Goal: Task Accomplishment & Management: Manage account settings

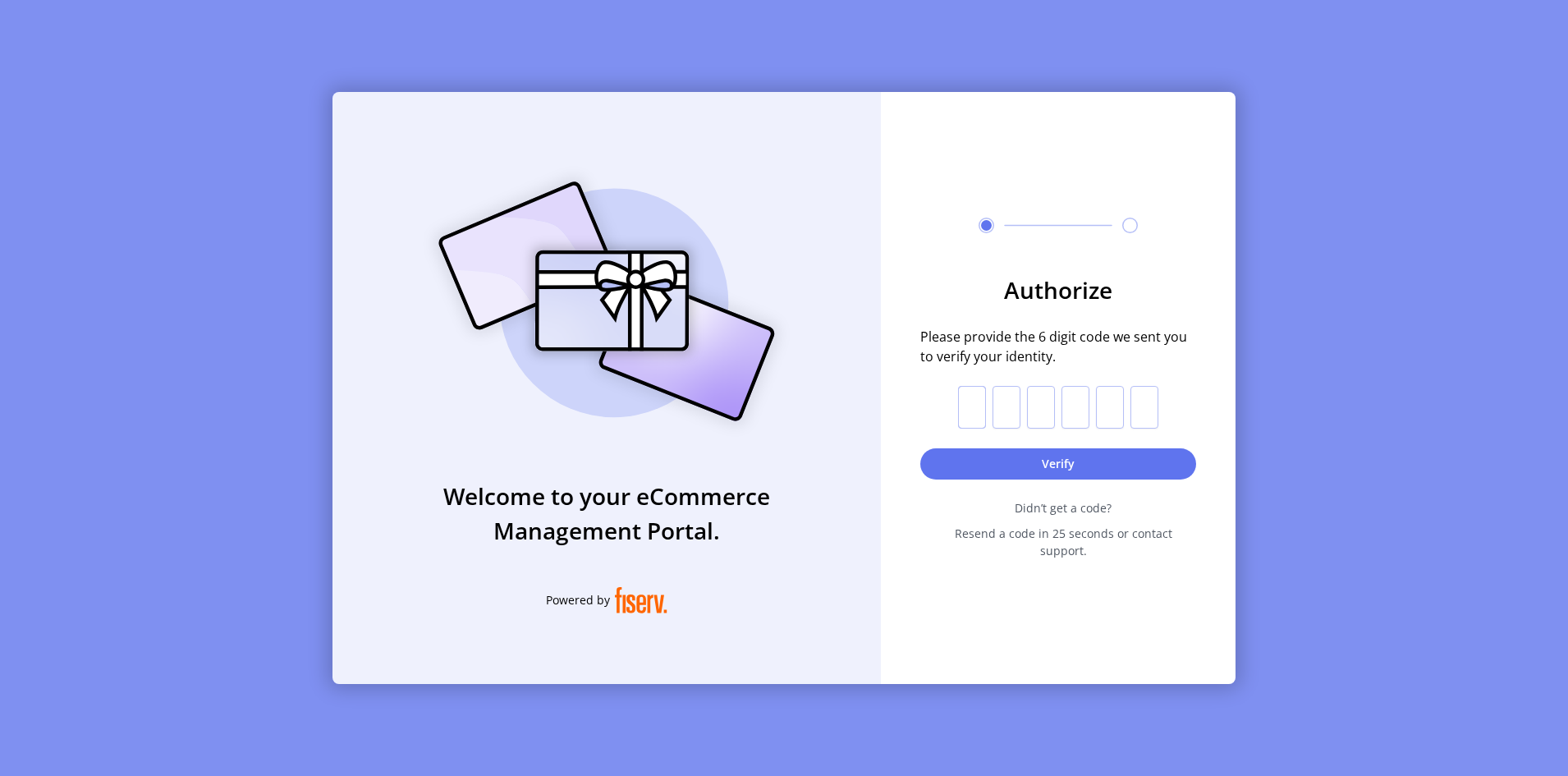
click at [974, 412] on input "text" at bounding box center [972, 407] width 28 height 42
type input "*"
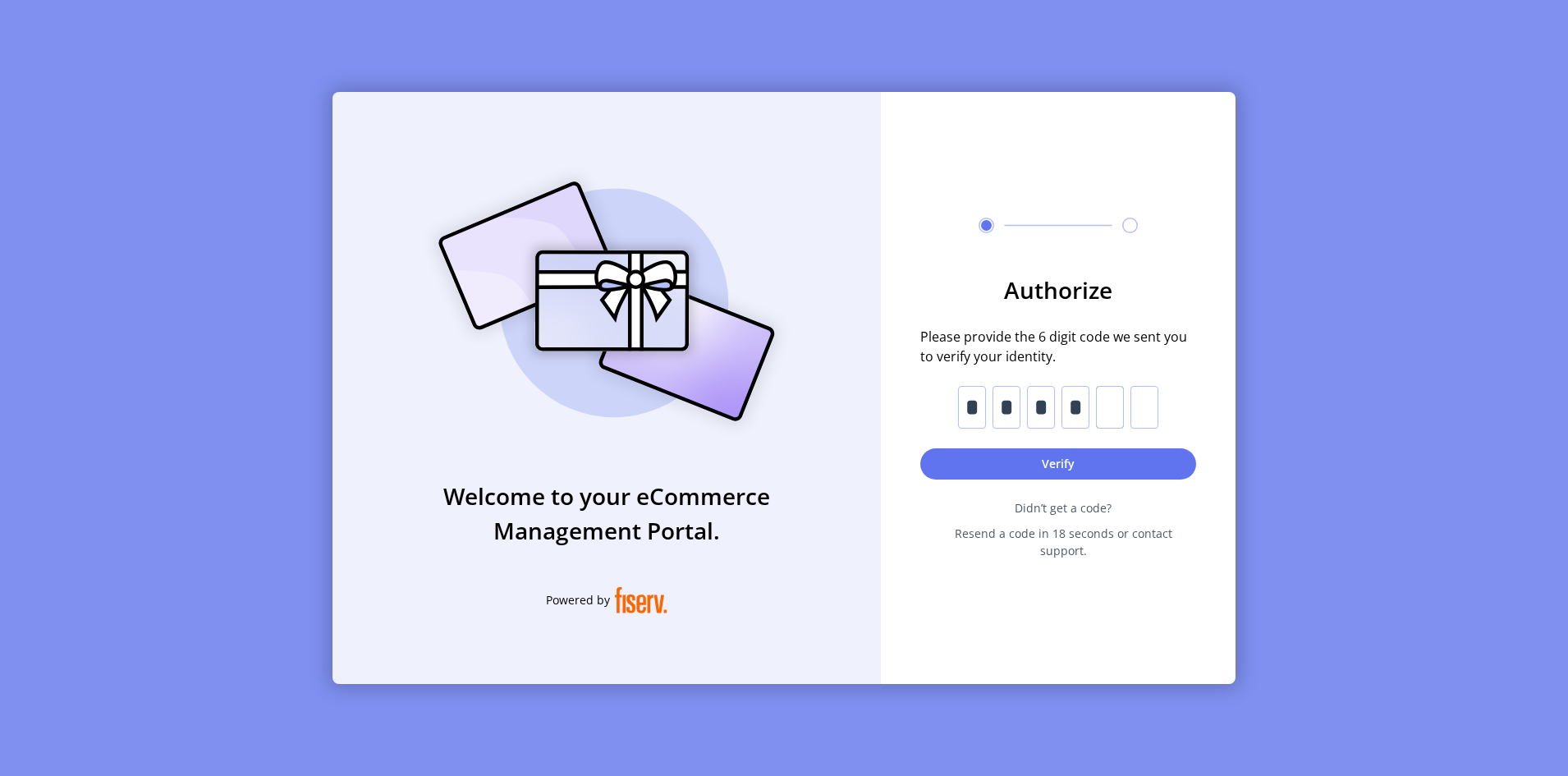
type input "*"
click at [1085, 466] on button "Verify" at bounding box center [1058, 464] width 276 height 31
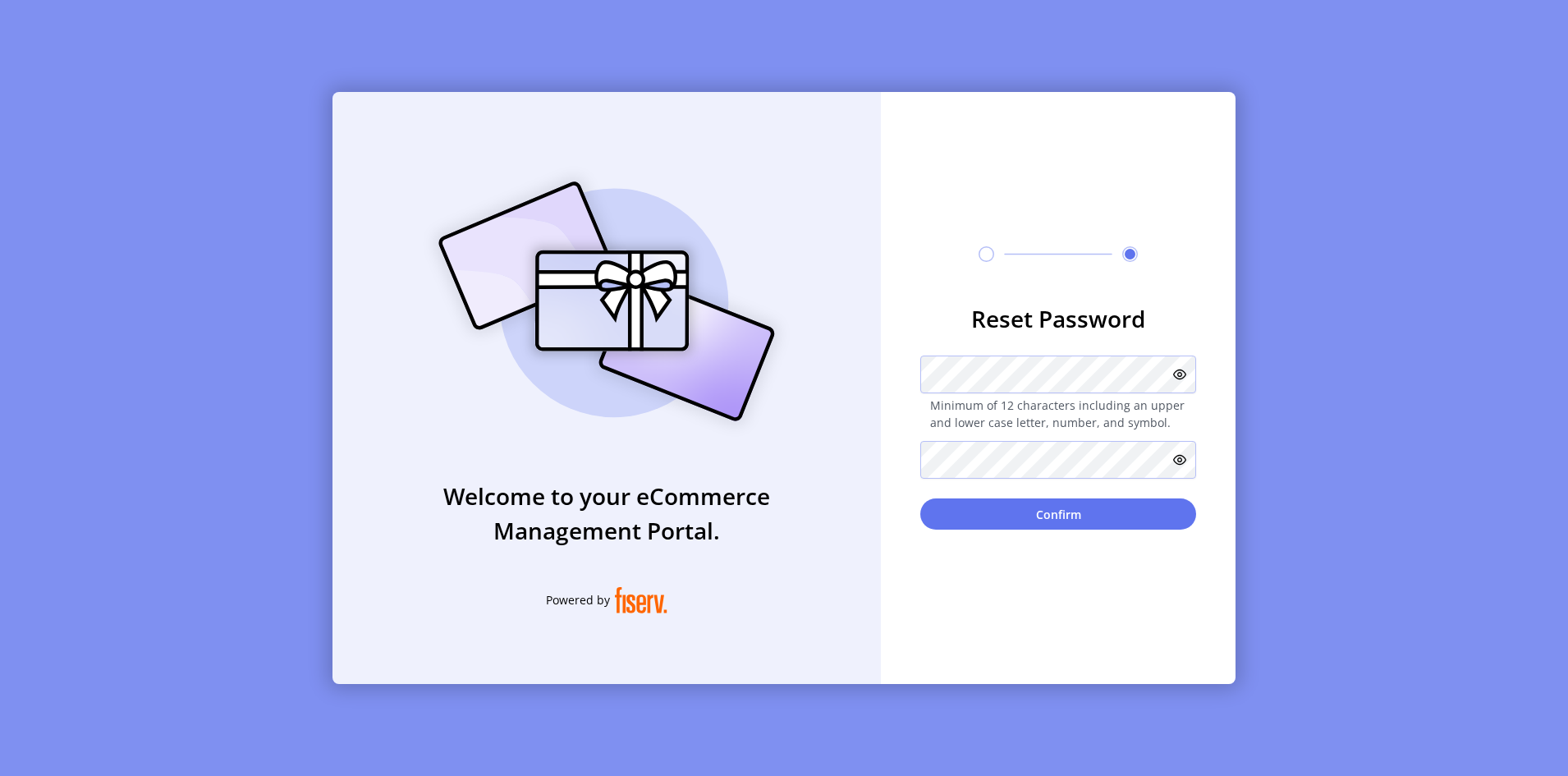
click at [1121, 377] on icon at bounding box center [1180, 375] width 14 height 14
click at [1121, 375] on icon at bounding box center [1176, 374] width 19 height 19
click at [984, 519] on div "Reset Password Minimum of 12 characters including an upper and lower case lette…" at bounding box center [1057, 388] width 354 height 592
click at [1025, 505] on button "Confirm" at bounding box center [1058, 514] width 276 height 31
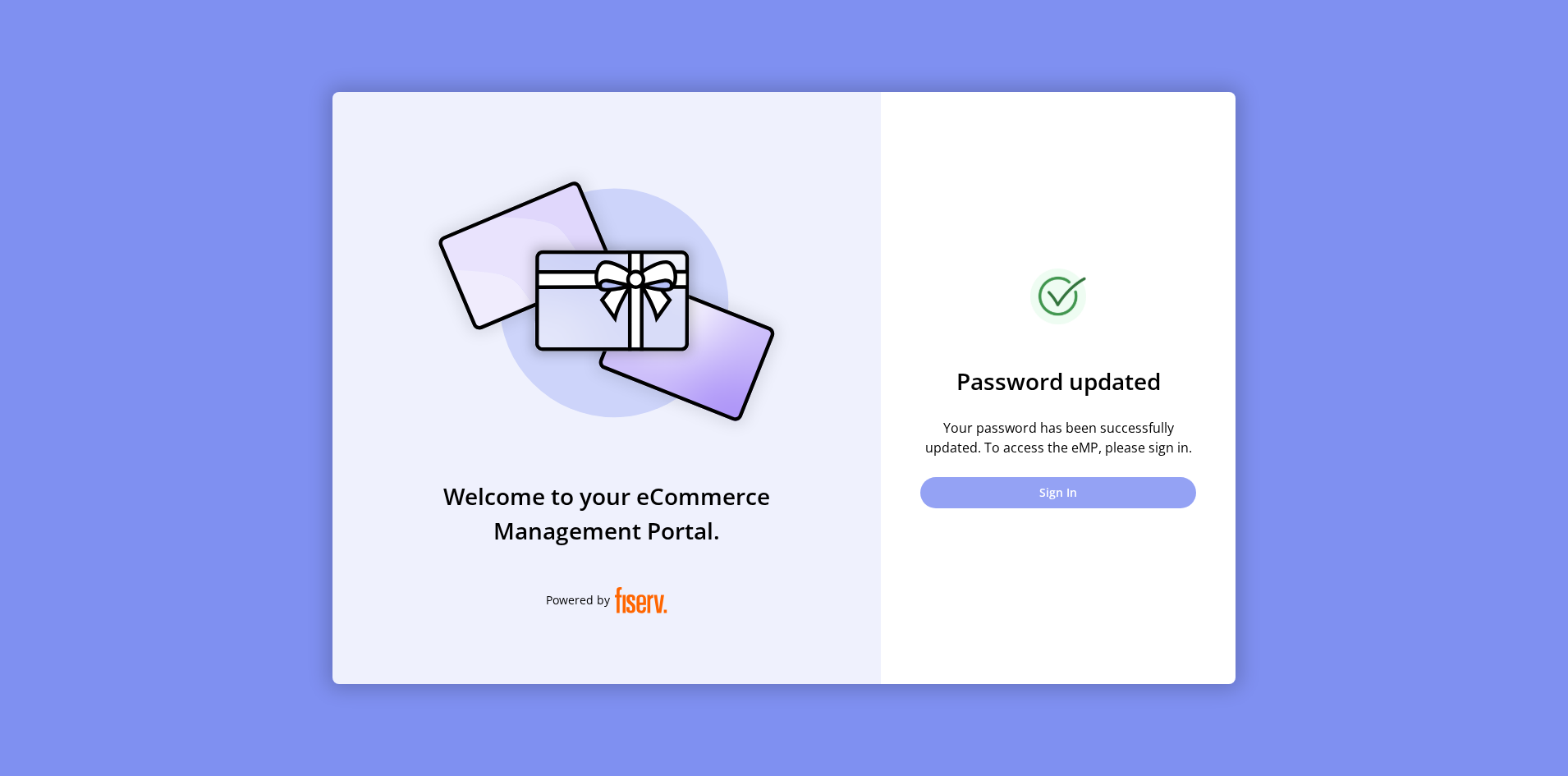
click at [1065, 492] on button "Sign In" at bounding box center [1058, 493] width 276 height 31
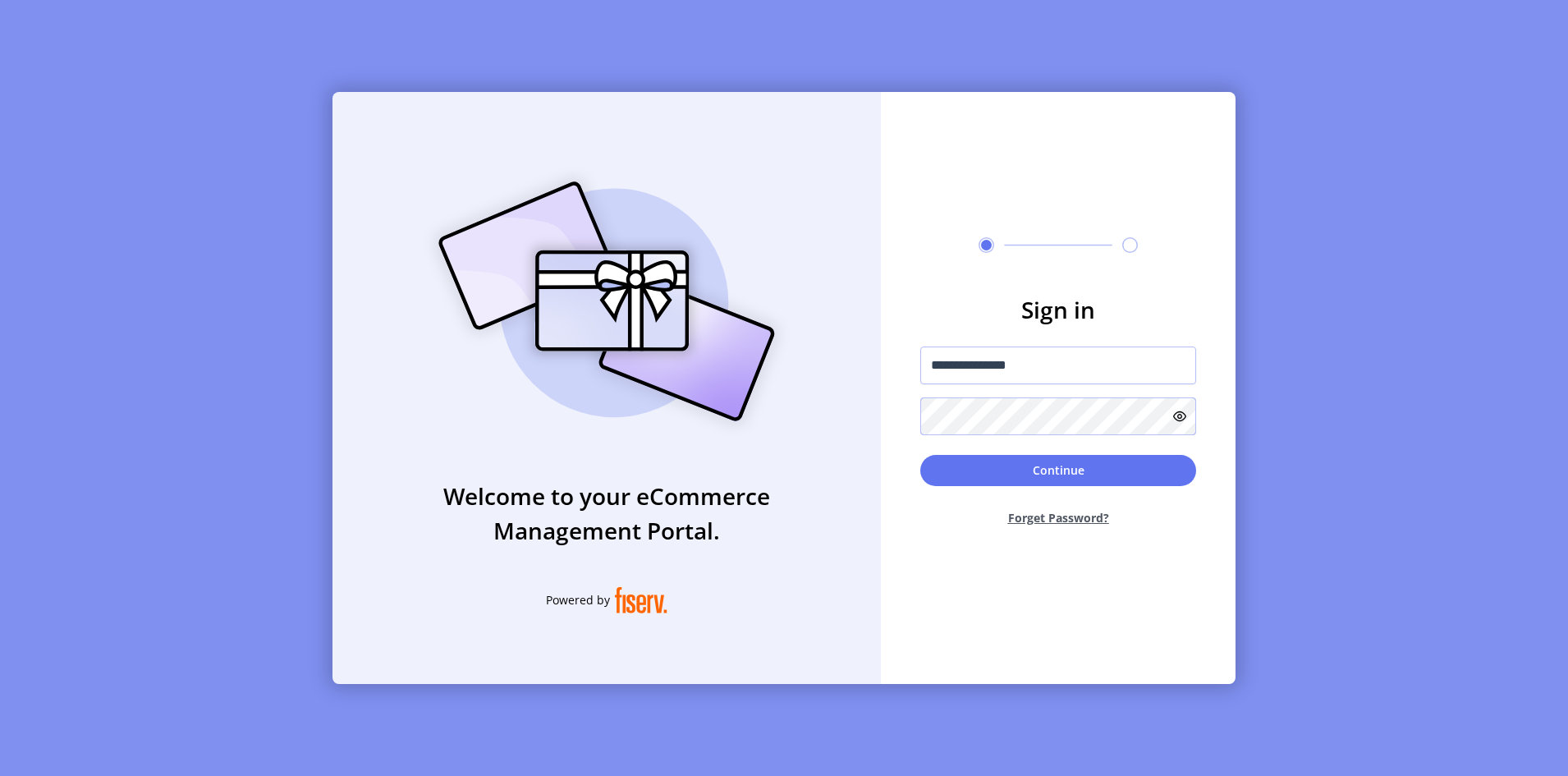
click at [904, 408] on form "**********" at bounding box center [1057, 416] width 354 height 247
click at [1077, 366] on input "**********" at bounding box center [1058, 366] width 276 height 38
type input "**********"
click at [1121, 412] on icon at bounding box center [1180, 416] width 14 height 14
click at [1121, 412] on icon at bounding box center [1176, 416] width 19 height 19
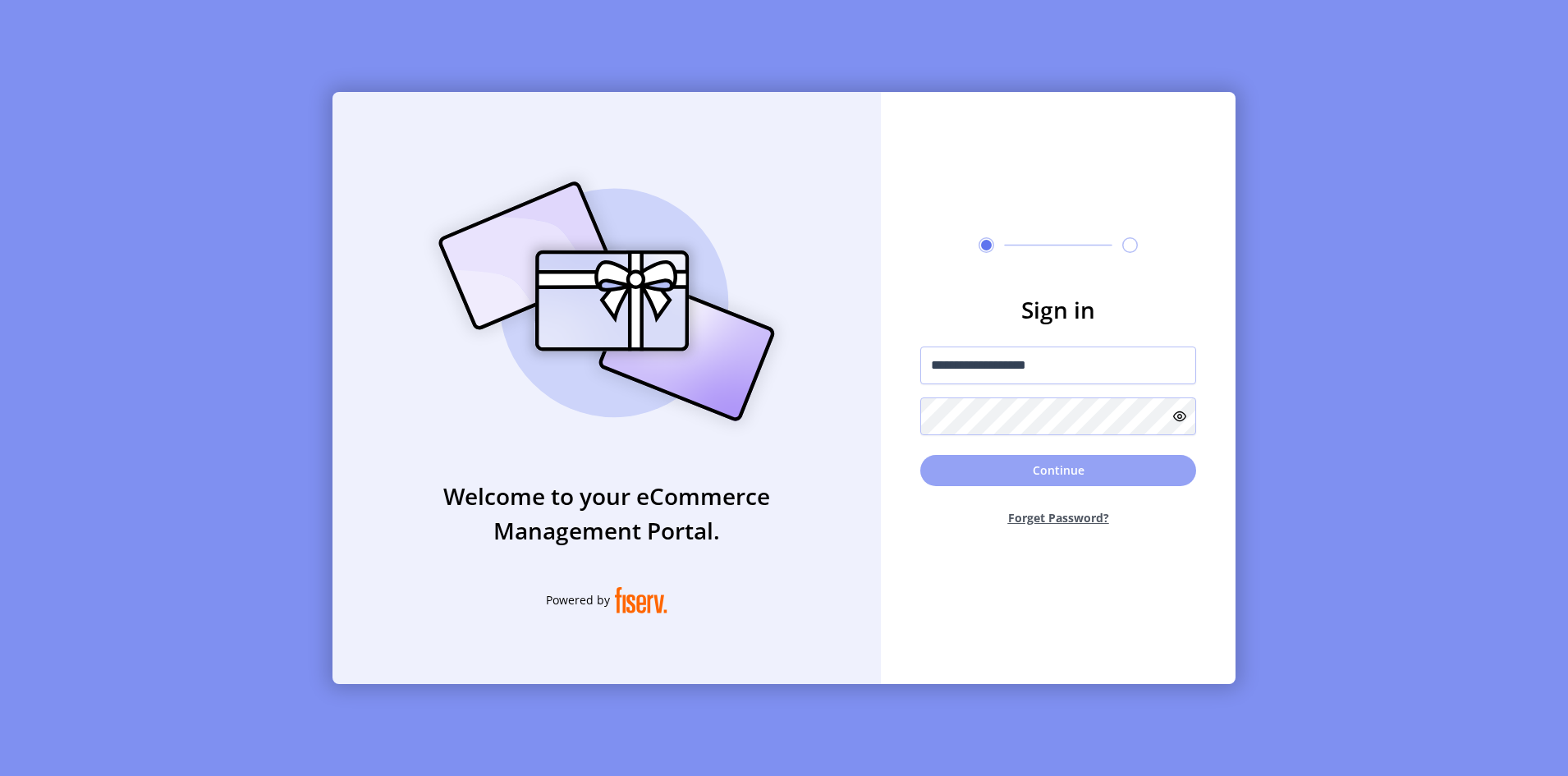
click at [1085, 469] on button "Continue" at bounding box center [1058, 471] width 276 height 31
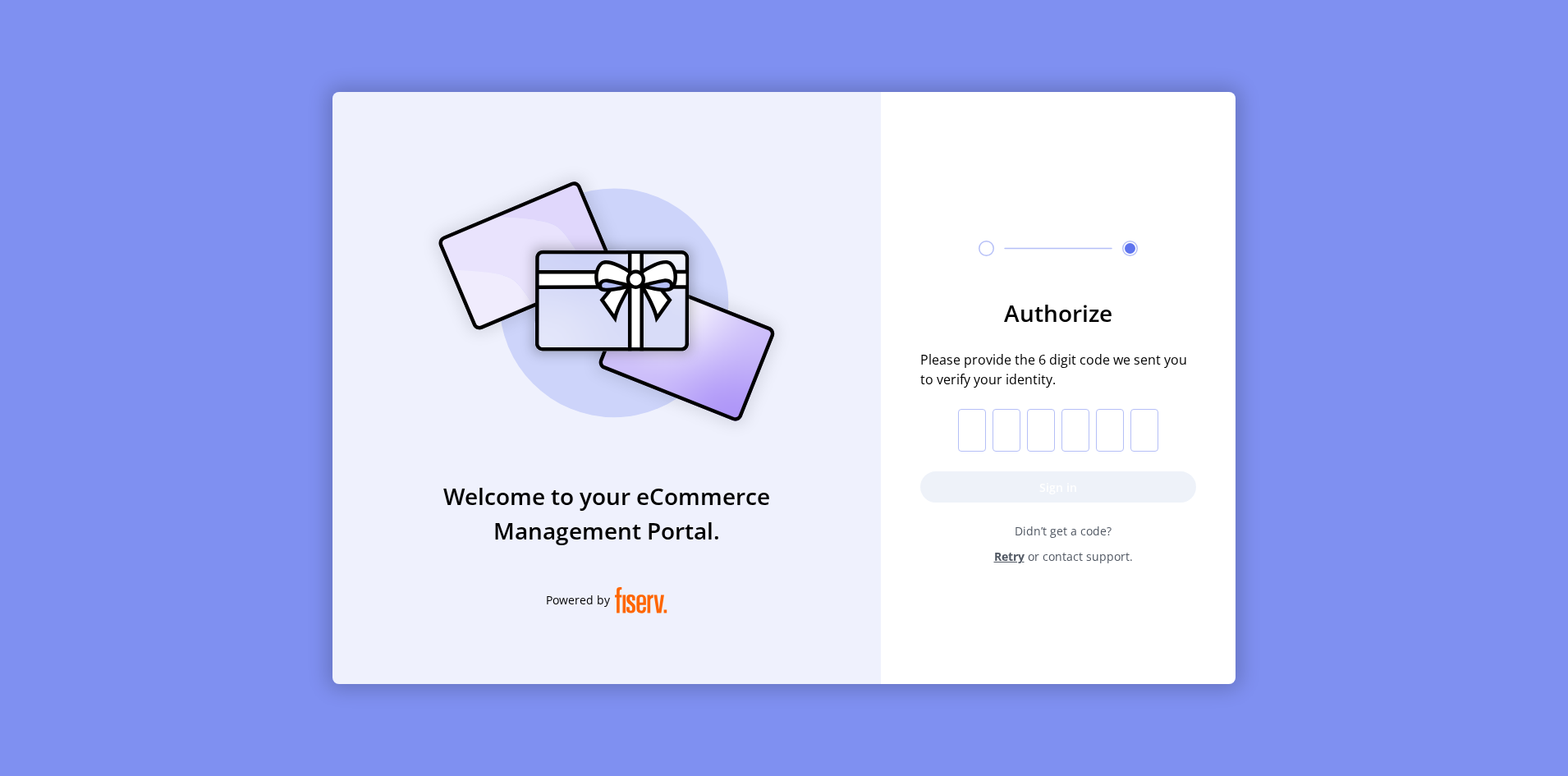
drag, startPoint x: 980, startPoint y: 427, endPoint x: 240, endPoint y: 478, distance: 741.8
click at [980, 427] on input "text" at bounding box center [972, 430] width 28 height 42
type input "*"
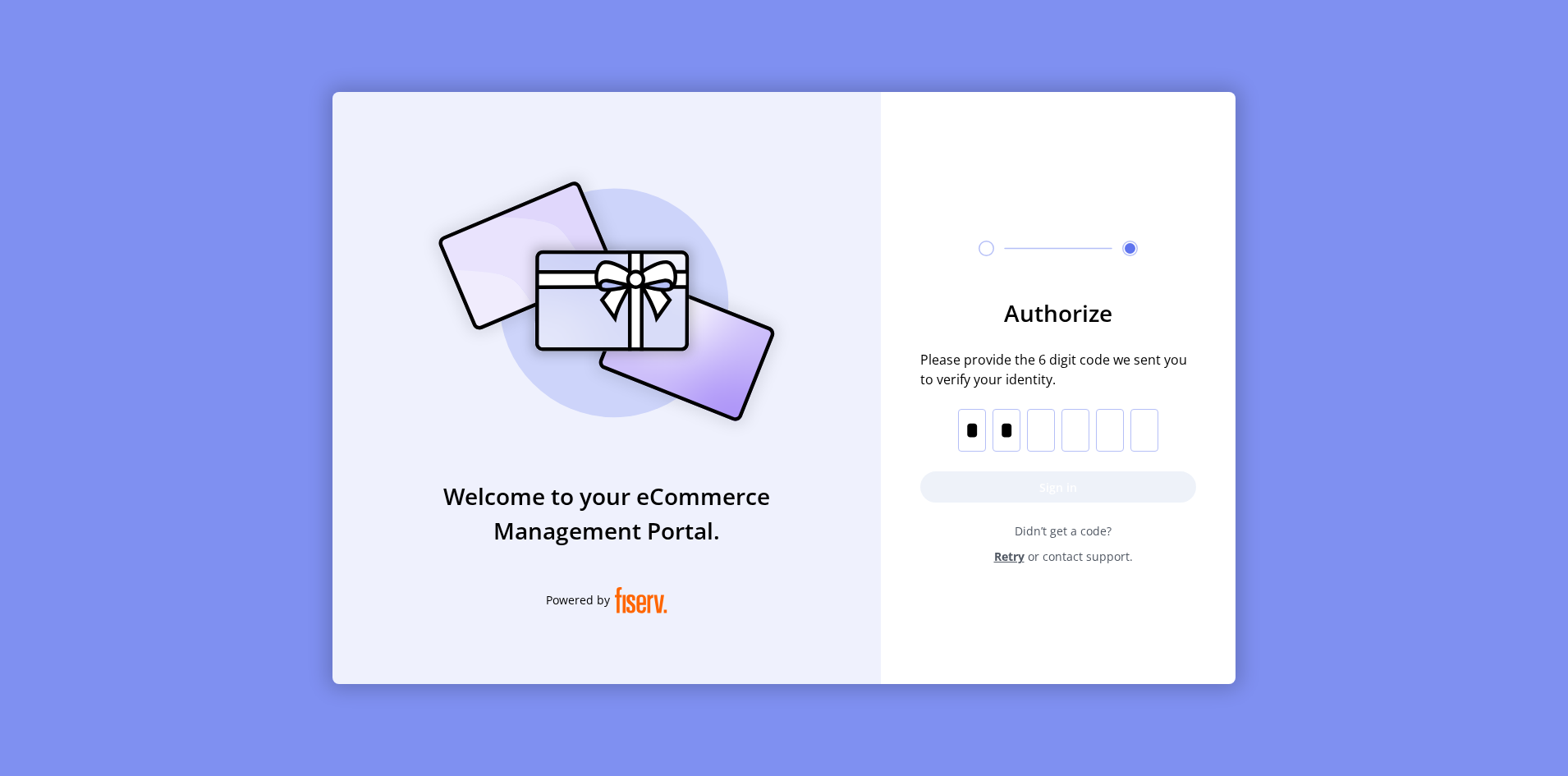
type input "*"
click at [1045, 476] on button "Sign in" at bounding box center [1058, 487] width 276 height 31
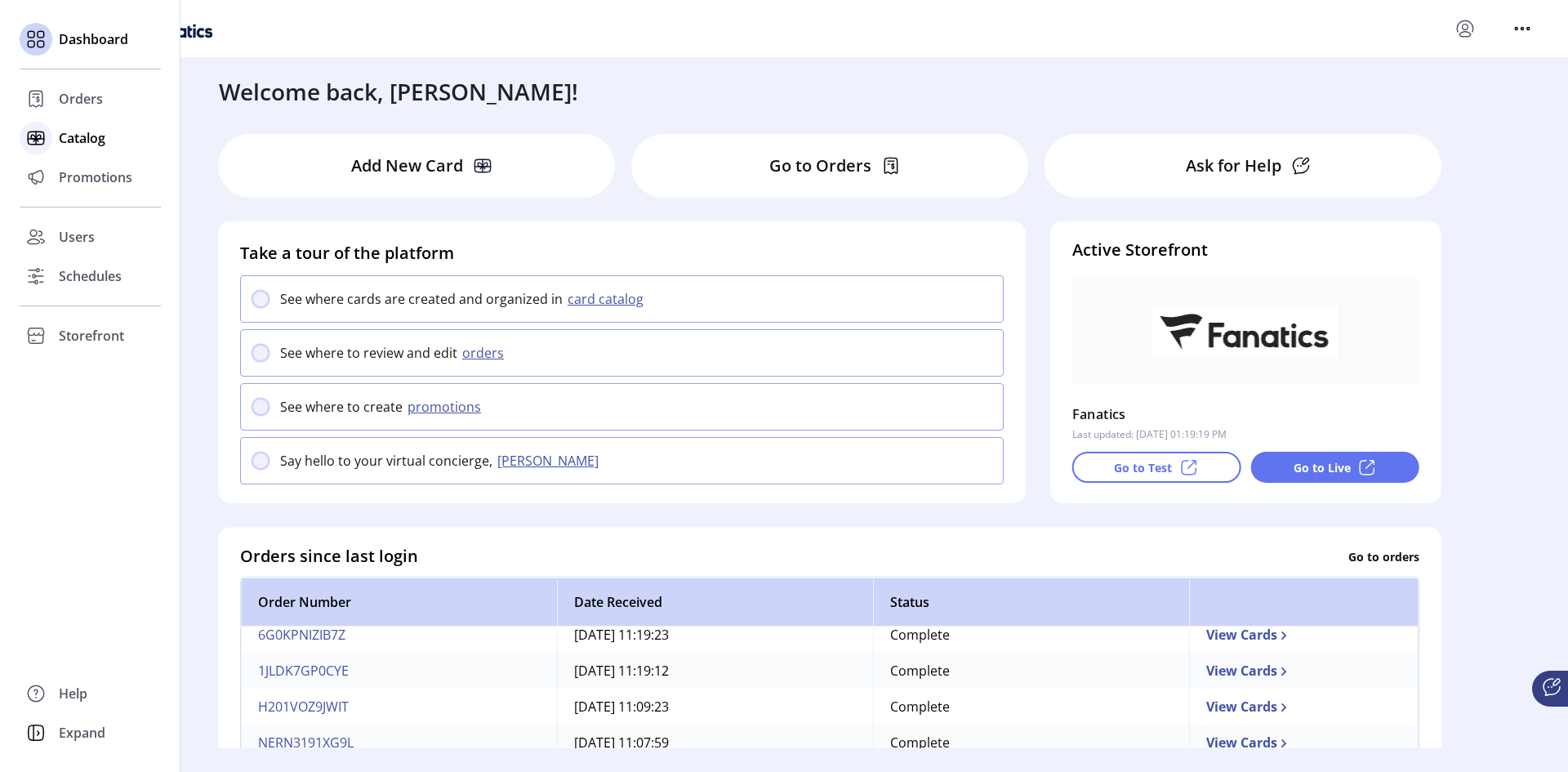
click at [91, 140] on span "Catalog" at bounding box center [82, 137] width 46 height 19
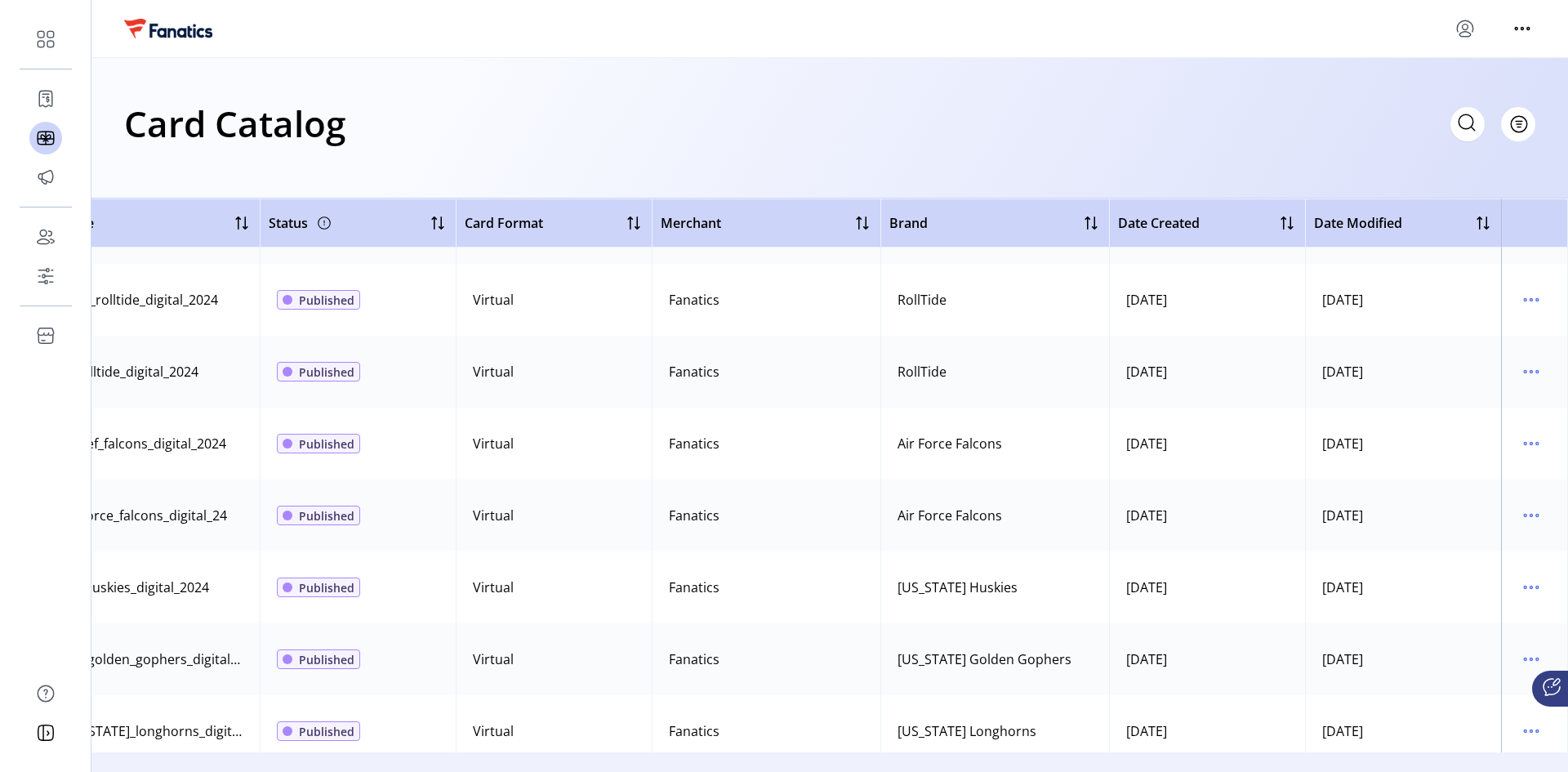
scroll to position [2942, 212]
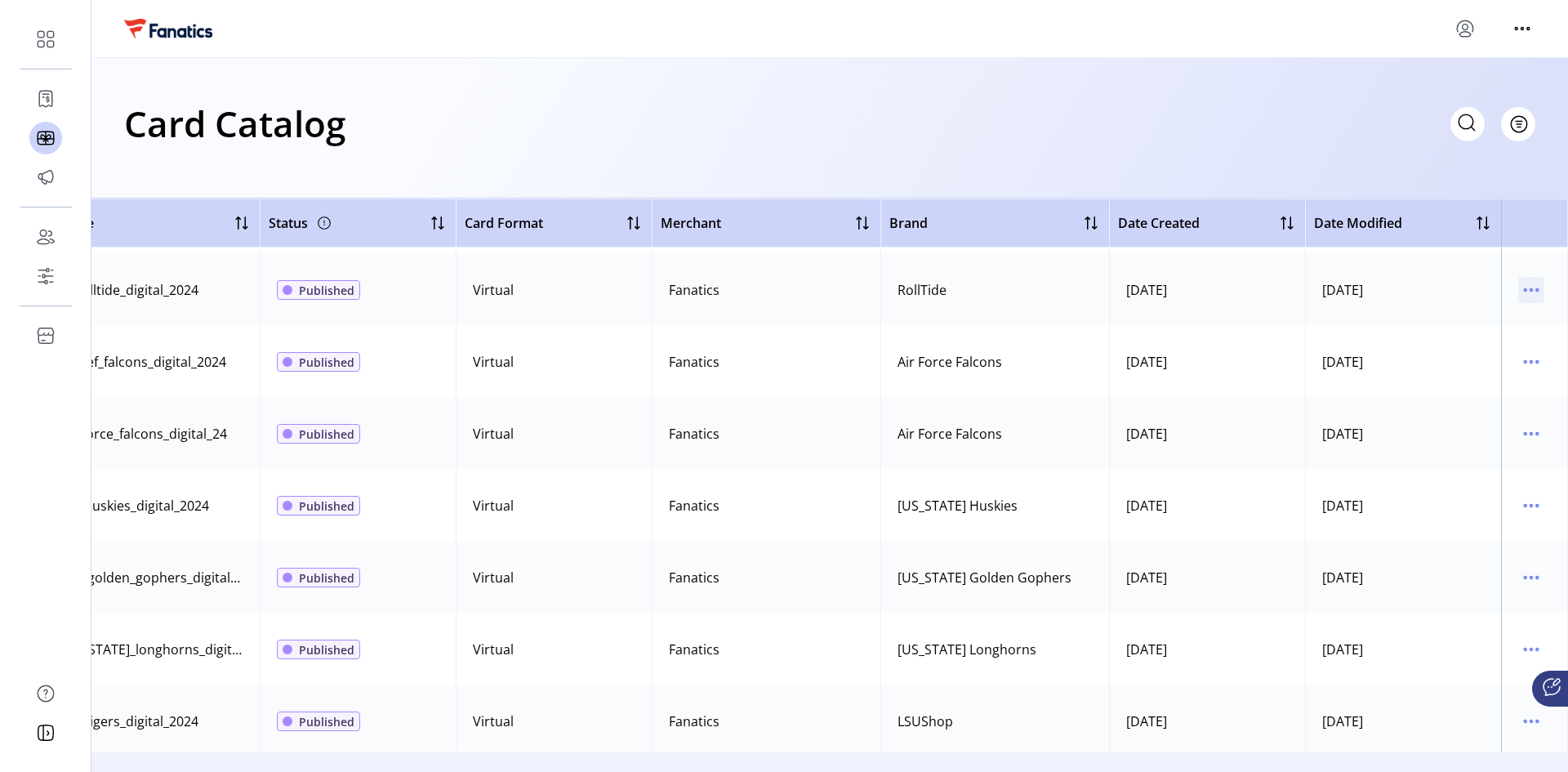
click at [1115, 285] on icon "menu" at bounding box center [1531, 290] width 26 height 26
drag, startPoint x: 1208, startPoint y: 753, endPoint x: 621, endPoint y: 786, distance: 587.9
click at [621, 516] on html "Dashboard Orders Catalog Promotions Users Schedules Storefront Configuration St…" at bounding box center [784, 376] width 1568 height 753
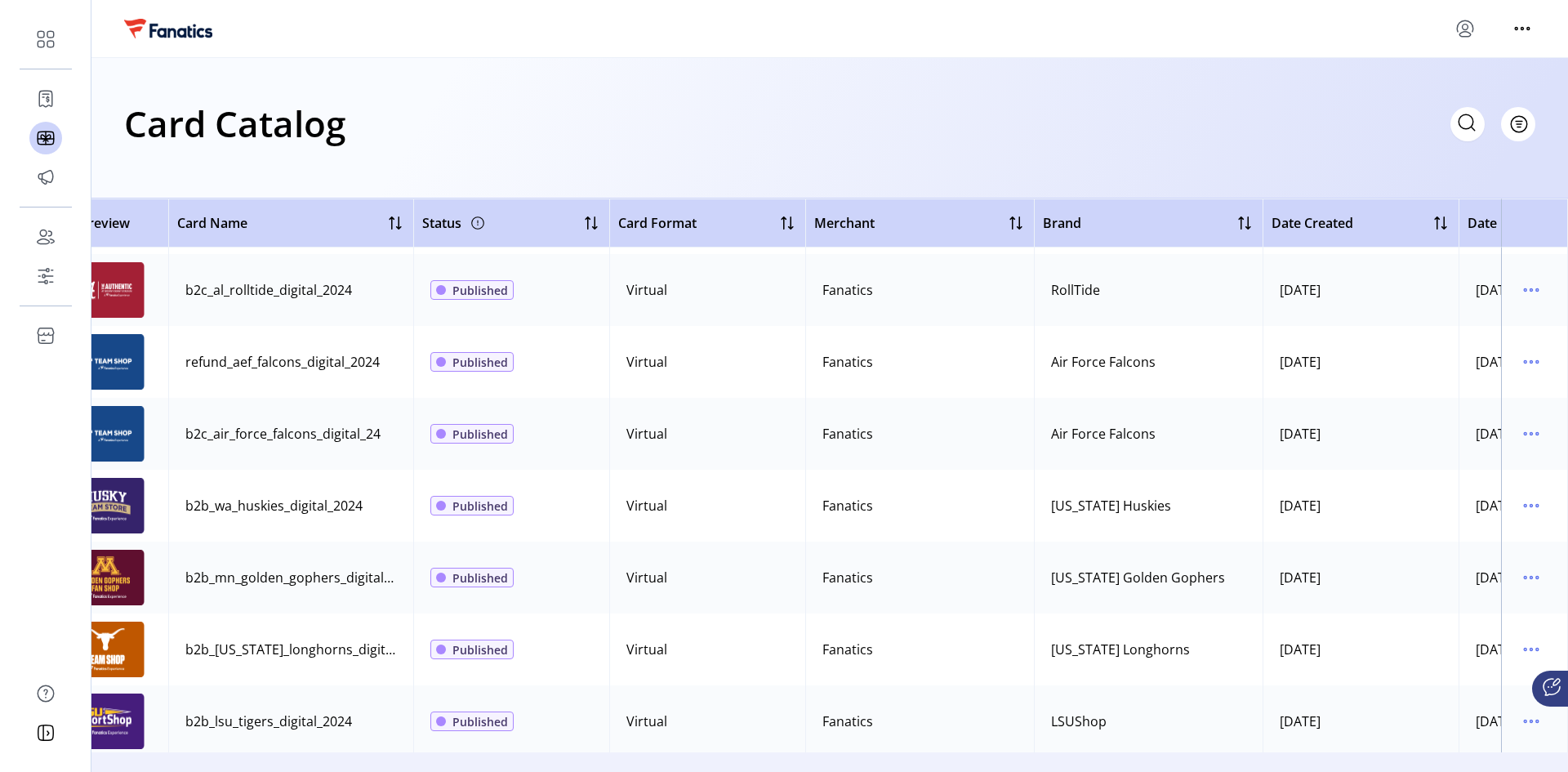
scroll to position [2942, 0]
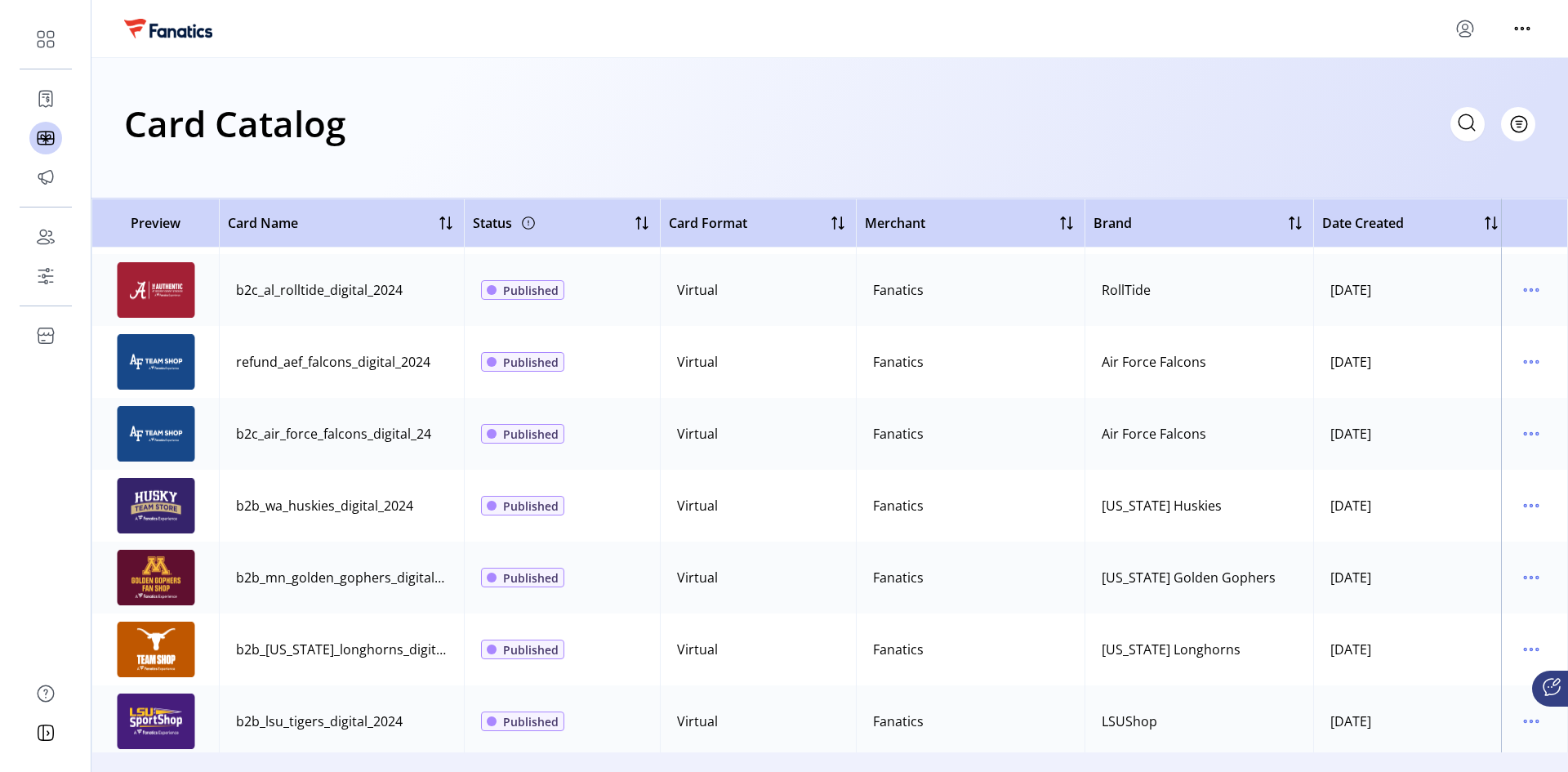
click at [163, 226] on span "Preview" at bounding box center [155, 222] width 110 height 19
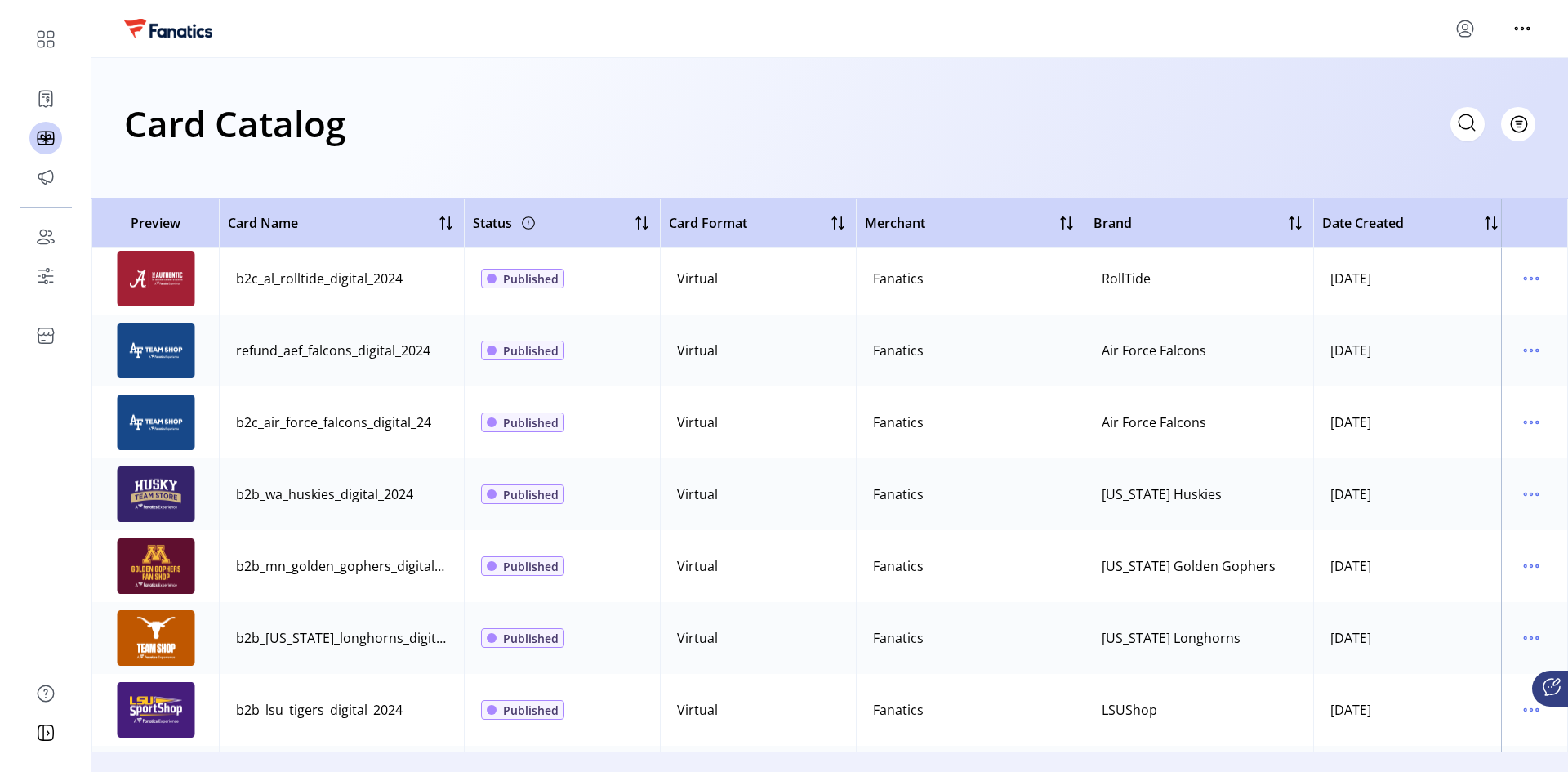
drag, startPoint x: 785, startPoint y: 737, endPoint x: 1474, endPoint y: 725, distance: 689.1
click at [1115, 516] on tr "b2b_lsu_tigers_digital_2024 Published Virtual Fanatics LSUShop [DATE] [DATE]" at bounding box center [932, 710] width 1681 height 72
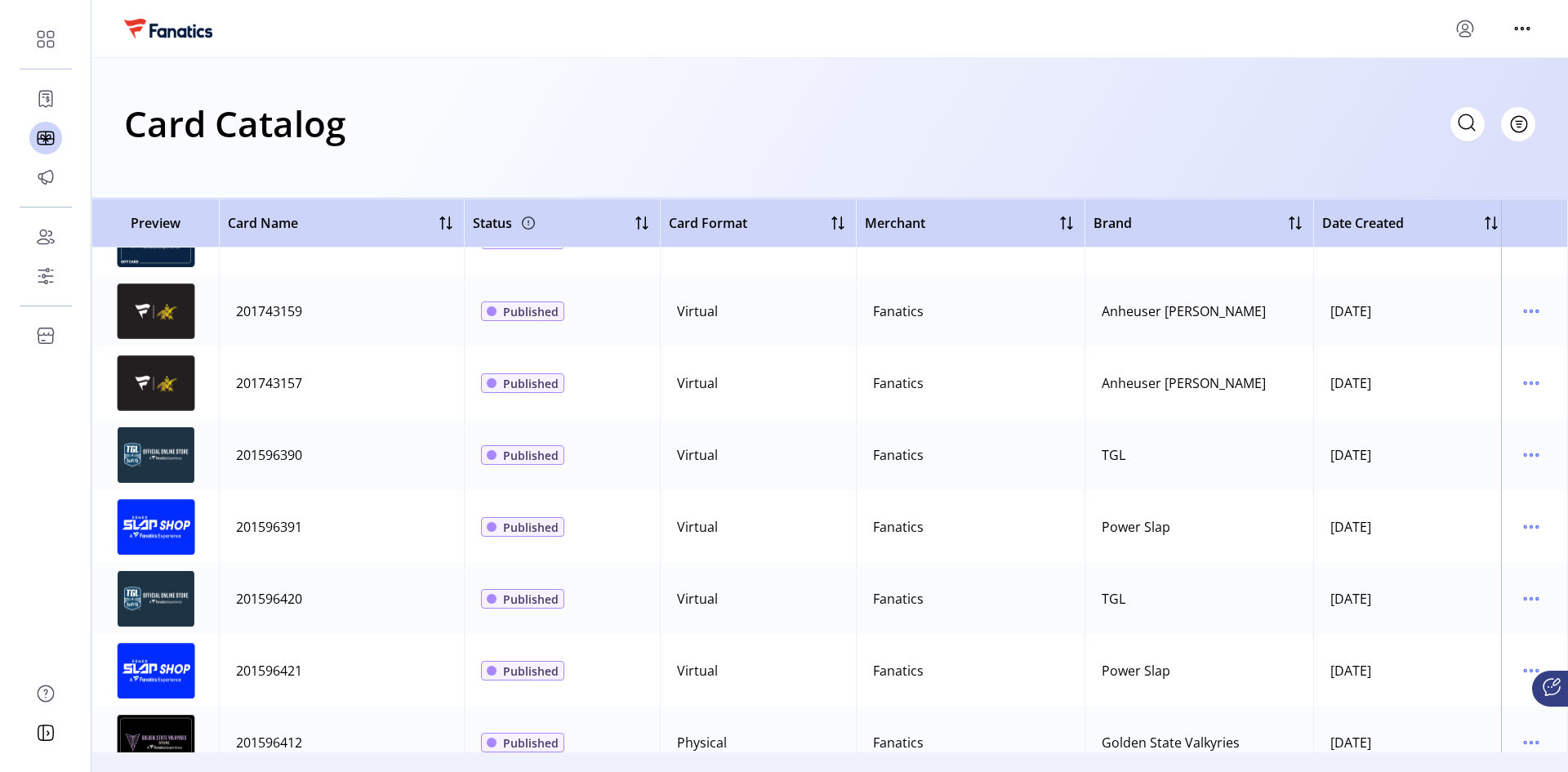
scroll to position [4593, 0]
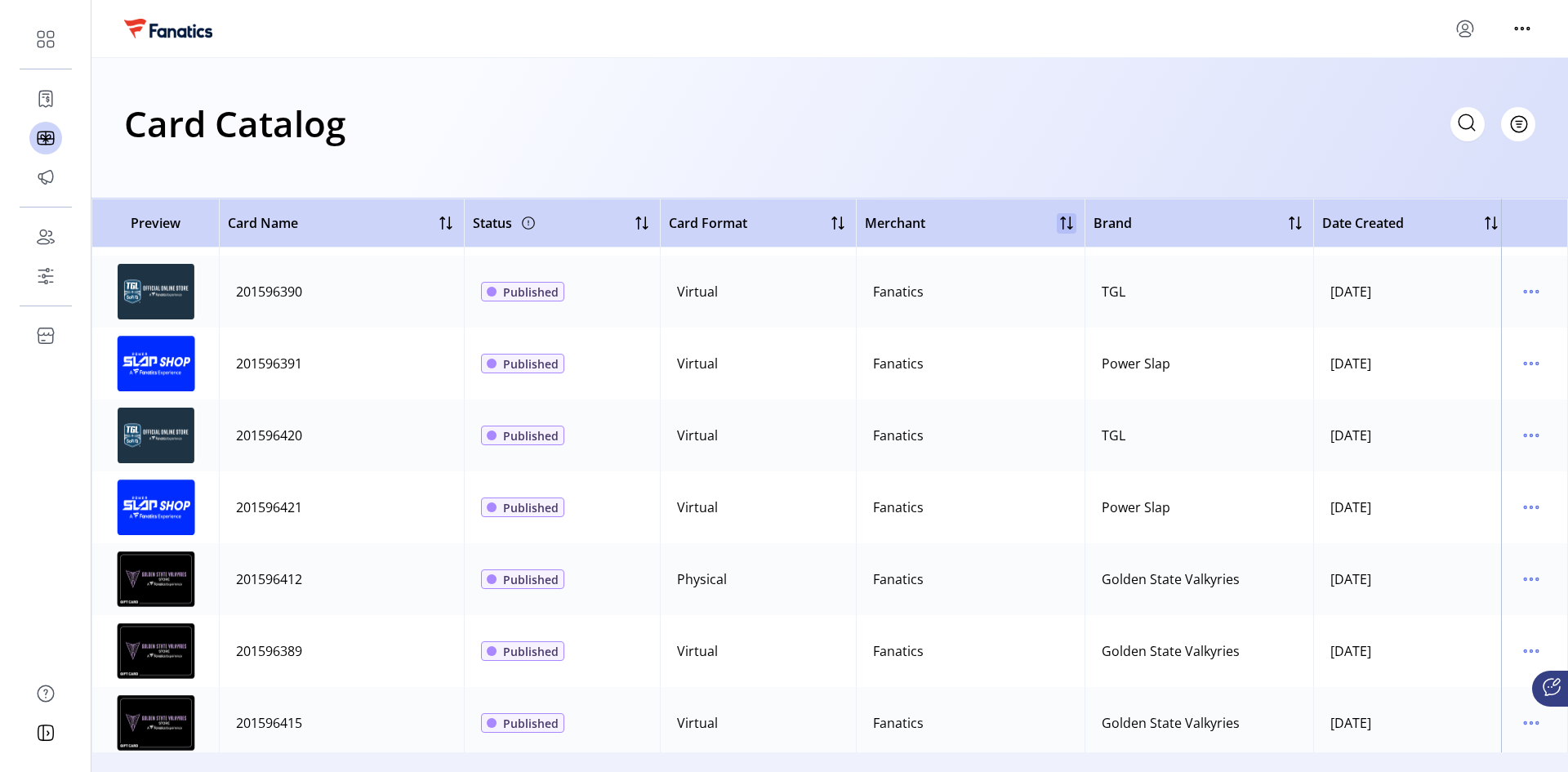
click at [1072, 224] on div at bounding box center [1066, 222] width 19 height 19
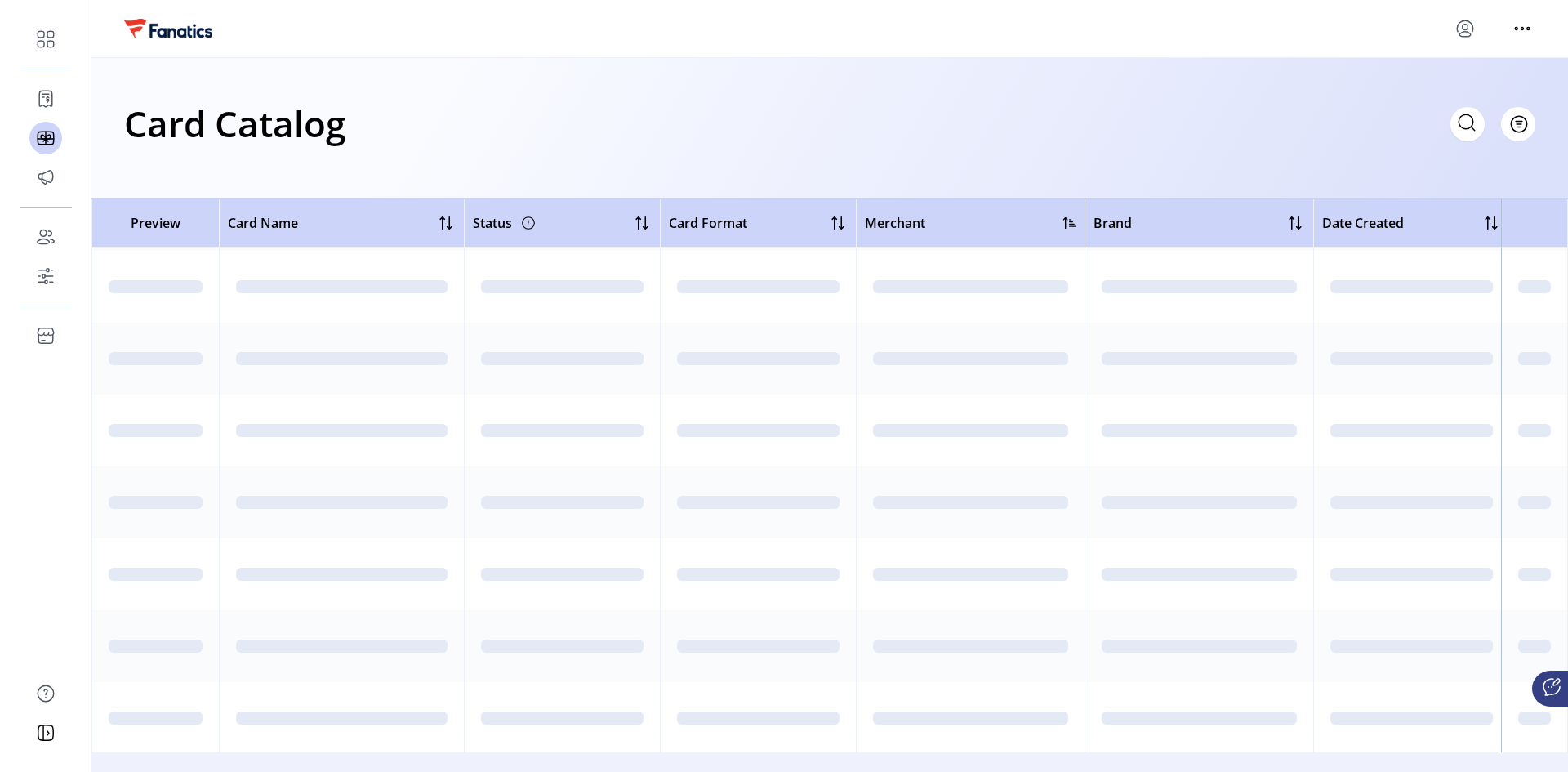
scroll to position [0, 0]
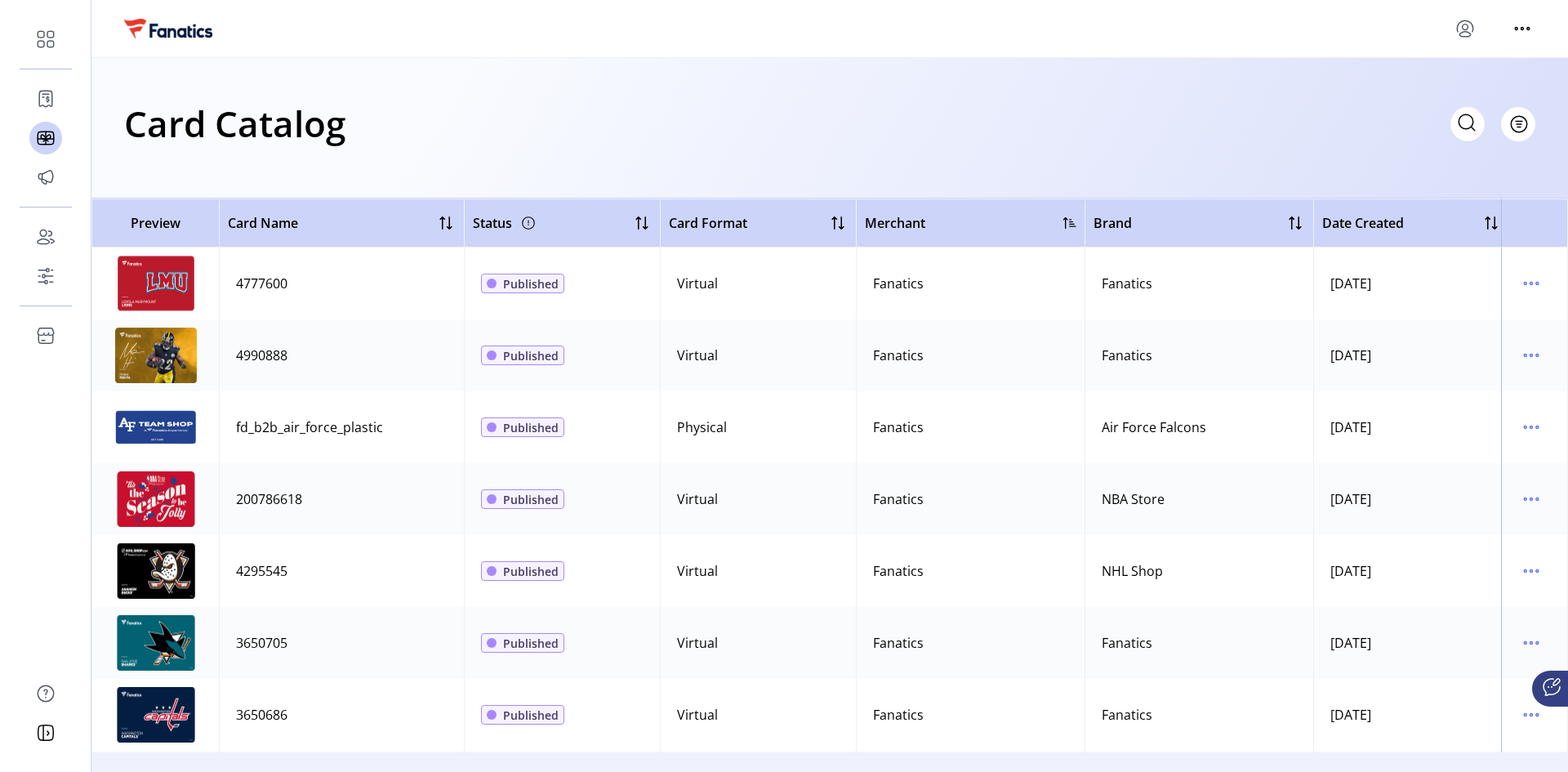
click at [1068, 221] on div at bounding box center [1071, 223] width 13 height 13
click at [1115, 125] on span "Filter" at bounding box center [1509, 124] width 28 height 17
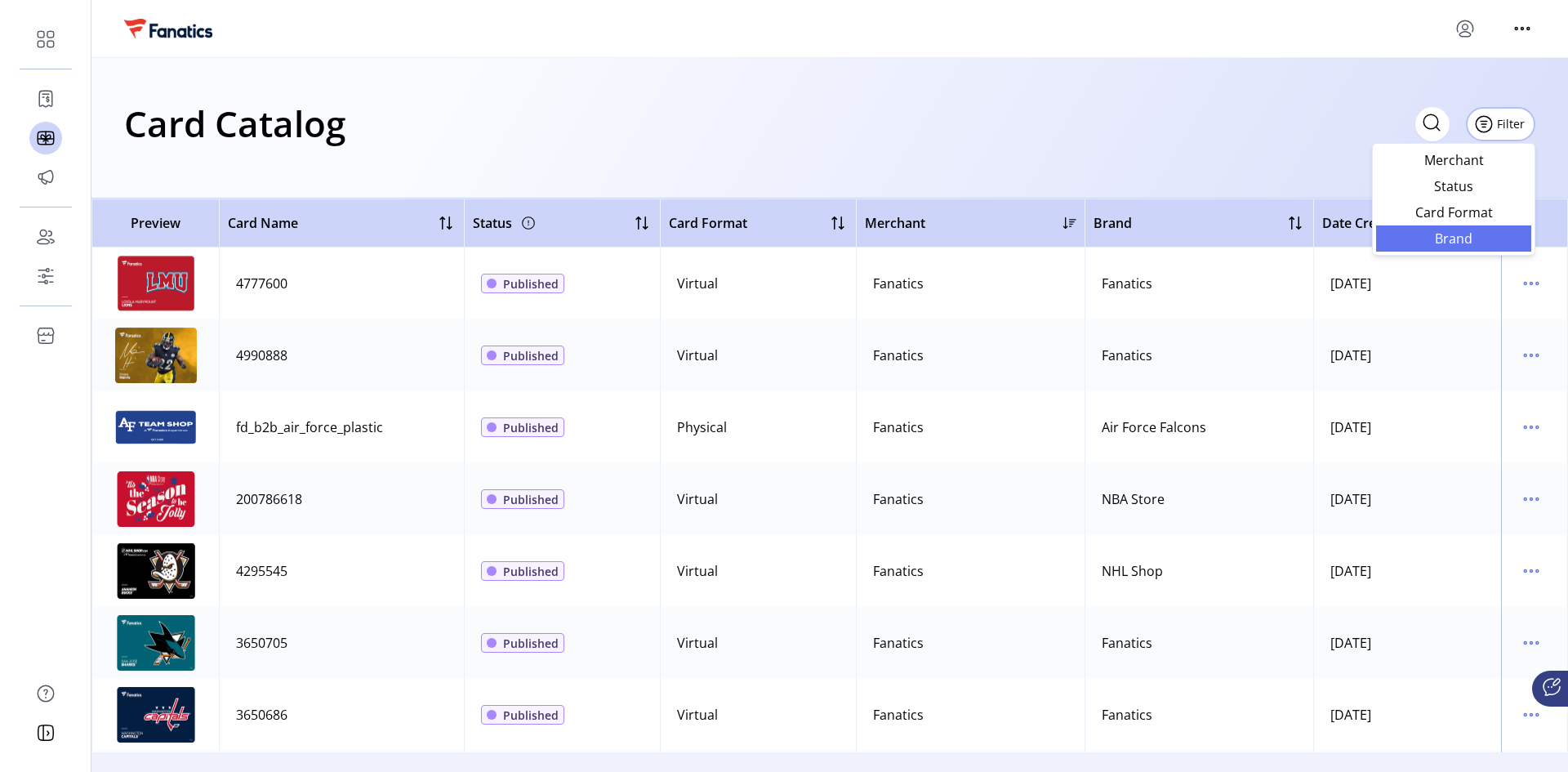
click at [1115, 233] on span "Brand" at bounding box center [1454, 239] width 136 height 13
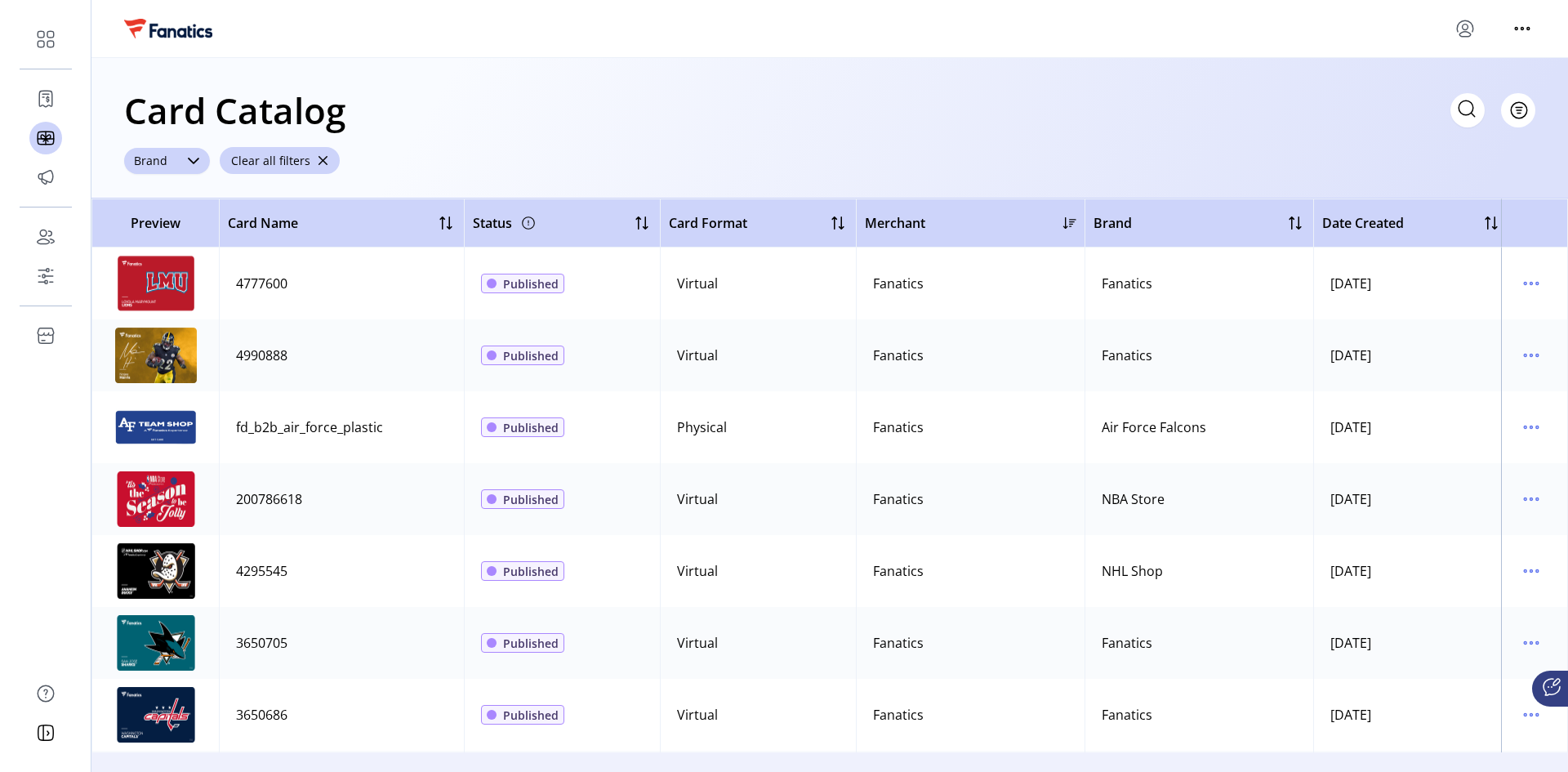
click at [183, 158] on div "dropdown trigger" at bounding box center [194, 161] width 33 height 26
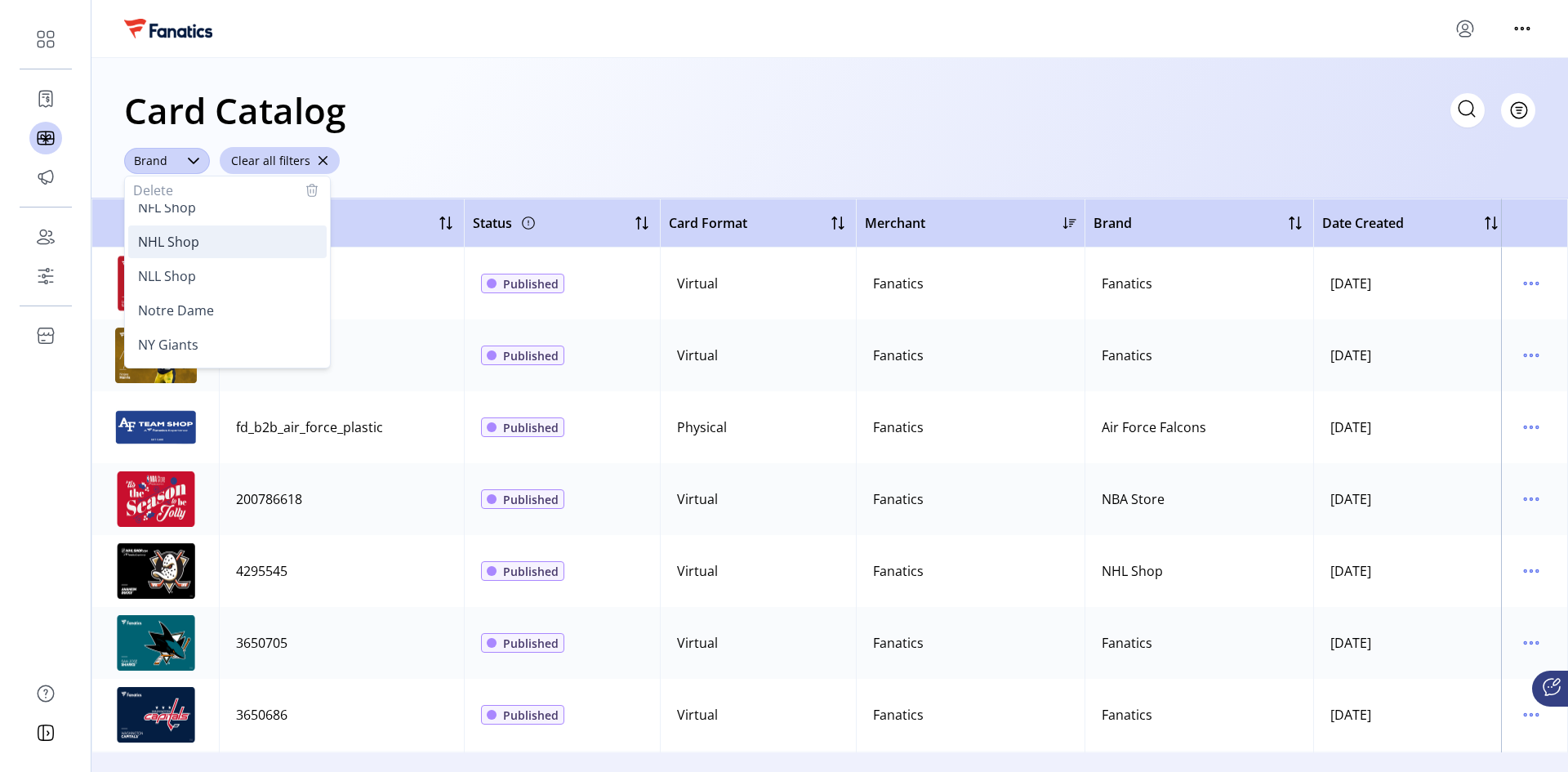
scroll to position [1994, 0]
click at [164, 353] on span "NLL Shop" at bounding box center [167, 357] width 58 height 18
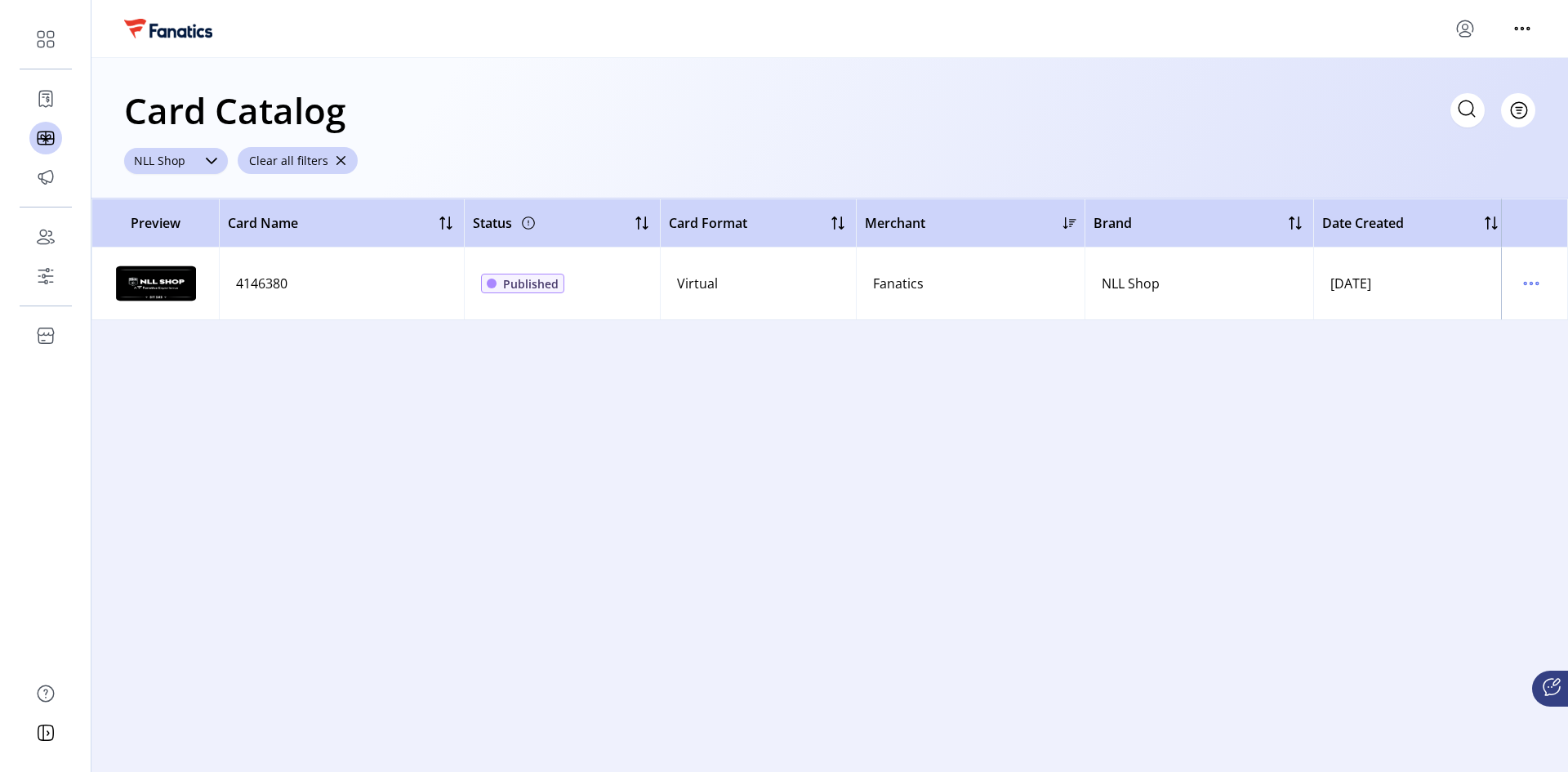
click at [147, 285] on img at bounding box center [156, 284] width 82 height 56
click at [160, 274] on img at bounding box center [156, 284] width 82 height 56
click at [1115, 281] on icon "menu" at bounding box center [1531, 283] width 26 height 26
click at [1115, 322] on span "View Details" at bounding box center [1463, 316] width 136 height 13
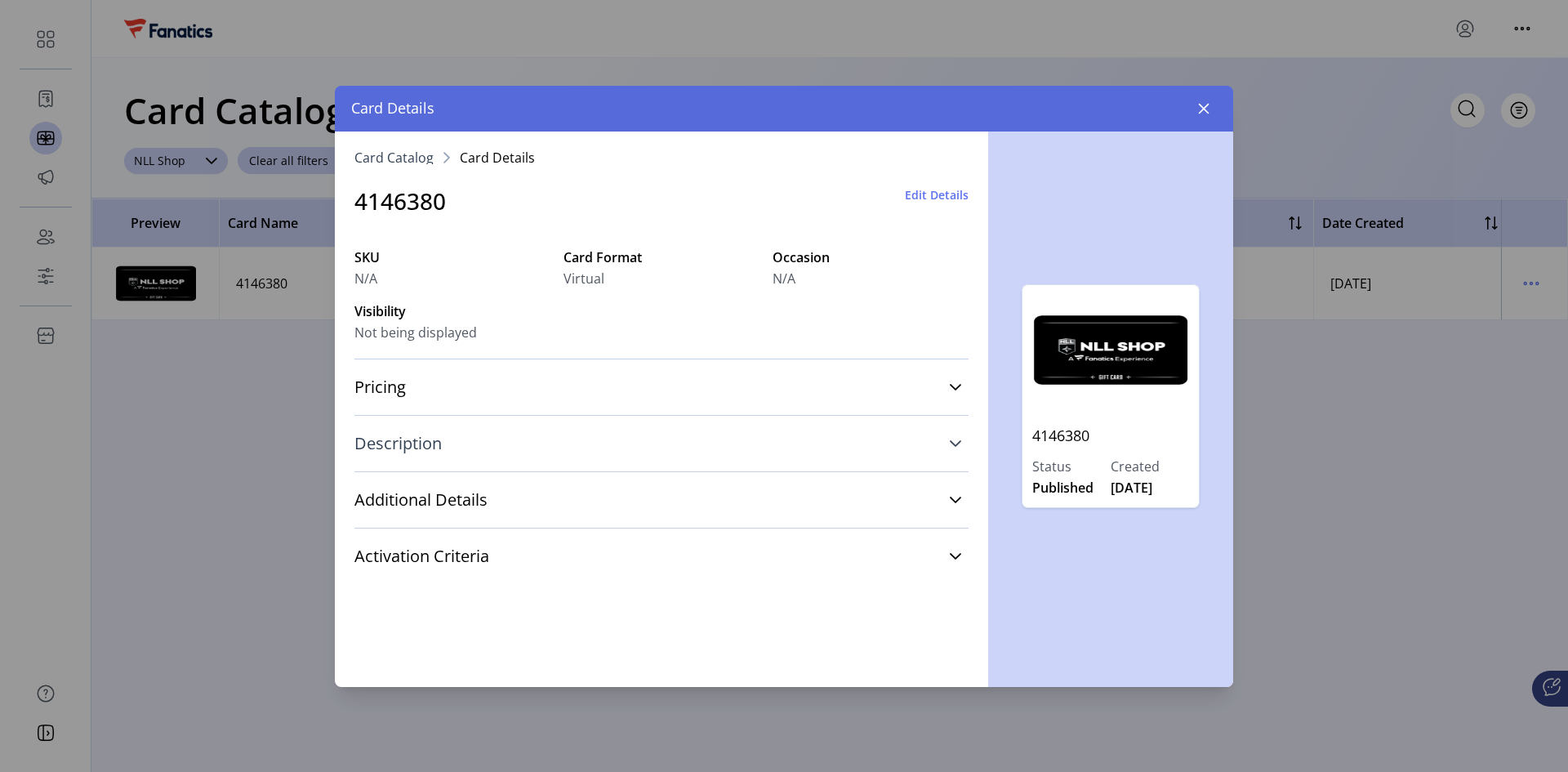
click at [539, 453] on link "Description" at bounding box center [662, 444] width 614 height 36
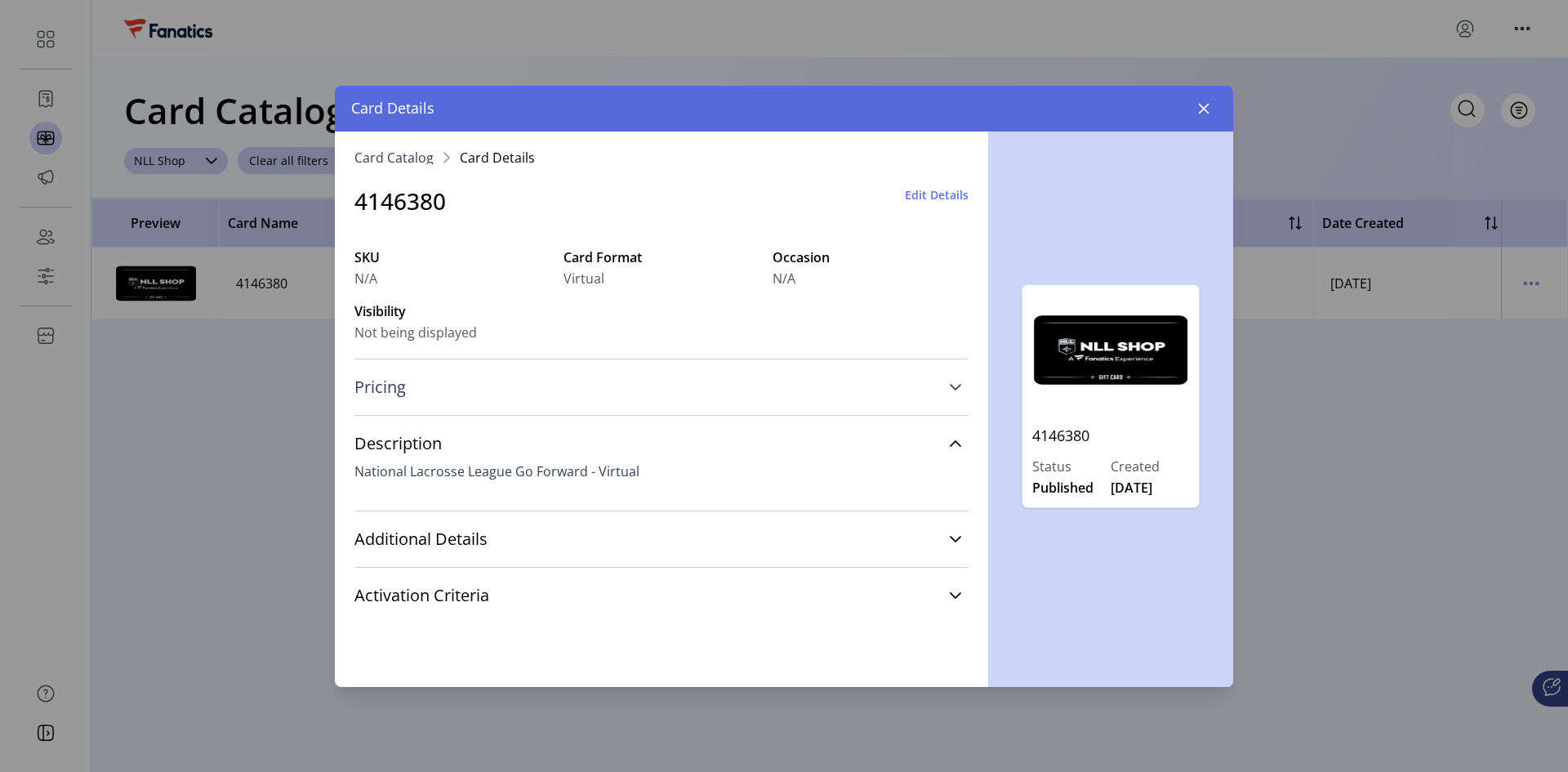
click at [757, 370] on link "Pricing" at bounding box center [662, 387] width 614 height 36
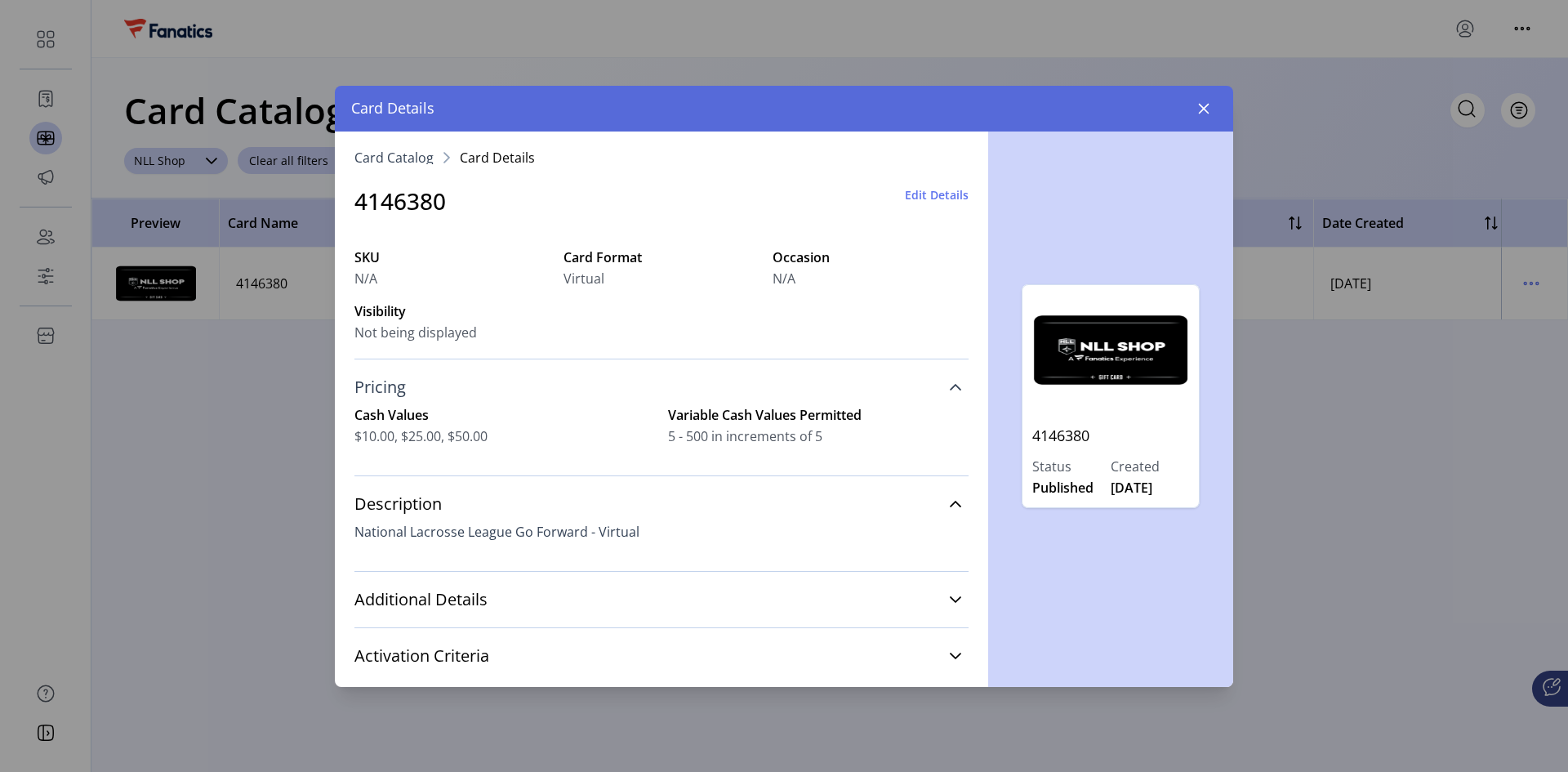
click at [757, 387] on link "Pricing" at bounding box center [662, 387] width 614 height 36
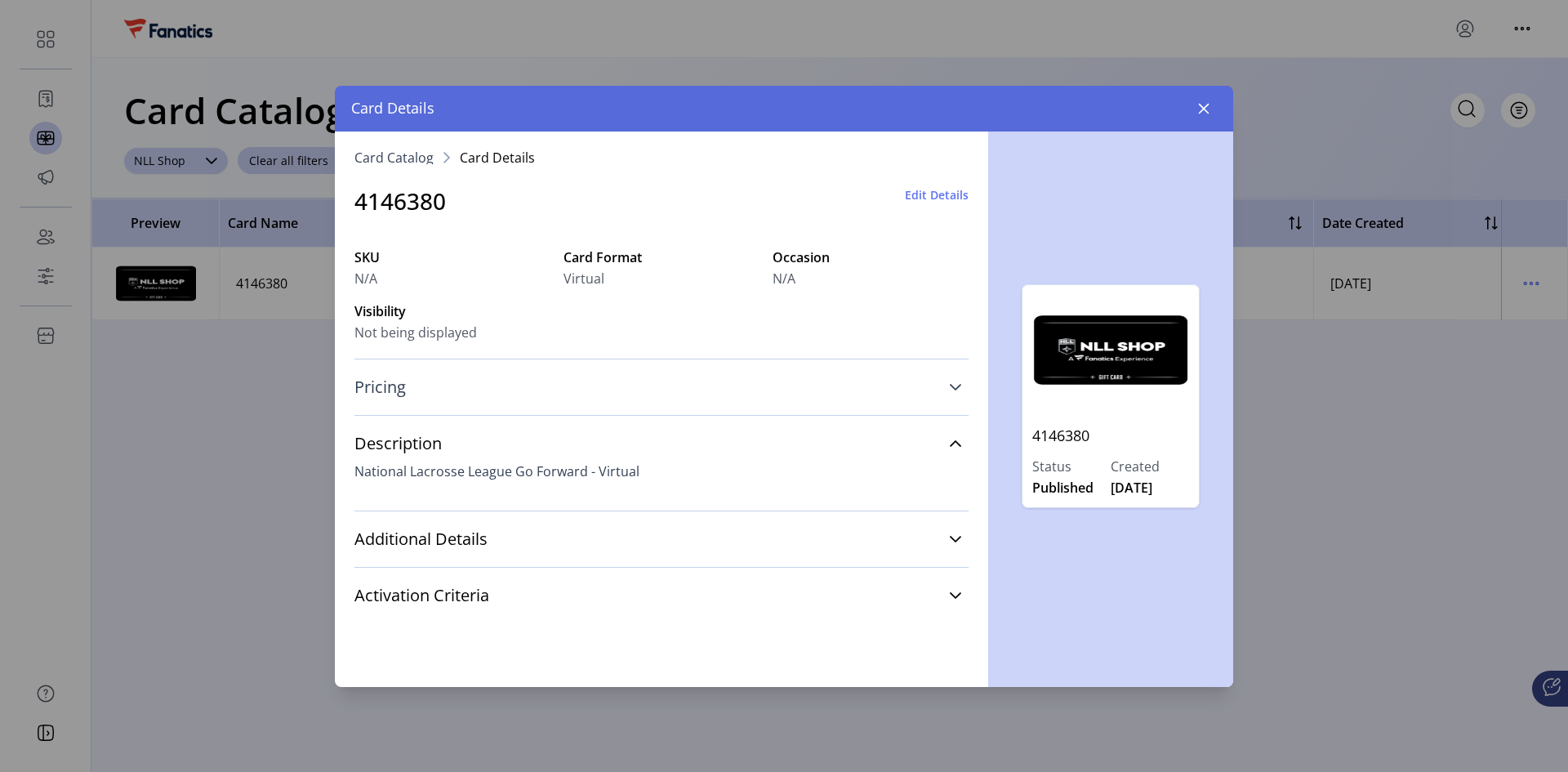
click at [757, 387] on link "Pricing" at bounding box center [662, 387] width 614 height 36
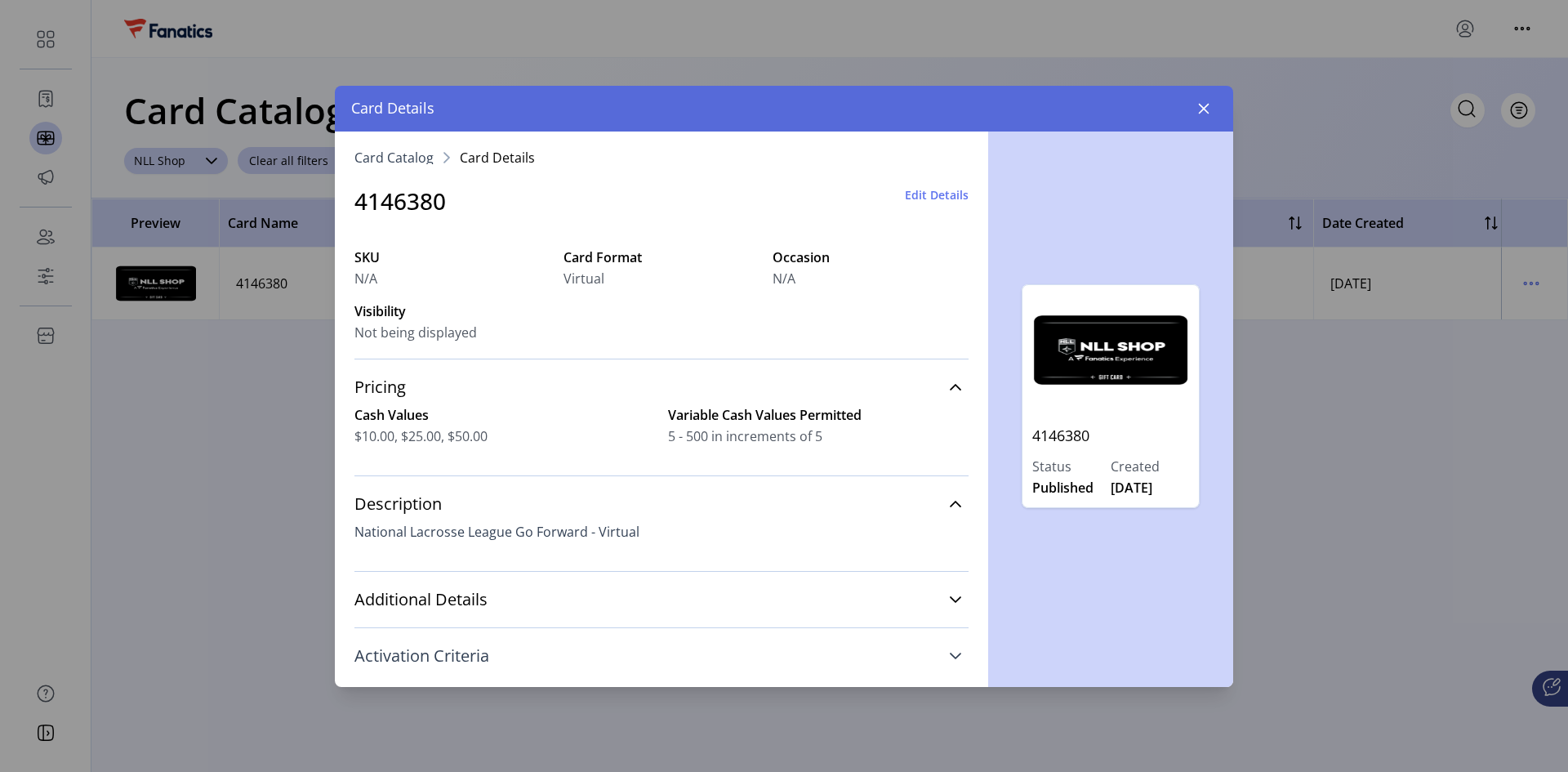
click at [512, 516] on link "Activation Criteria" at bounding box center [662, 656] width 614 height 36
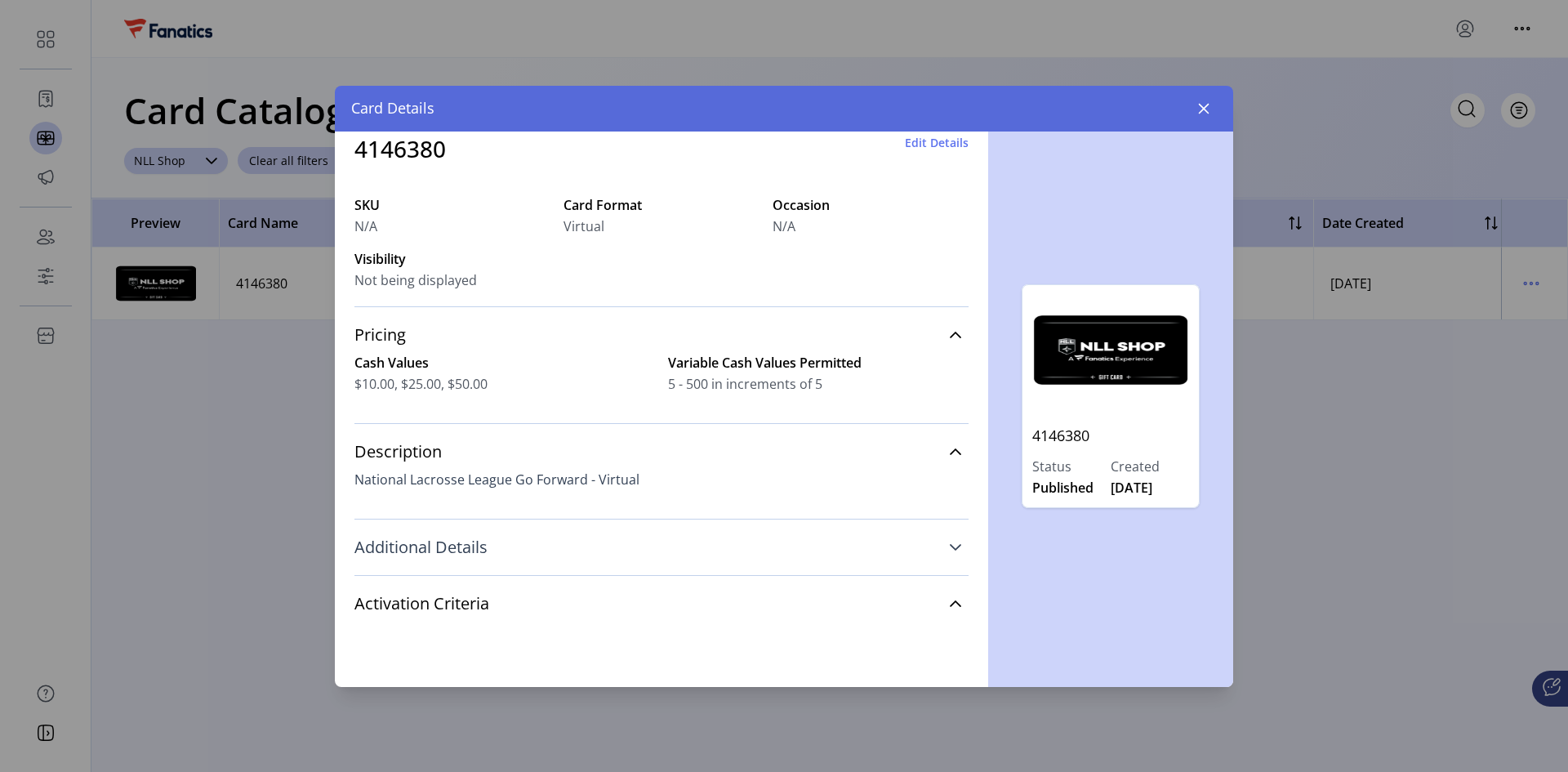
click at [547, 516] on link "Additional Details" at bounding box center [662, 547] width 614 height 36
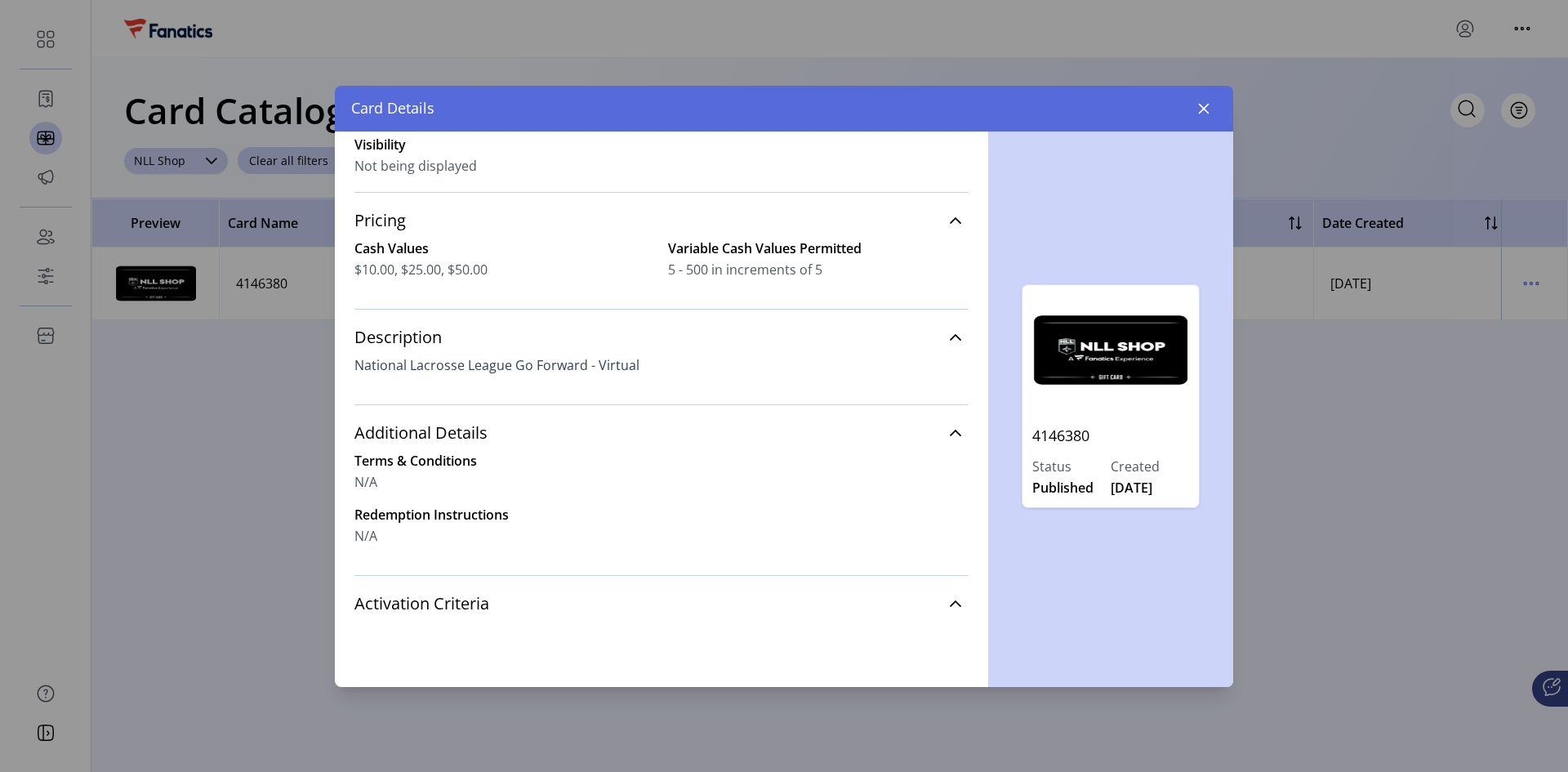
click at [1115, 103] on div "Card Details" at bounding box center [784, 109] width 898 height 45
click at [1115, 107] on icon "button" at bounding box center [1204, 108] width 11 height 11
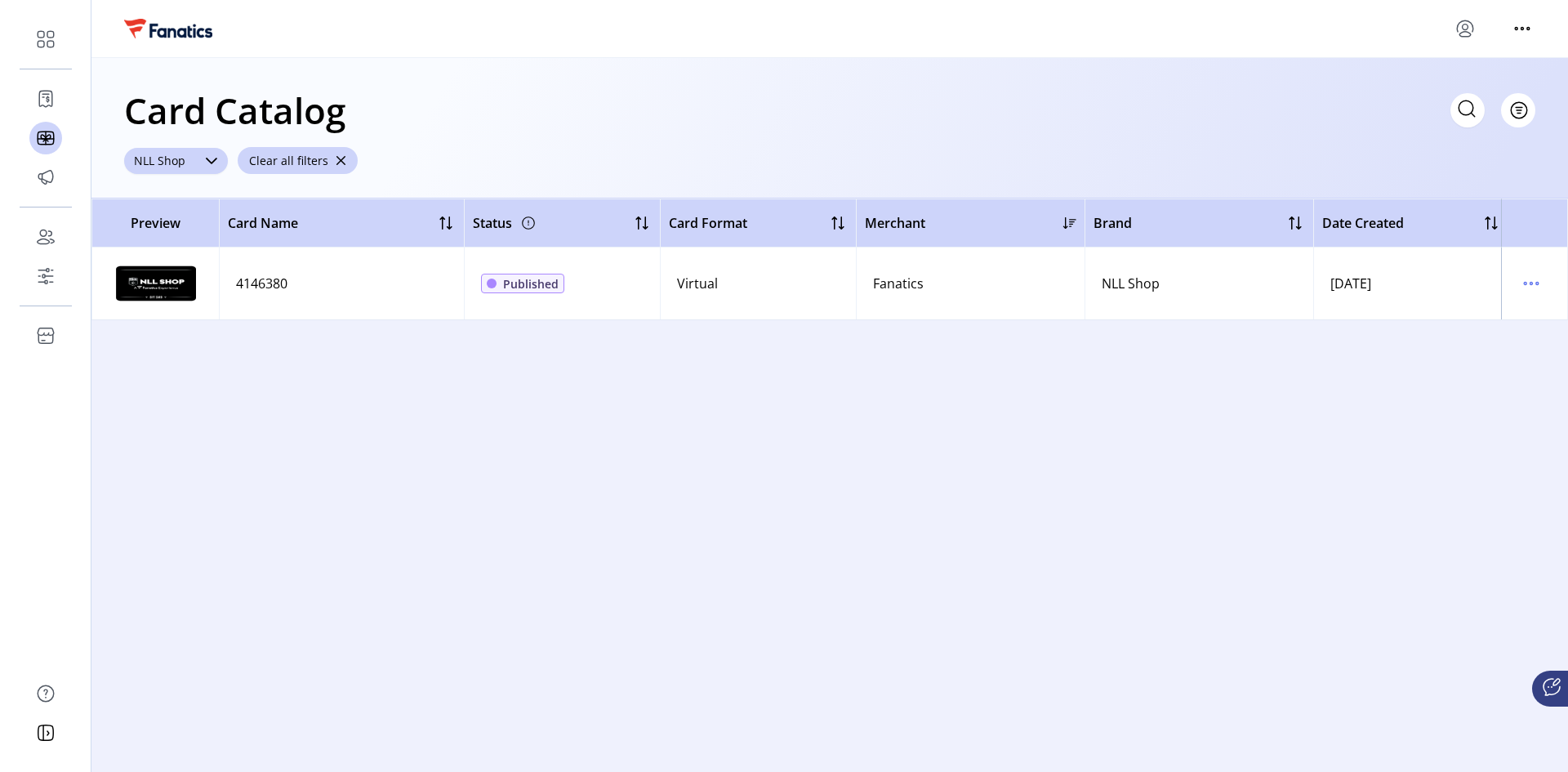
click at [210, 155] on icon "dropdown trigger" at bounding box center [212, 161] width 13 height 13
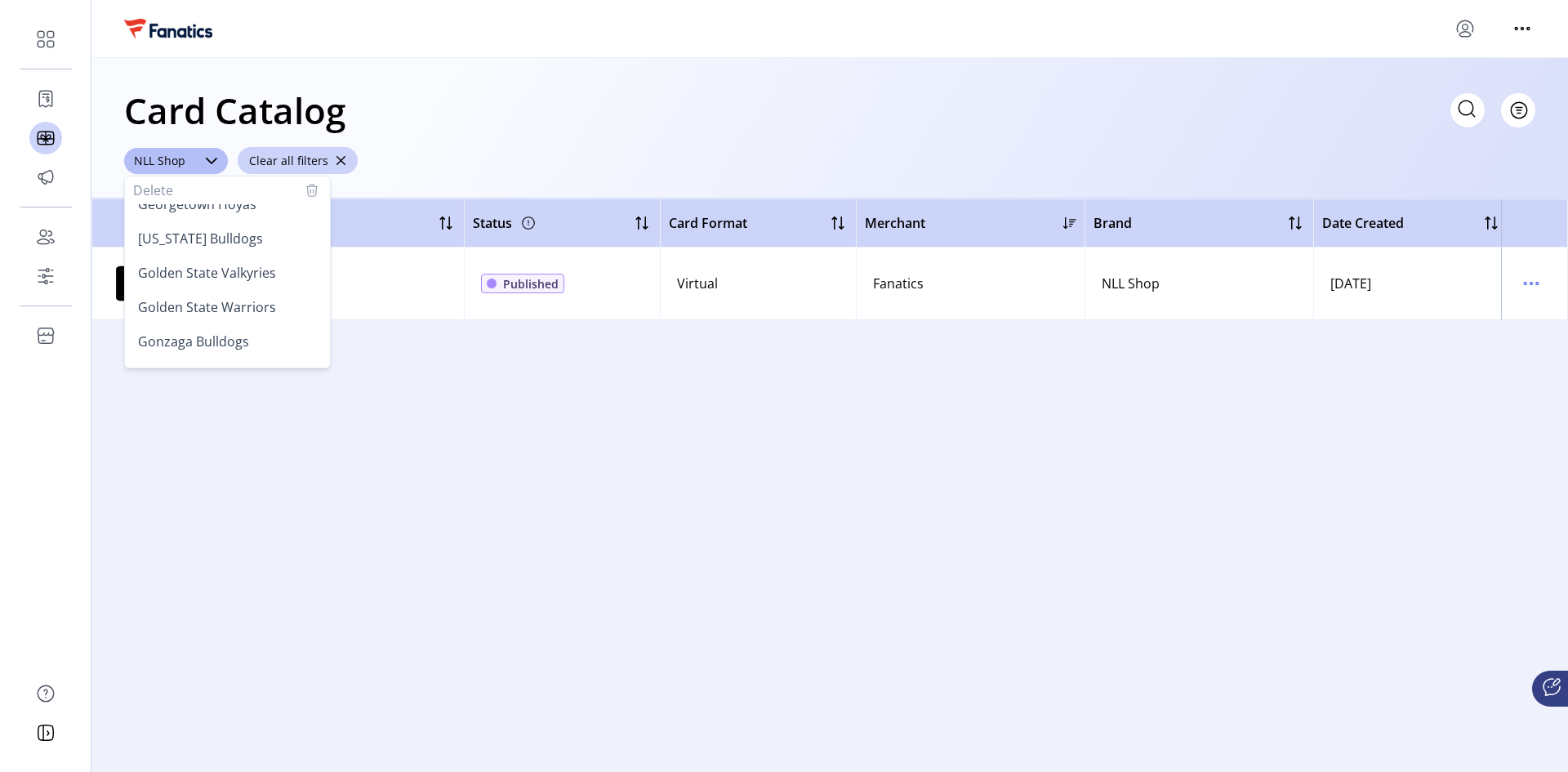
scroll to position [817, 0]
click at [179, 237] on span "Fanatics" at bounding box center [163, 230] width 50 height 18
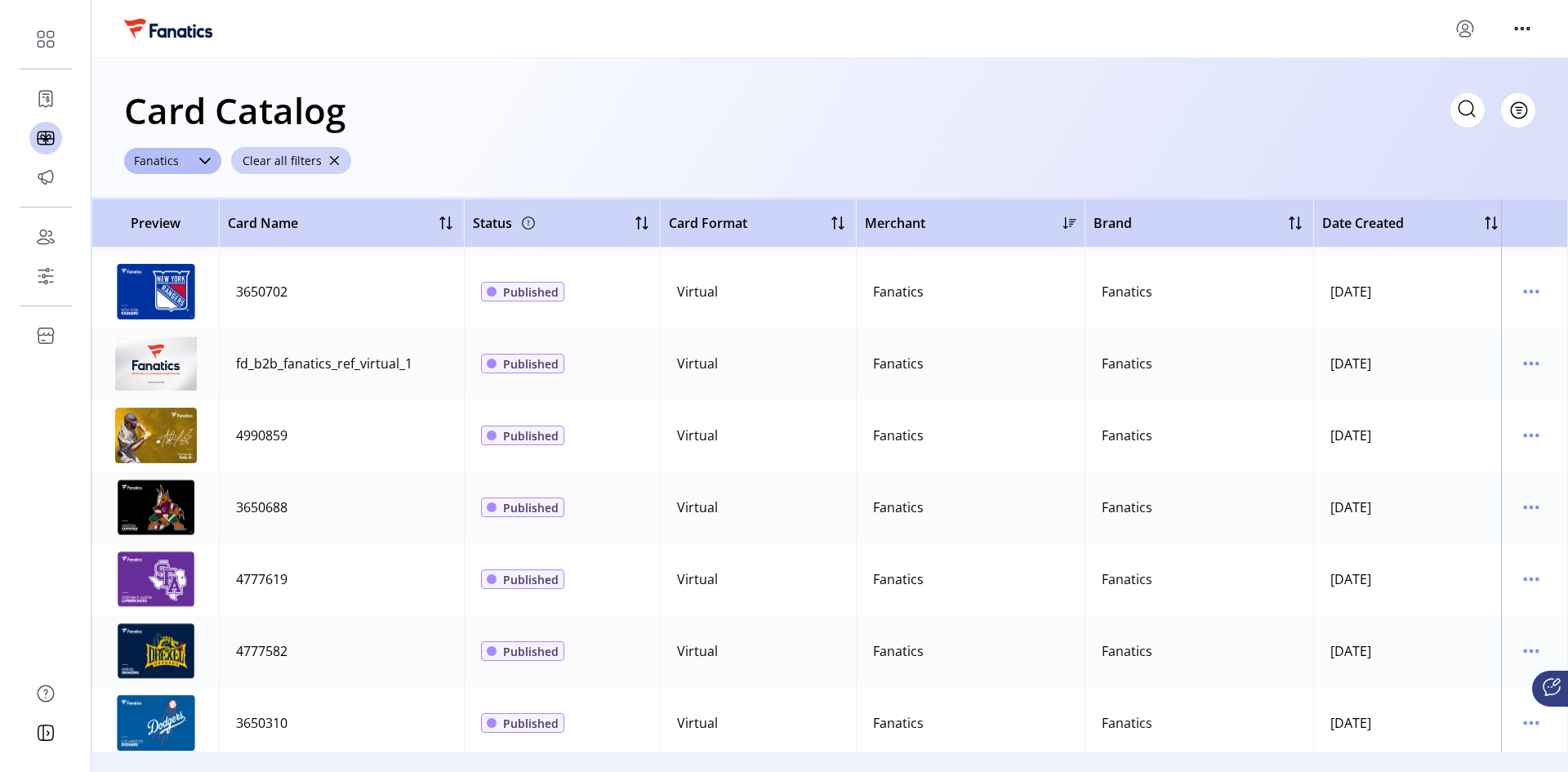
scroll to position [20456, 0]
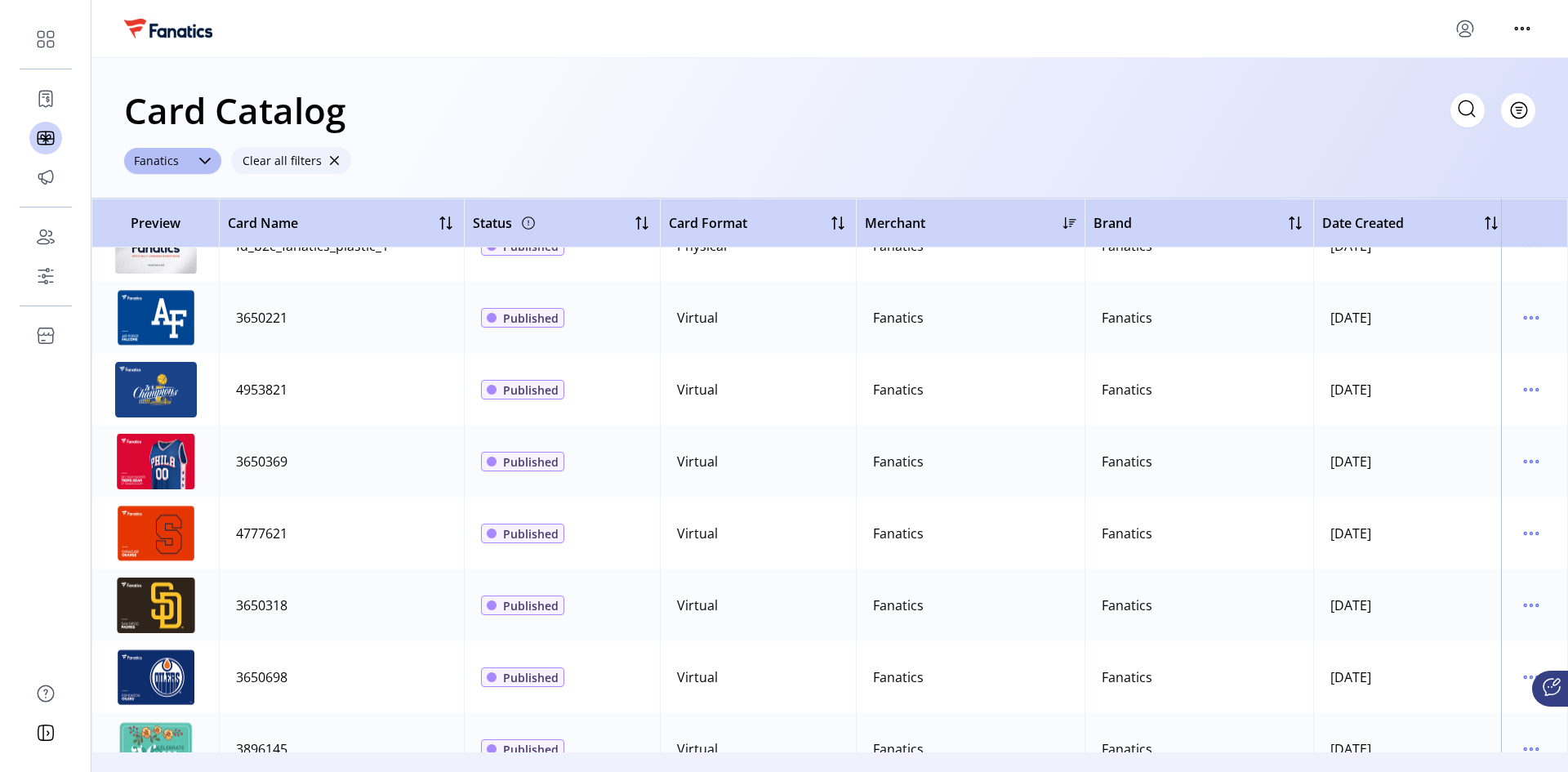
click at [334, 158] on span "button" at bounding box center [334, 161] width 12 height 12
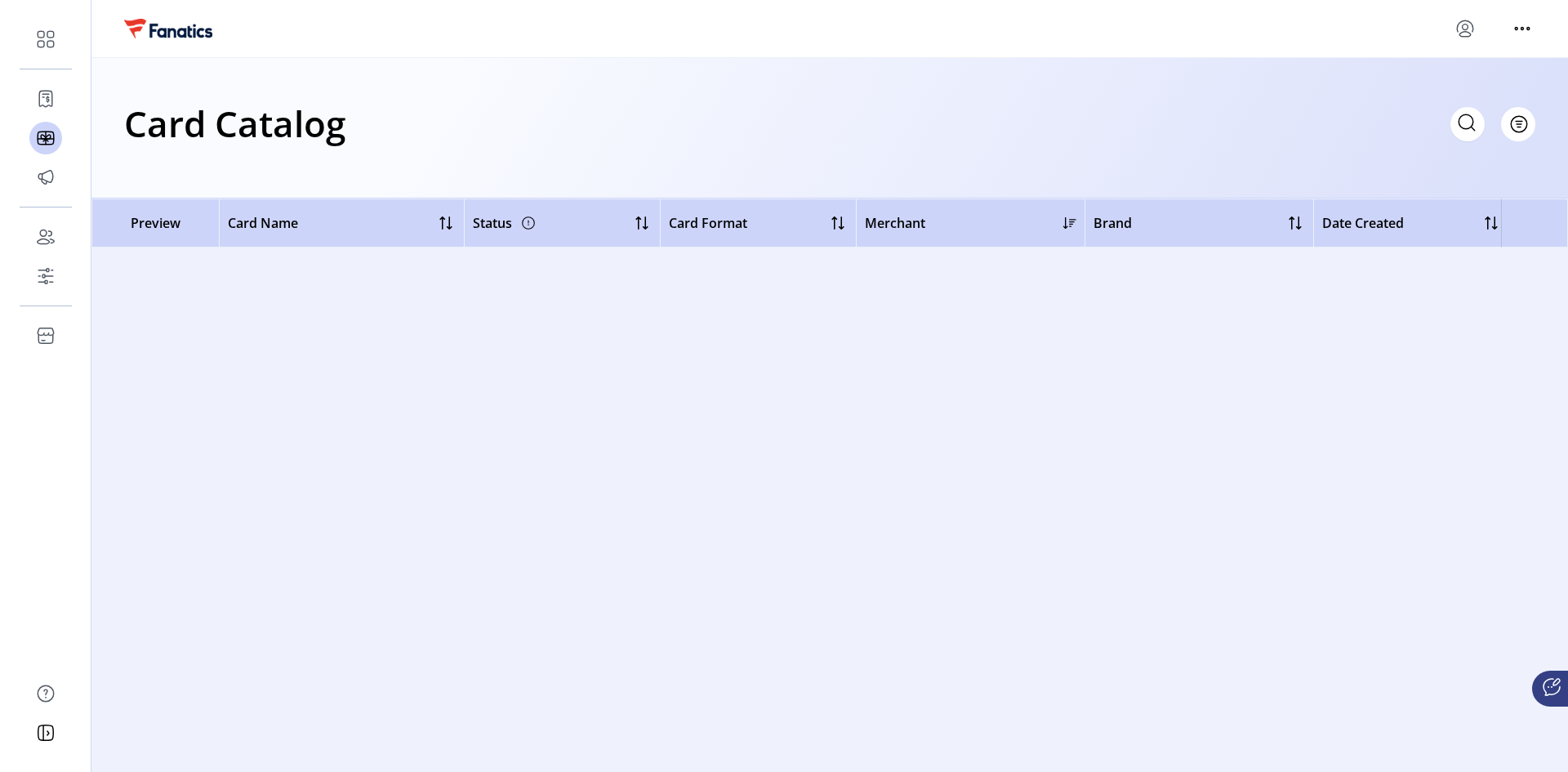
scroll to position [0, 0]
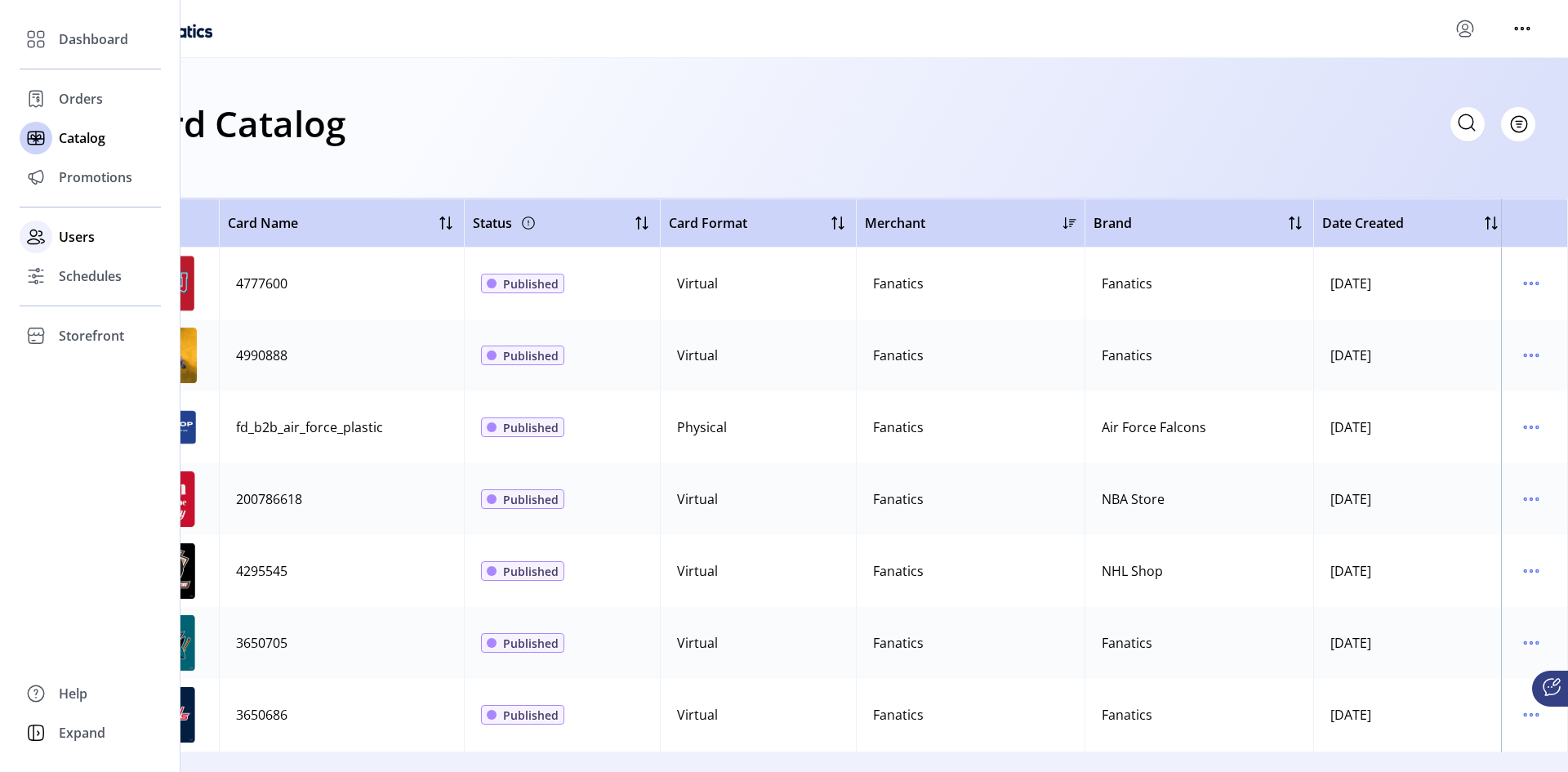
click at [88, 235] on span "Users" at bounding box center [77, 237] width 36 height 19
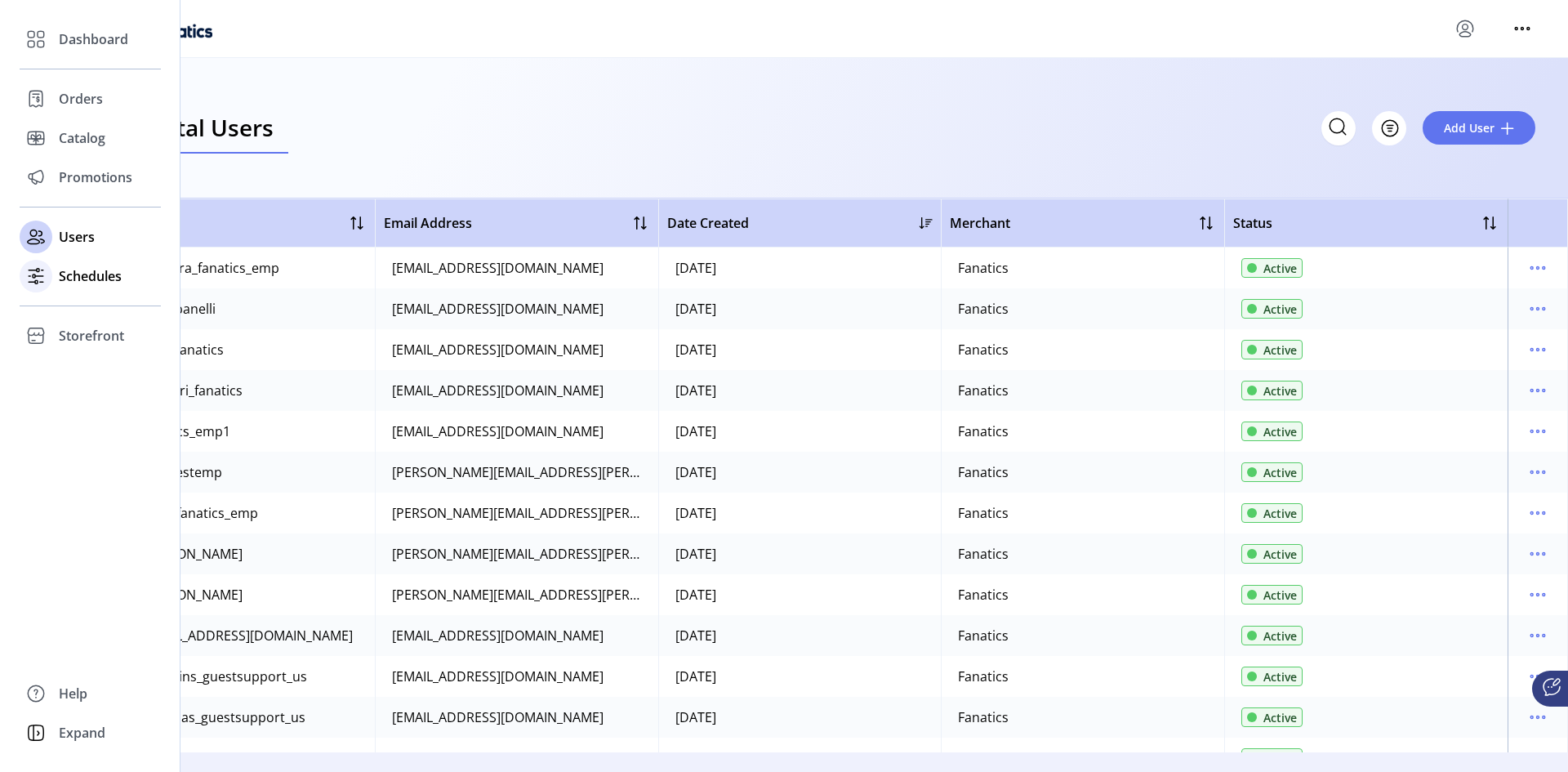
click at [89, 275] on span "Schedules" at bounding box center [90, 275] width 63 height 19
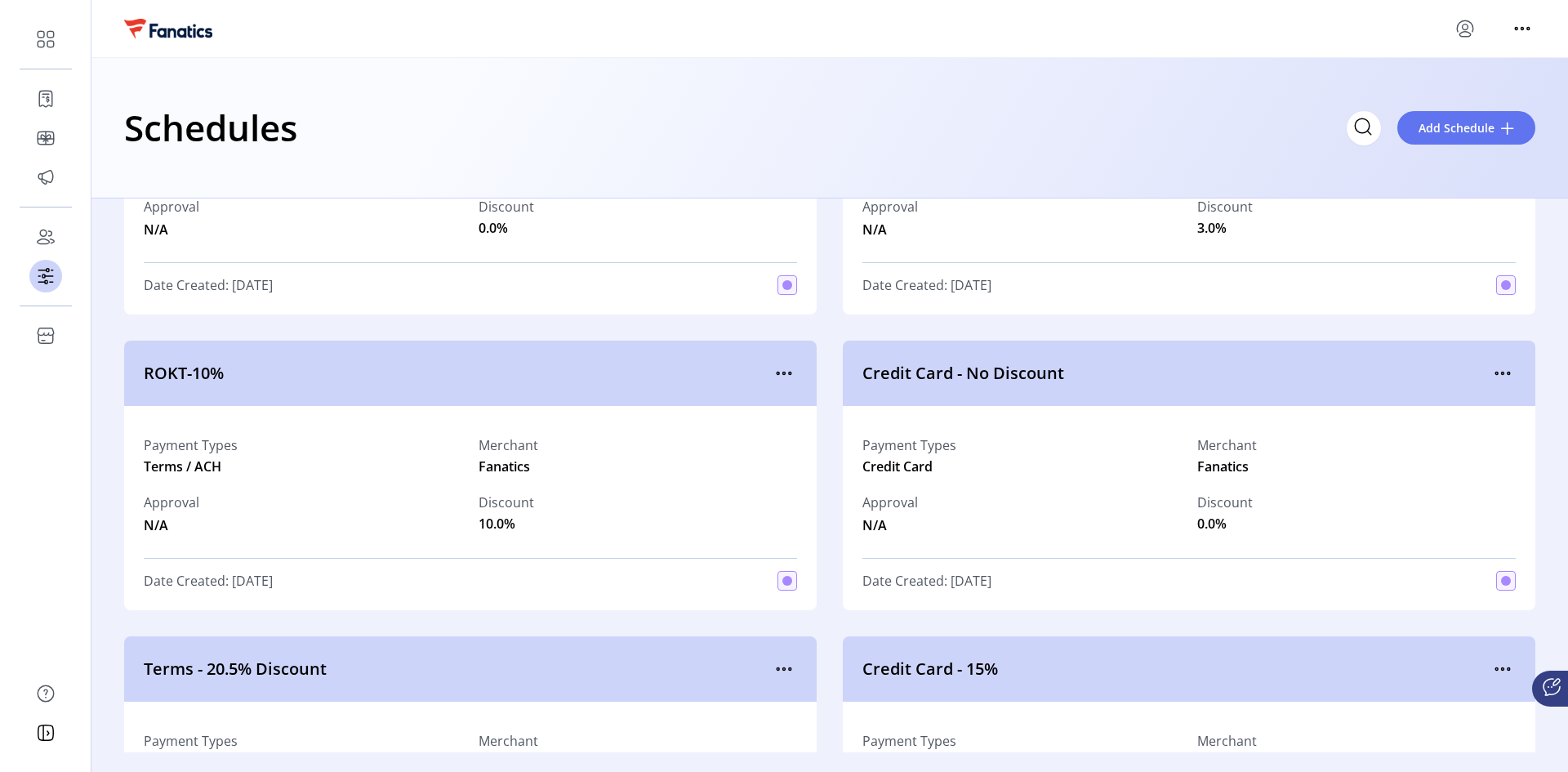
scroll to position [4411, 0]
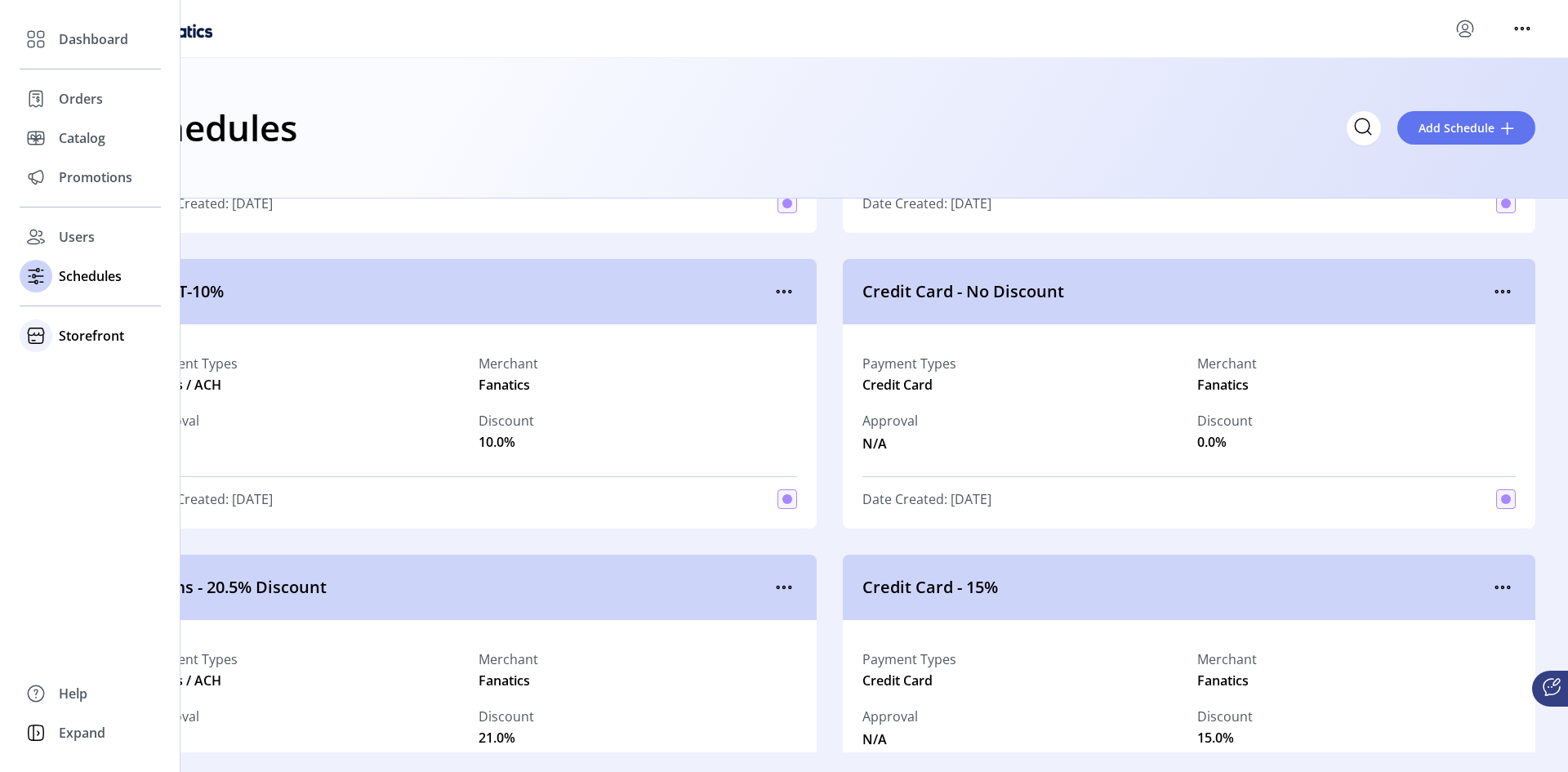
click at [79, 339] on span "Storefront" at bounding box center [92, 335] width 66 height 19
click at [80, 179] on span "Promotions" at bounding box center [95, 177] width 73 height 19
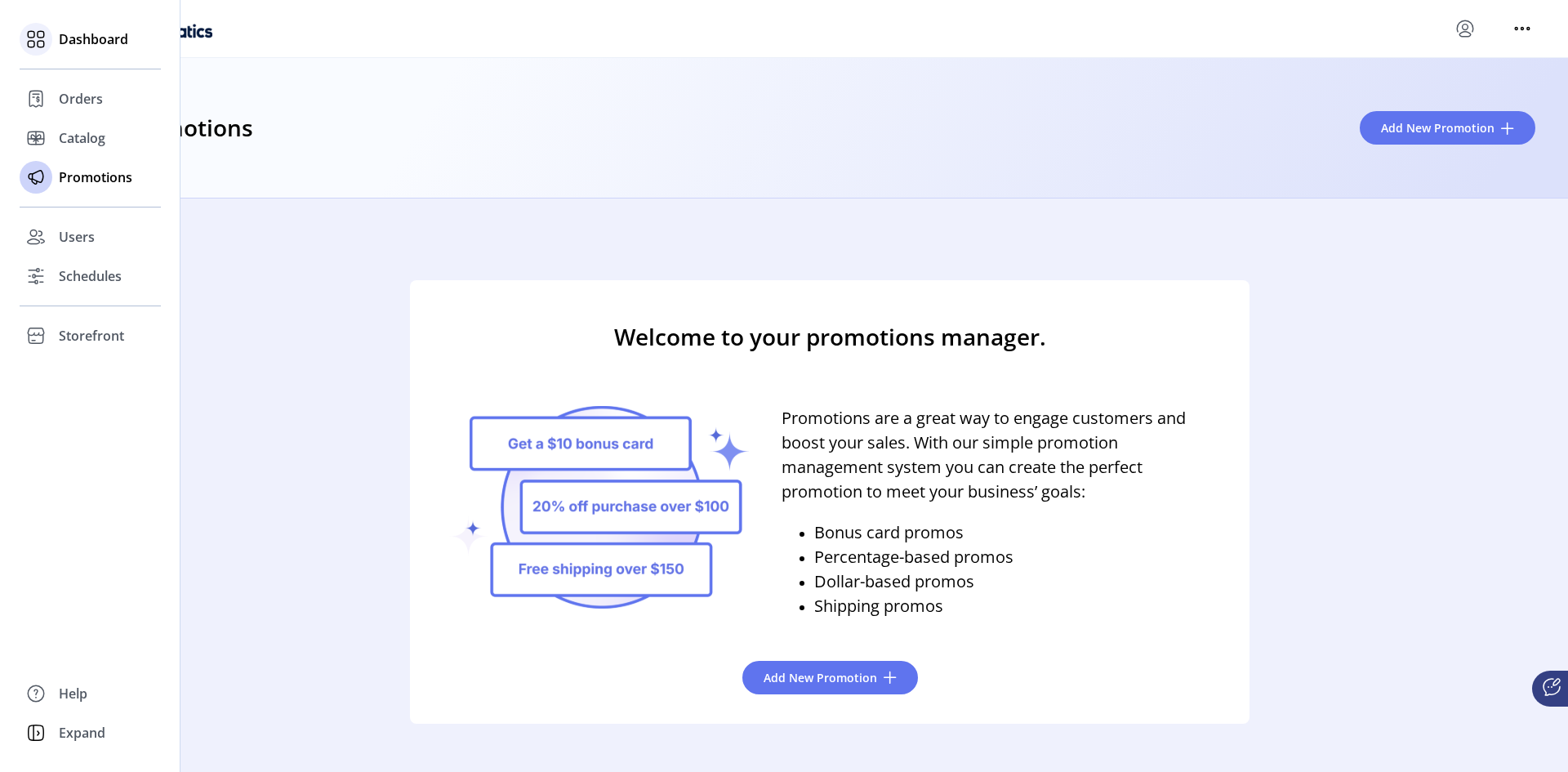
click at [96, 41] on span "Dashboard" at bounding box center [93, 39] width 69 height 19
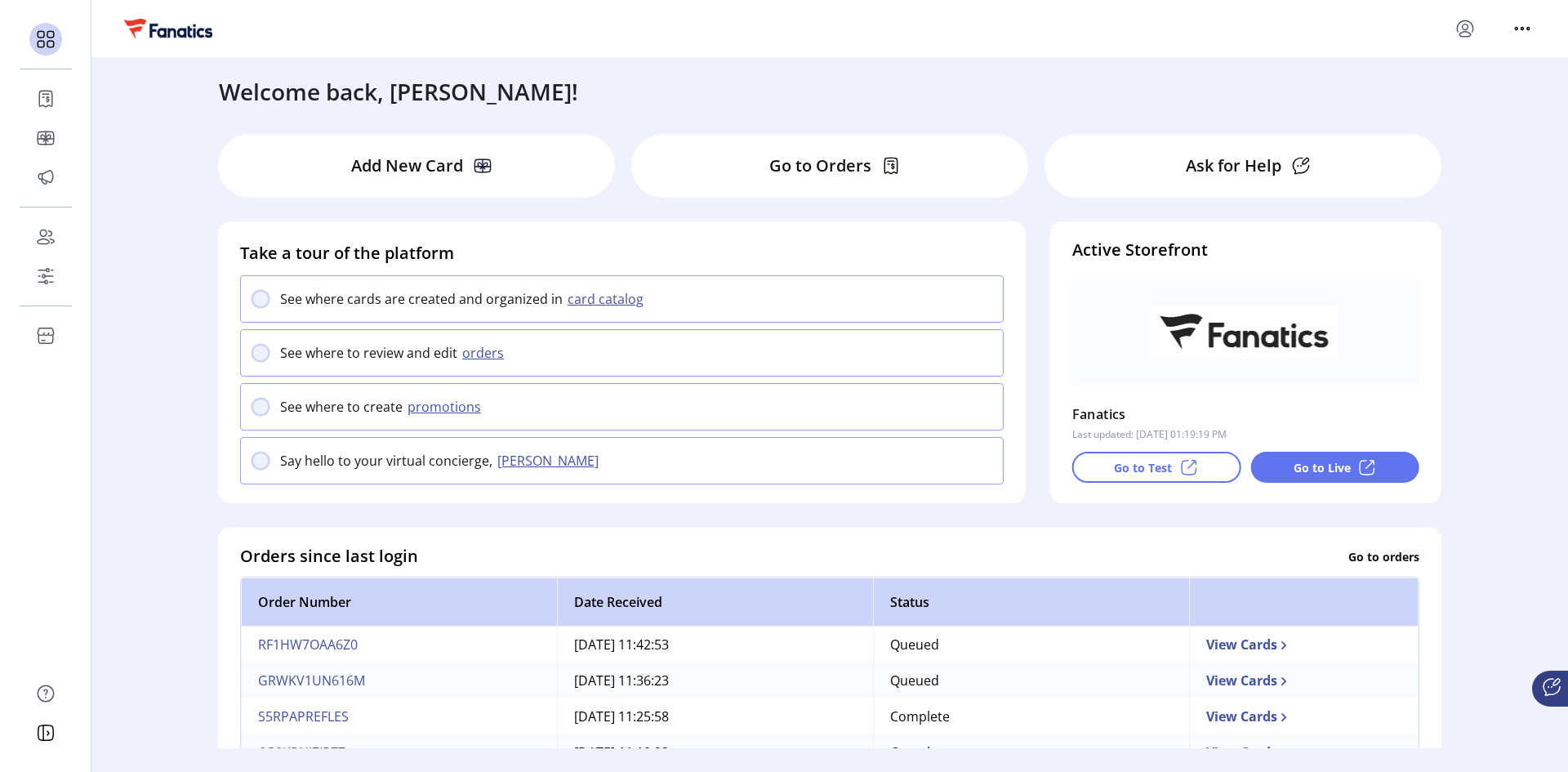
click at [797, 157] on p "Go to Orders" at bounding box center [820, 165] width 102 height 24
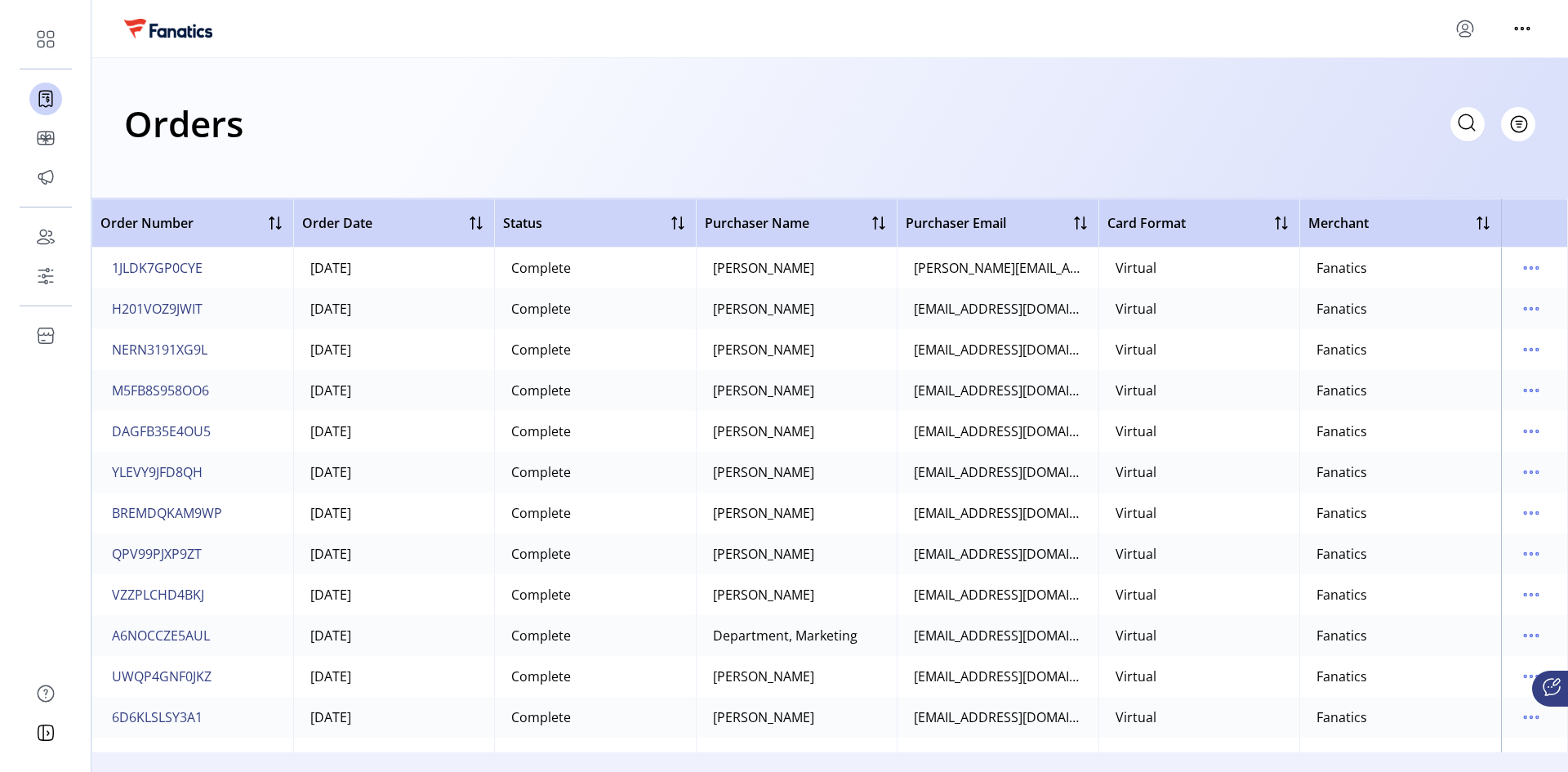
scroll to position [245, 0]
drag, startPoint x: 1009, startPoint y: 552, endPoint x: 1117, endPoint y: 551, distance: 108.0
click at [1115, 516] on tr "A6NOCCZE5AUL [DATE] Complete Department, Marketing [EMAIL_ADDRESS][DOMAIN_NAME]…" at bounding box center [830, 554] width 1477 height 41
click at [1011, 516] on div "[EMAIL_ADDRESS][DOMAIN_NAME]" at bounding box center [998, 553] width 168 height 19
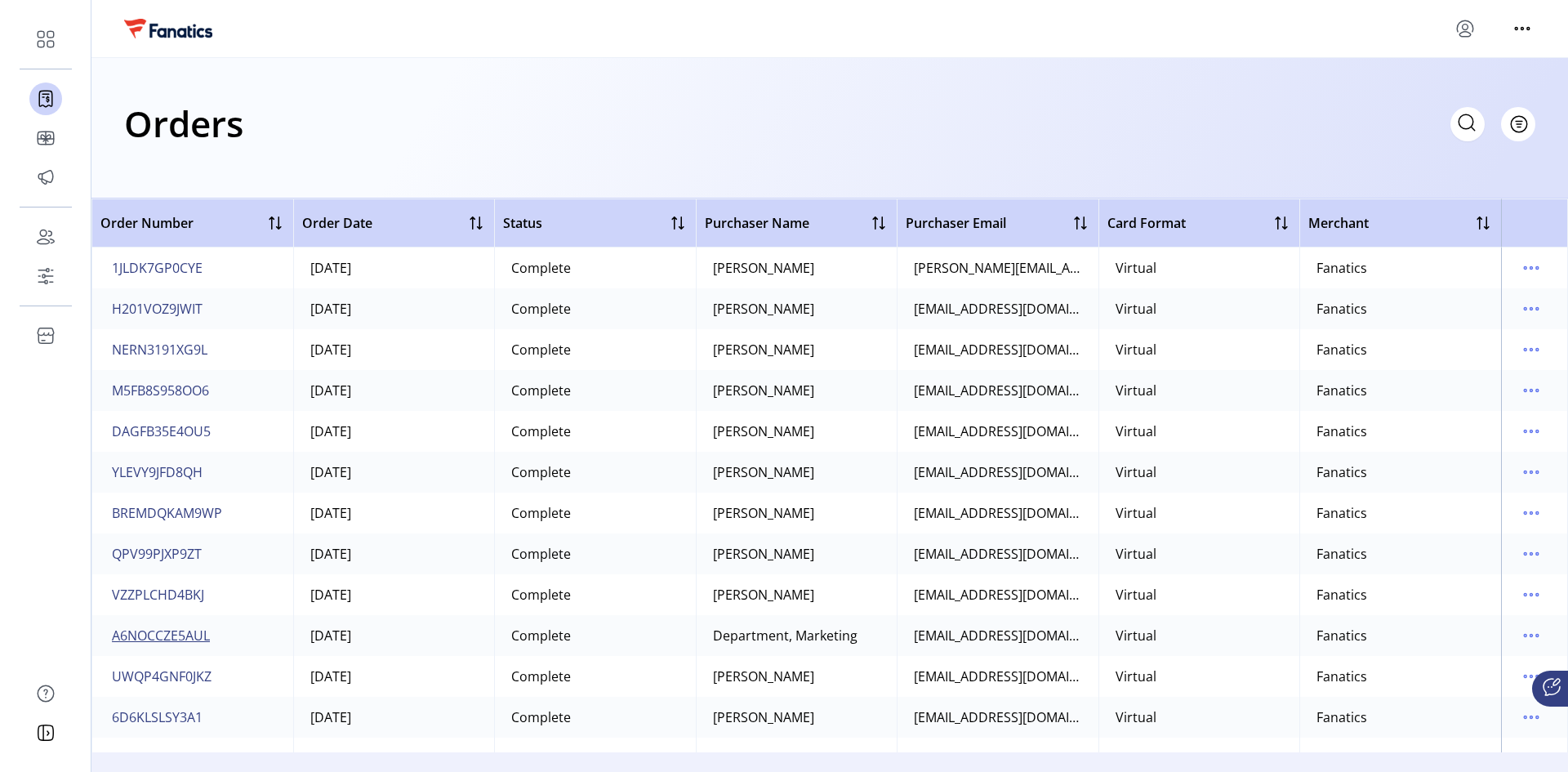
click at [169, 516] on span "A6NOCCZE5AUL" at bounding box center [161, 635] width 98 height 19
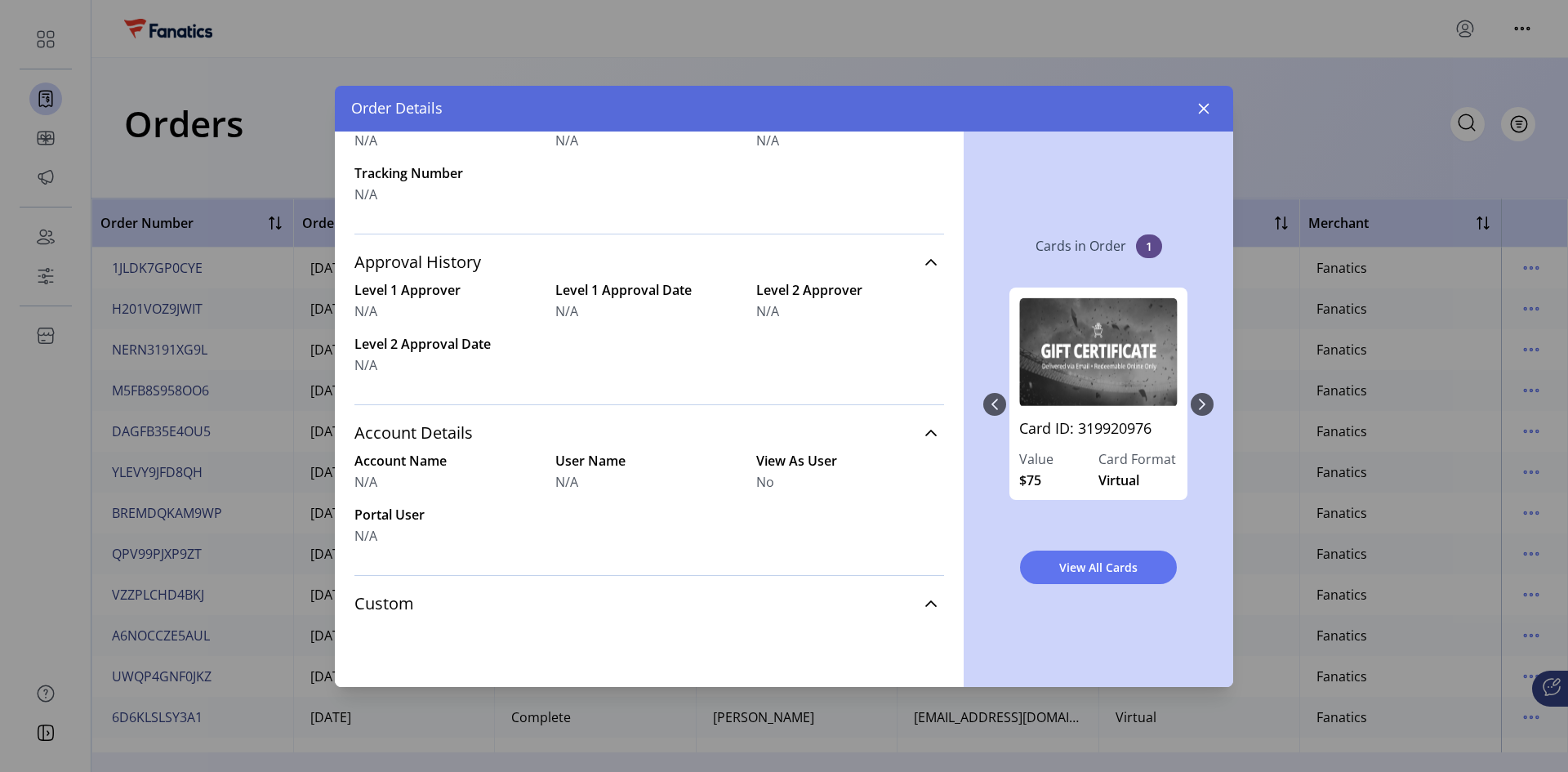
scroll to position [459, 0]
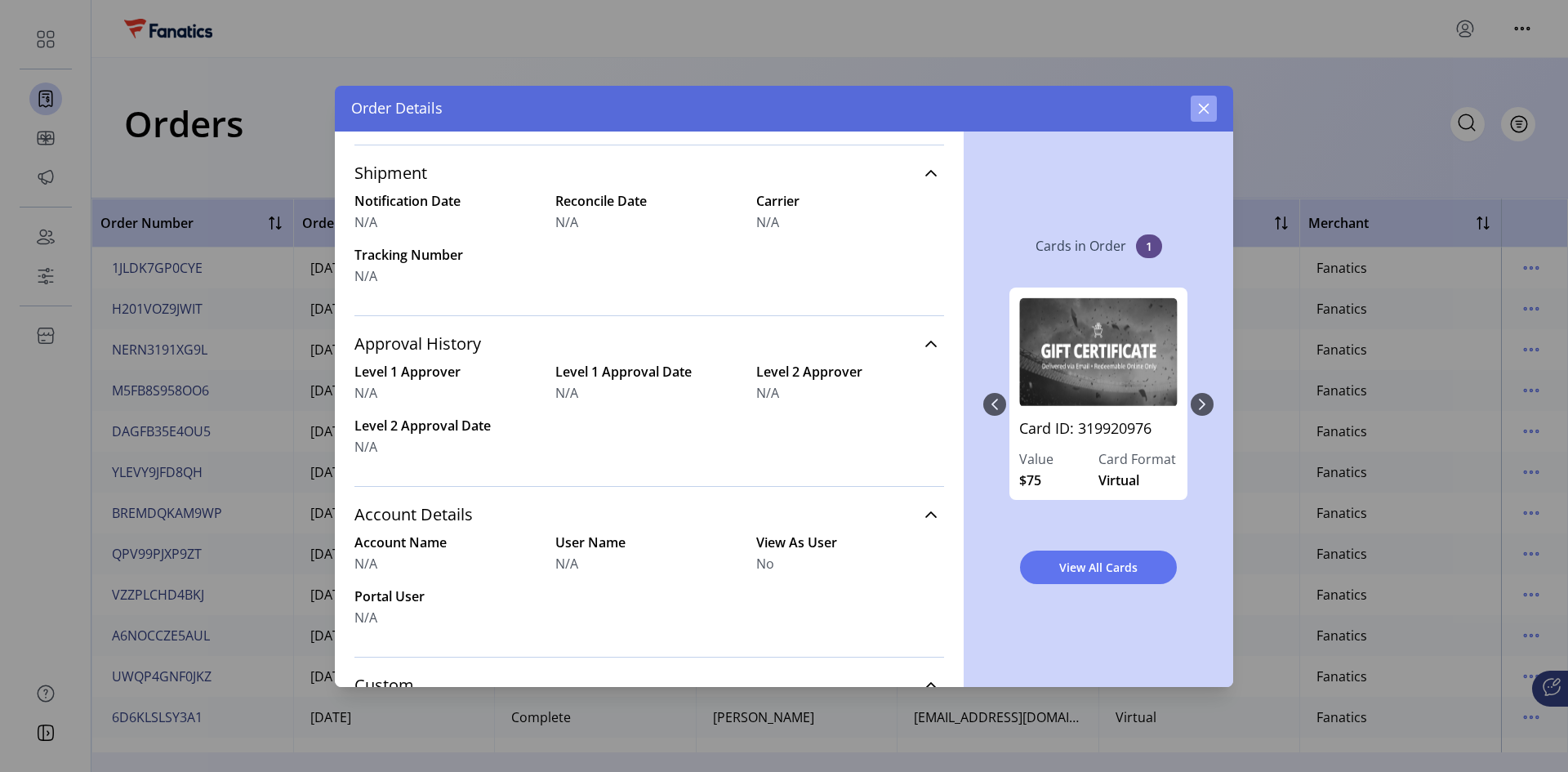
click at [1115, 112] on button "button" at bounding box center [1204, 109] width 26 height 26
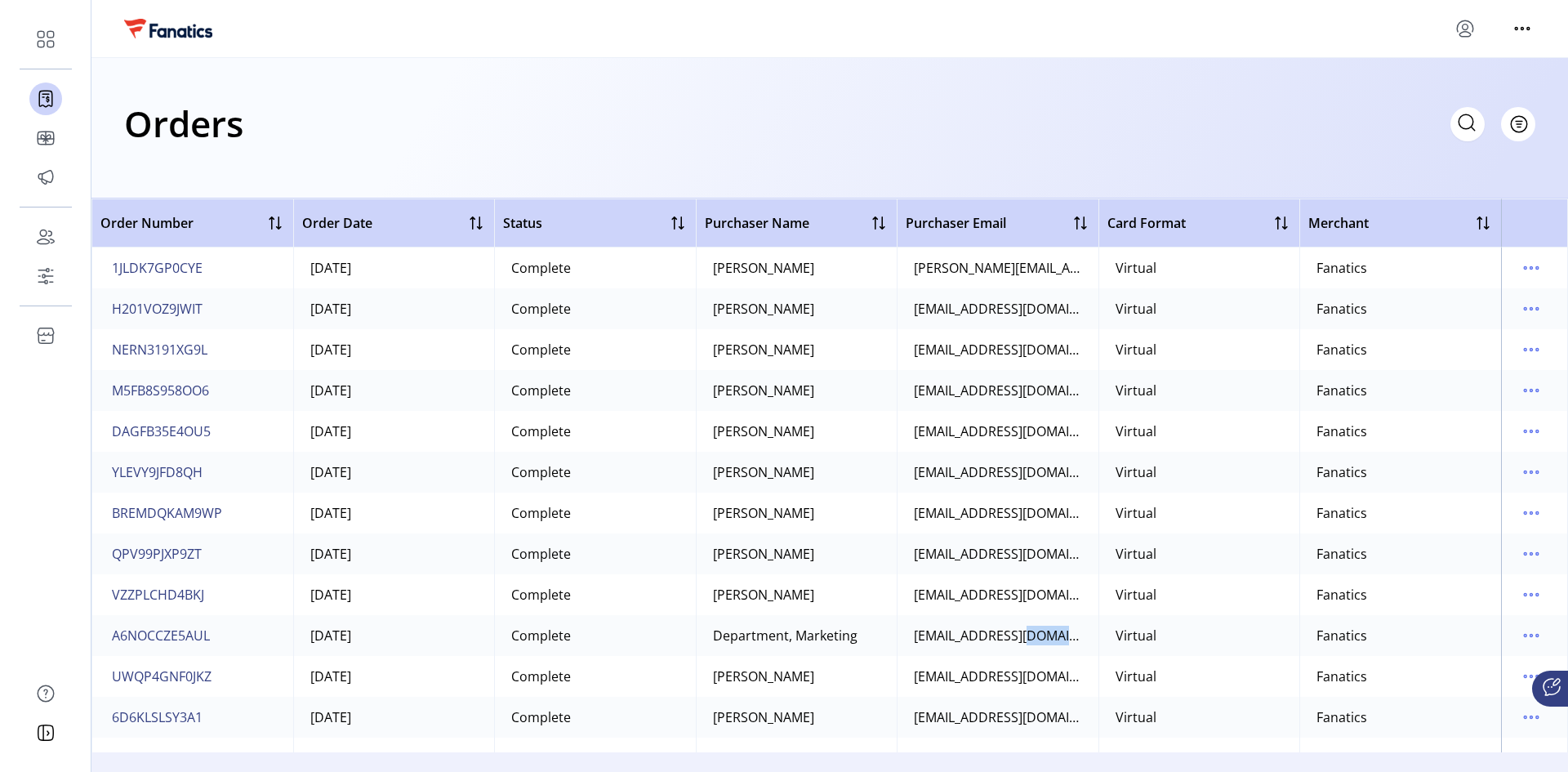
drag, startPoint x: 1019, startPoint y: 637, endPoint x: 1100, endPoint y: 642, distance: 81.2
click at [1100, 516] on tr "A6NOCCZE5AUL [DATE] Complete Department, Marketing [EMAIL_ADDRESS][DOMAIN_NAME]…" at bounding box center [830, 636] width 1477 height 41
click at [1115, 516] on icon "menu" at bounding box center [1531, 635] width 26 height 26
click at [1115, 498] on span "View Details" at bounding box center [1454, 503] width 136 height 13
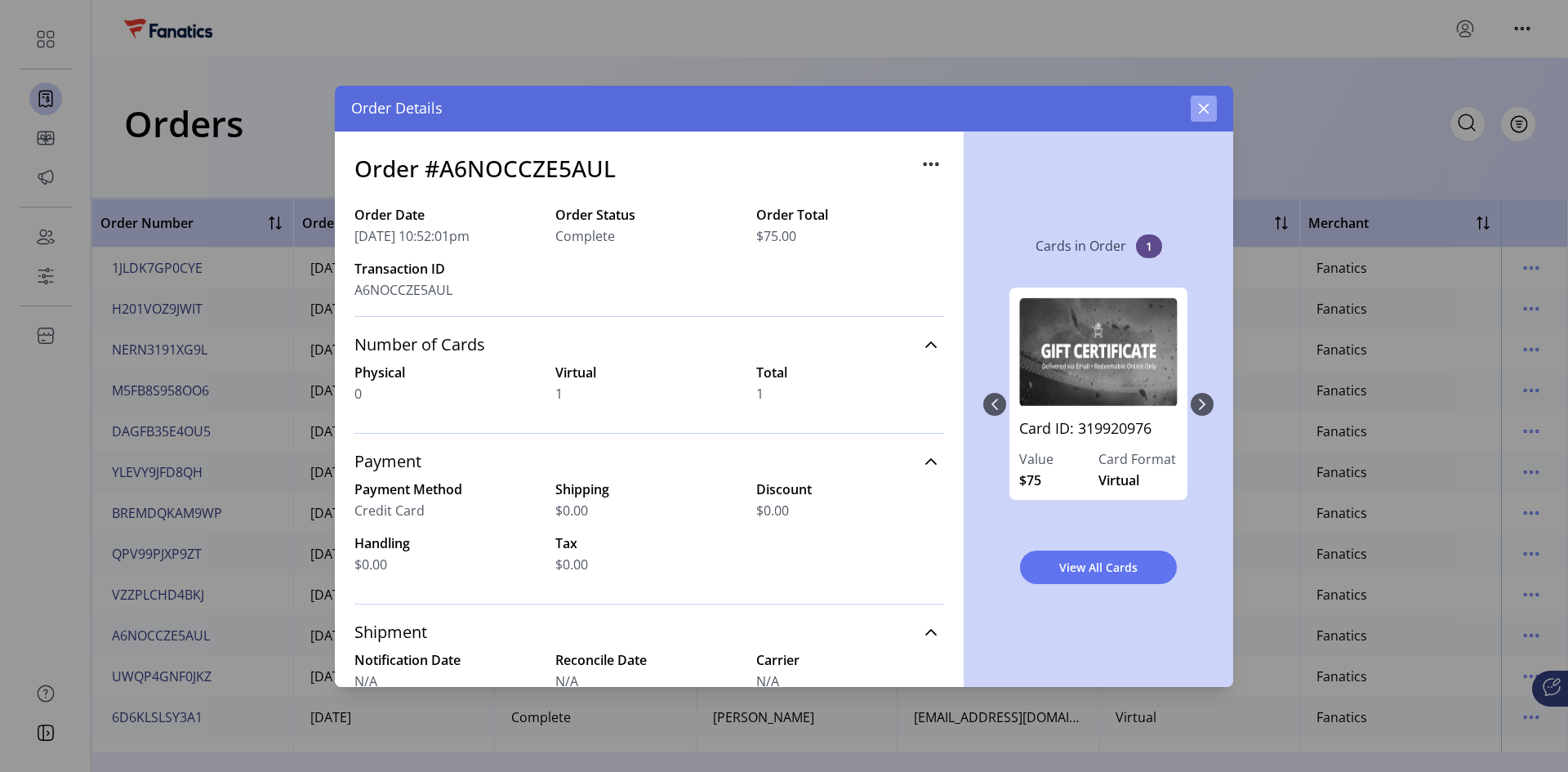
click at [1115, 106] on button "button" at bounding box center [1204, 109] width 26 height 26
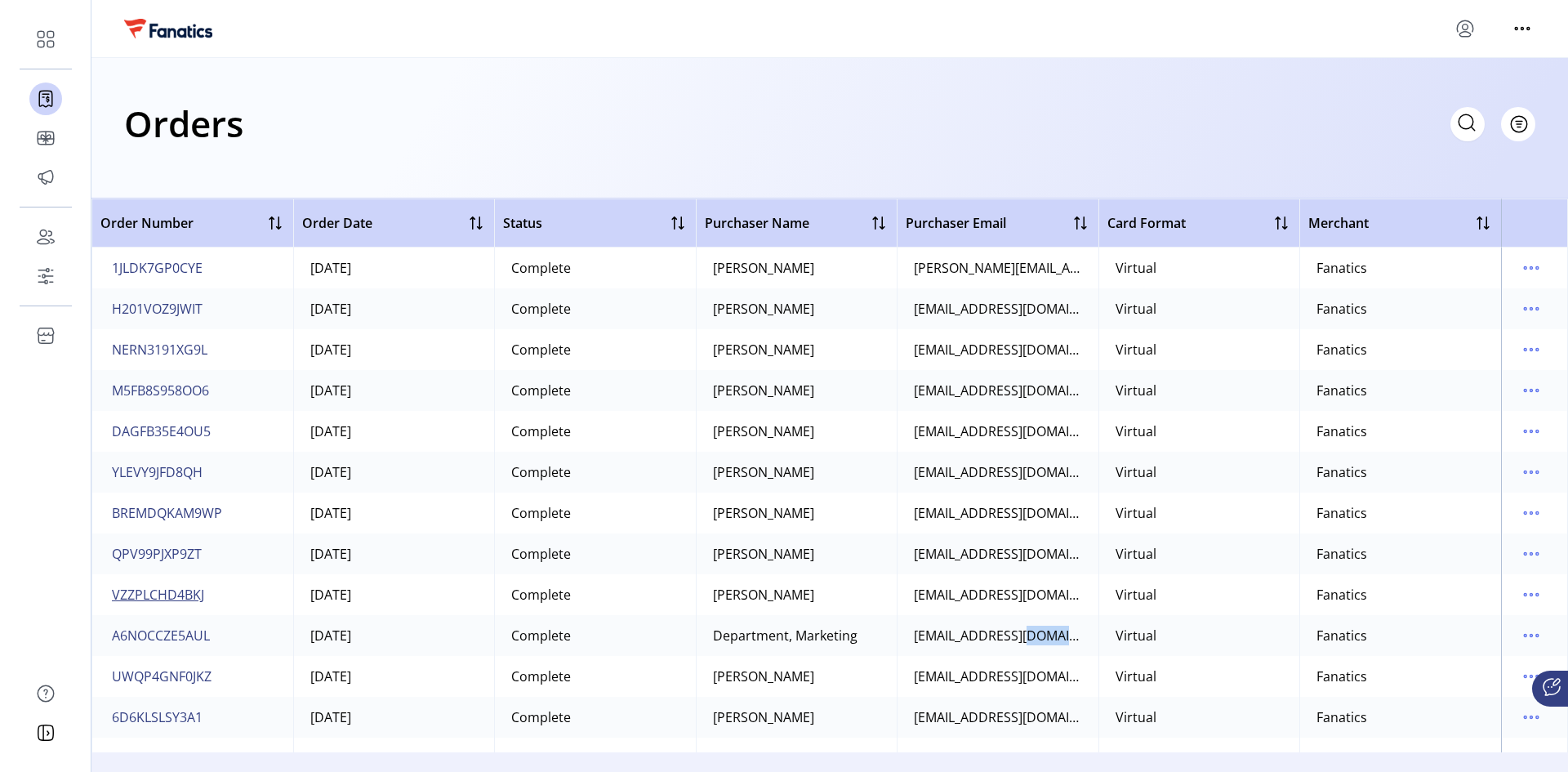
click at [174, 516] on span "VZZPLCHD4BKJ" at bounding box center [158, 594] width 93 height 19
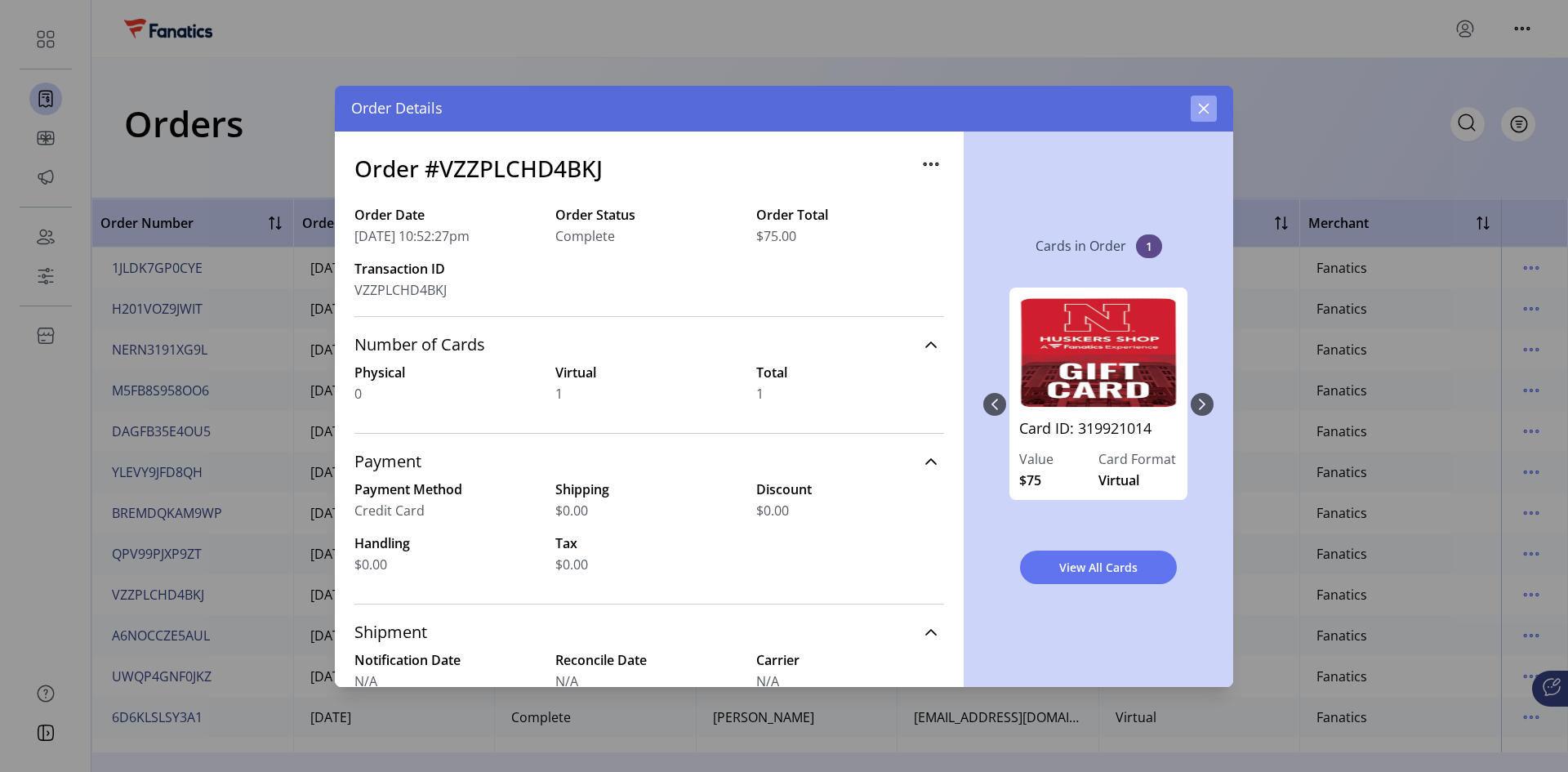
click at [1115, 104] on icon "button" at bounding box center [1204, 109] width 13 height 13
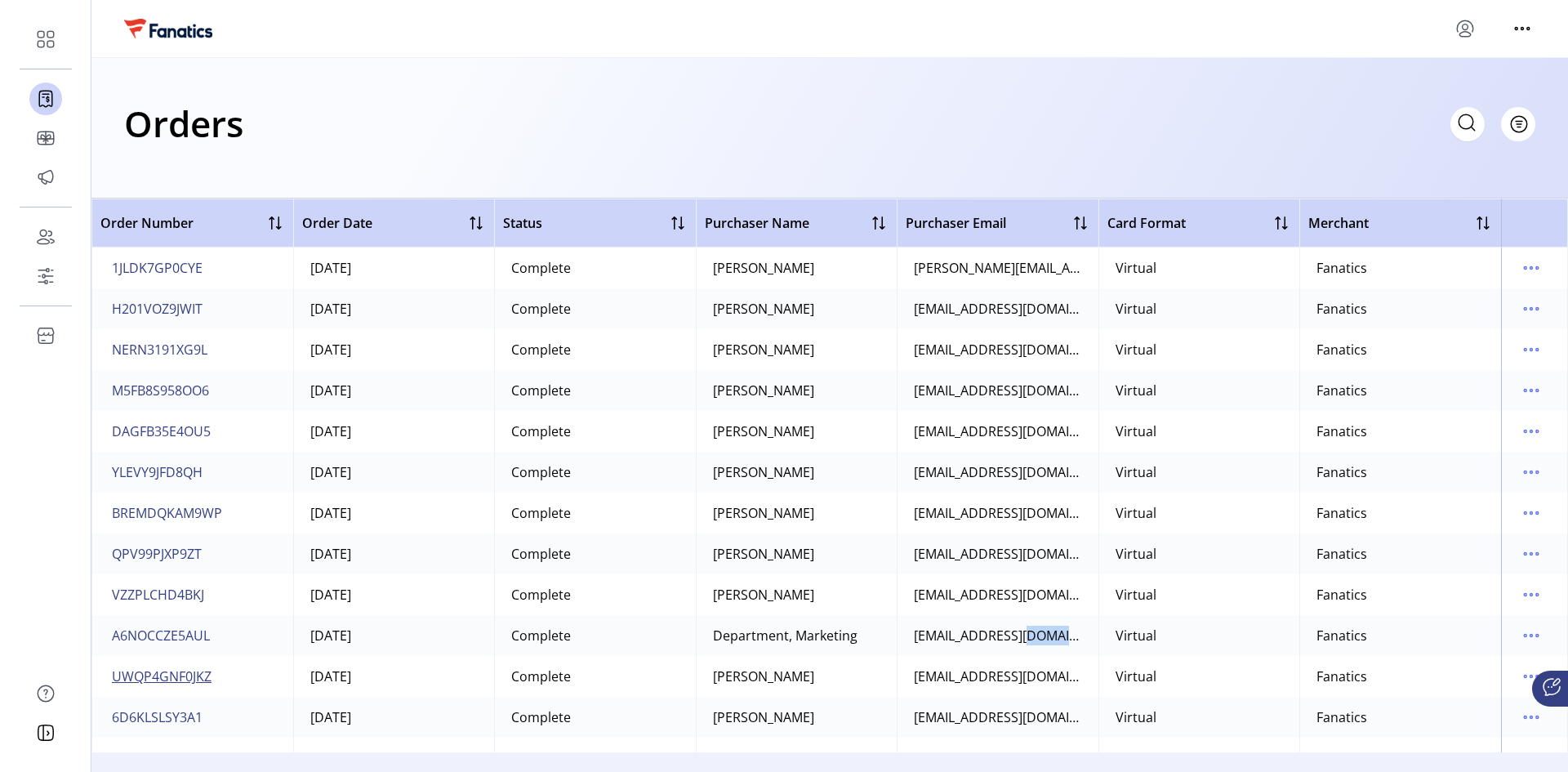
click at [146, 516] on span "UWQP4GNF0JKZ" at bounding box center [162, 676] width 99 height 19
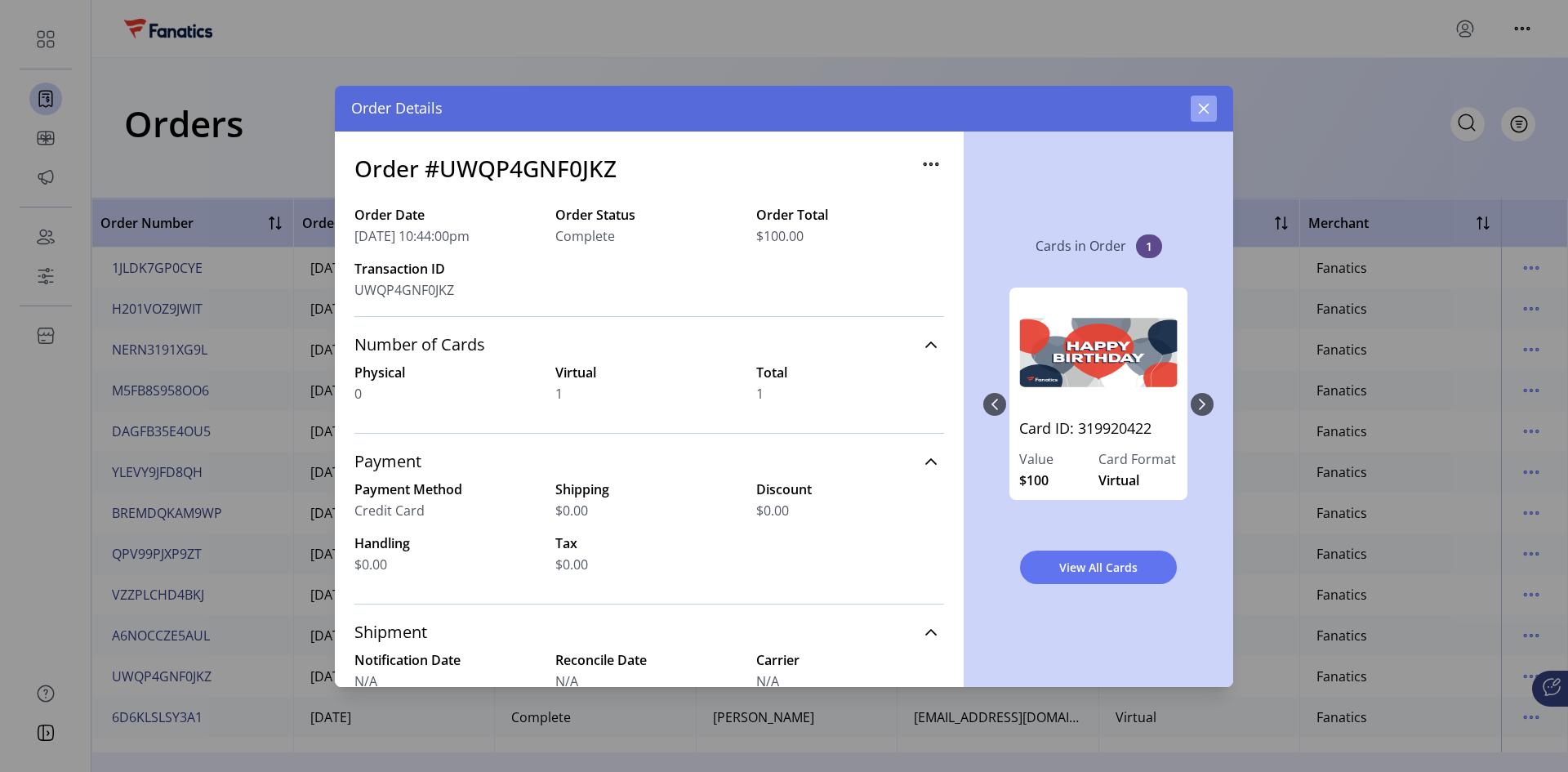
click at [1115, 114] on button "button" at bounding box center [1204, 109] width 26 height 26
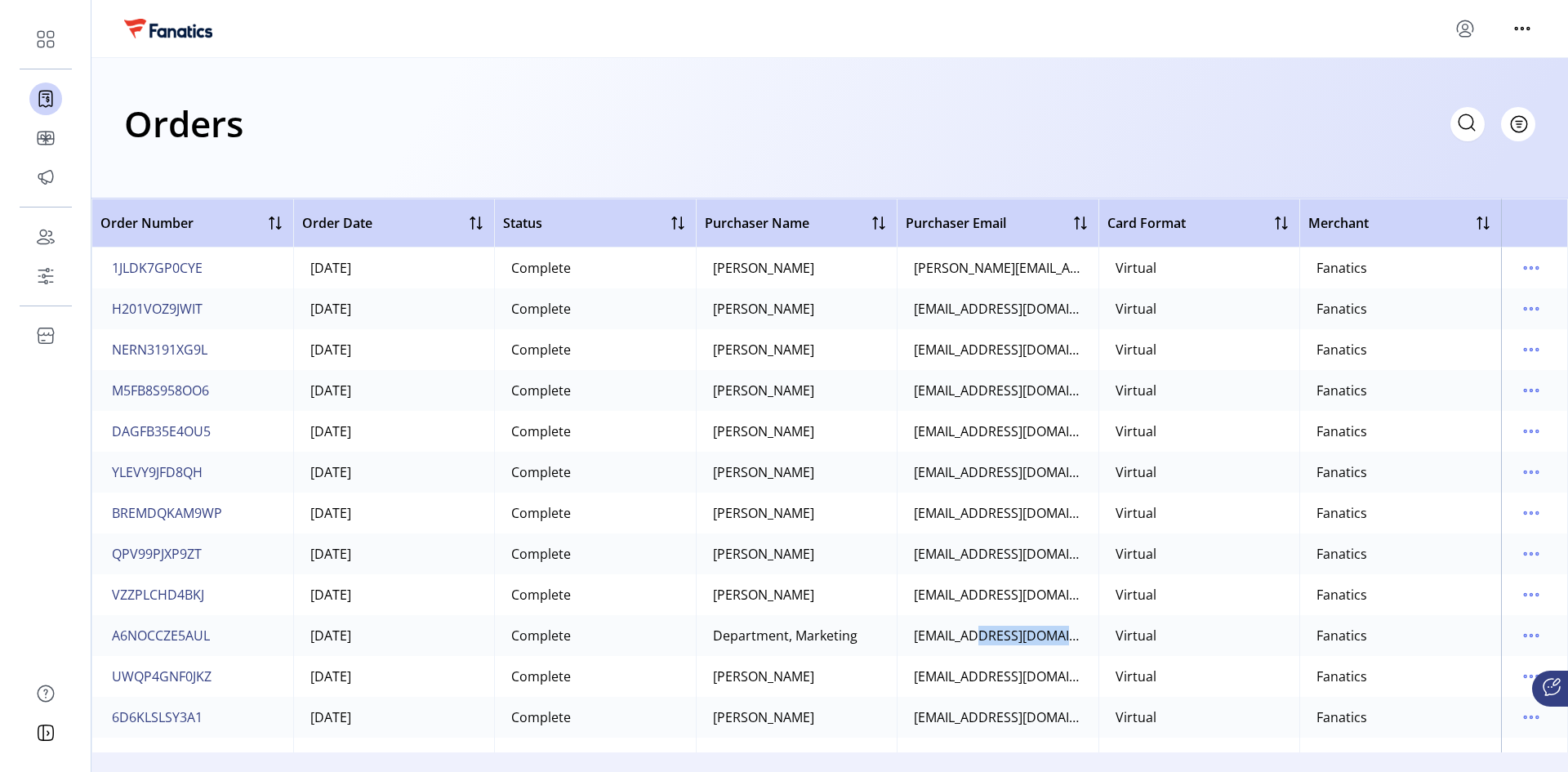
drag, startPoint x: 965, startPoint y: 636, endPoint x: 1109, endPoint y: 631, distance: 144.1
click at [1109, 516] on tr "A6NOCCZE5AUL [DATE] Complete Department, Marketing [EMAIL_ADDRESS][DOMAIN_NAME]…" at bounding box center [830, 636] width 1477 height 41
click at [1007, 516] on div "[EMAIL_ADDRESS][DOMAIN_NAME]" at bounding box center [998, 635] width 168 height 19
click at [1115, 516] on icon "menu" at bounding box center [1531, 635] width 26 height 26
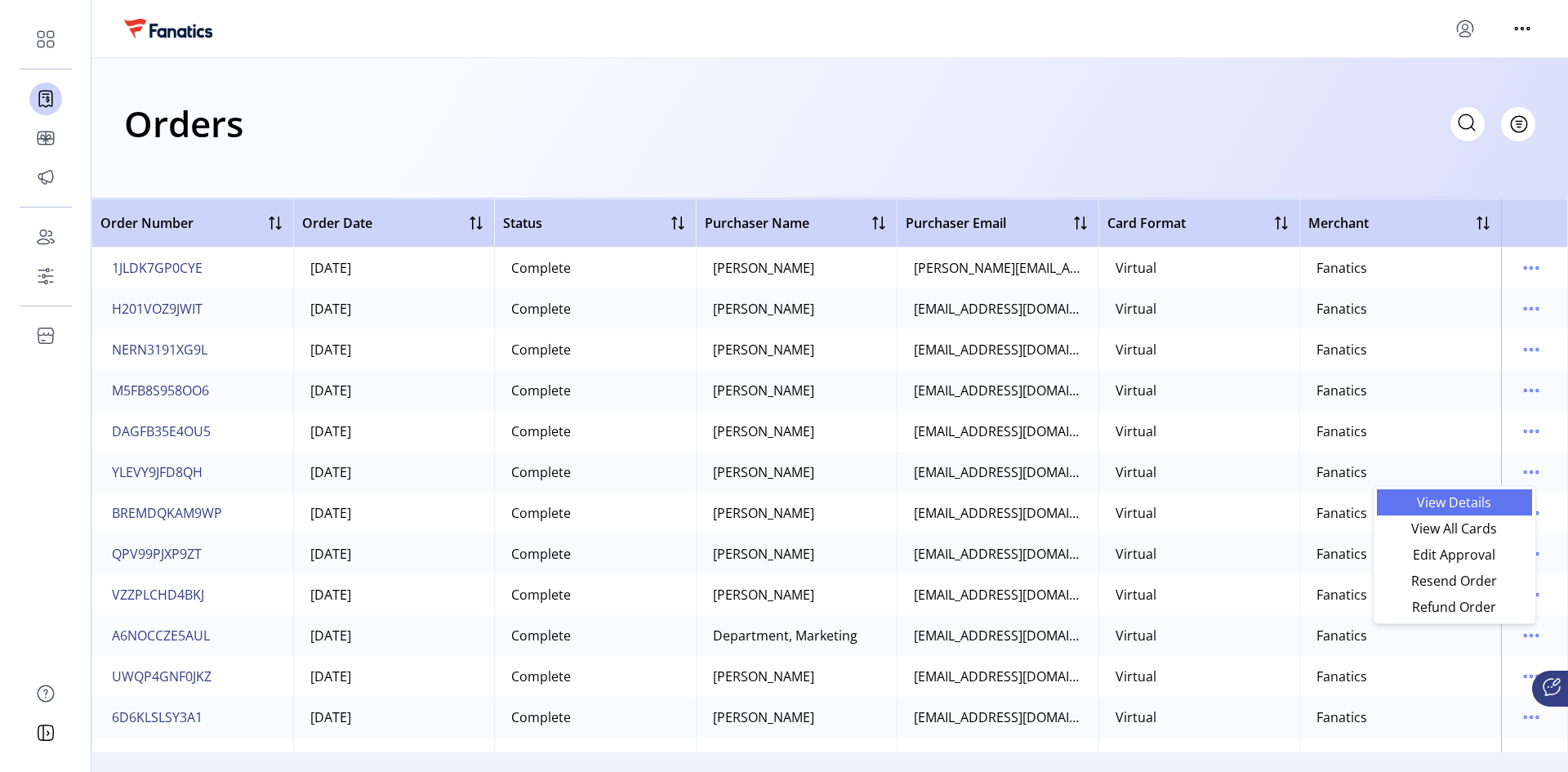
click at [1115, 506] on span "View Details" at bounding box center [1454, 503] width 136 height 13
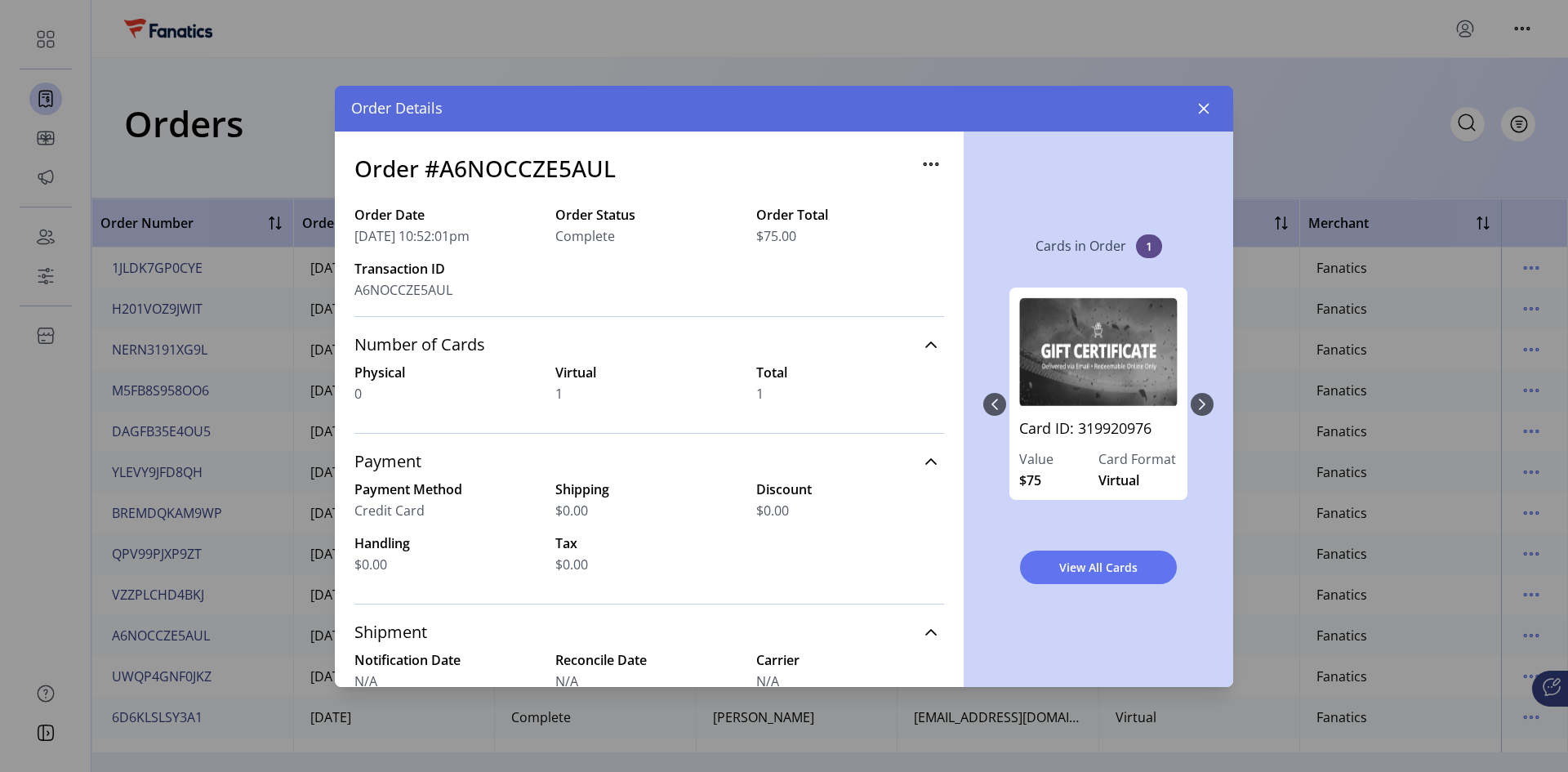
click at [1115, 400] on div "Card ID: 319920976 Value $75 Card Format Virtual" at bounding box center [1098, 404] width 231 height 266
click at [428, 288] on span "A6NOCCZE5AUL" at bounding box center [403, 290] width 98 height 19
copy span "A6NOCCZE5AUL"
click at [1115, 108] on icon "button" at bounding box center [1204, 109] width 13 height 13
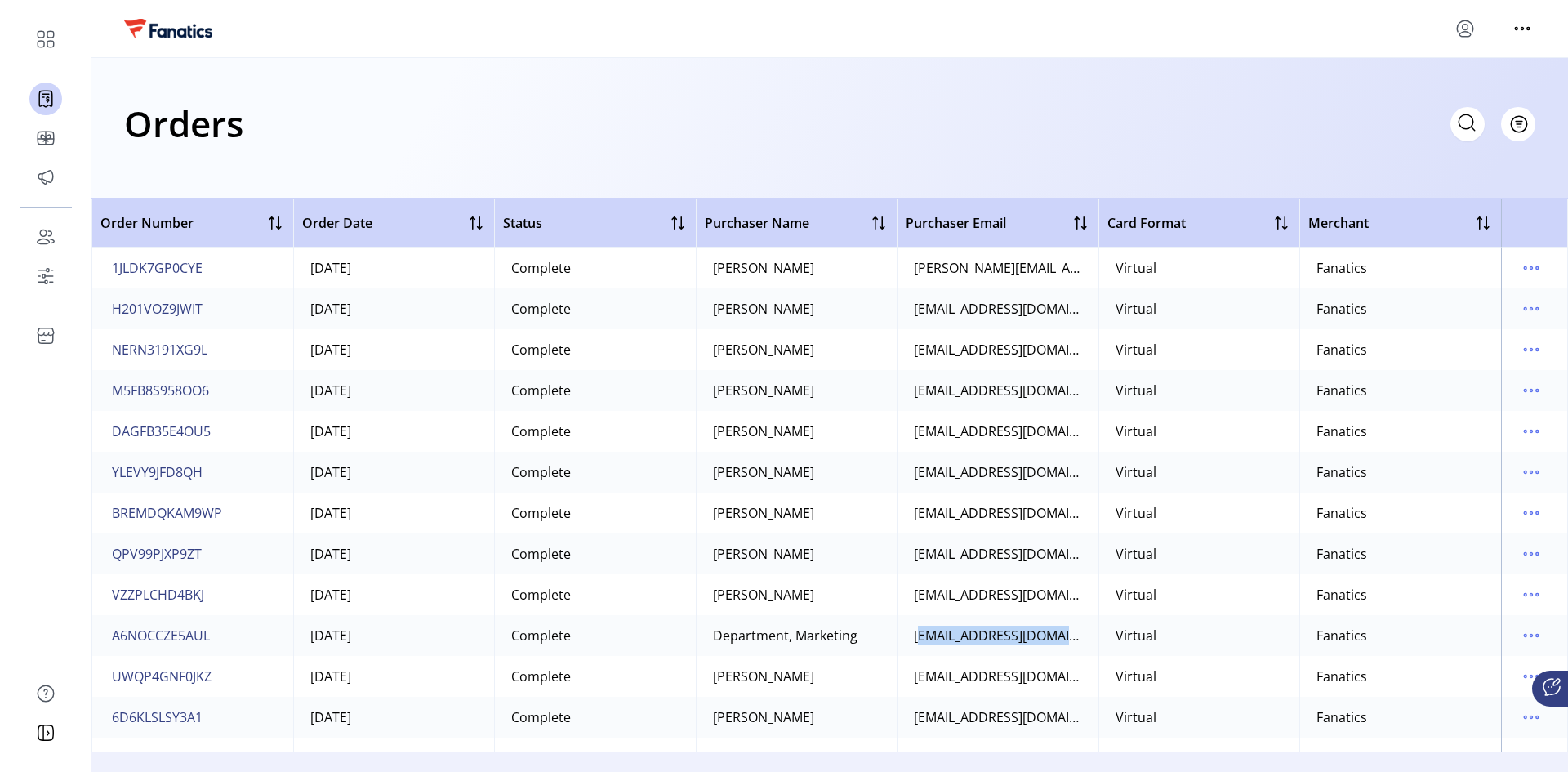
drag, startPoint x: 909, startPoint y: 638, endPoint x: 1064, endPoint y: 622, distance: 155.8
click at [1064, 516] on td "[EMAIL_ADDRESS][DOMAIN_NAME]" at bounding box center [998, 636] width 202 height 41
copy div "egherrera@thecheesecak"
click at [1115, 516] on icon "menu" at bounding box center [1531, 635] width 26 height 26
click at [1115, 516] on span "View All Cards" at bounding box center [1454, 529] width 136 height 13
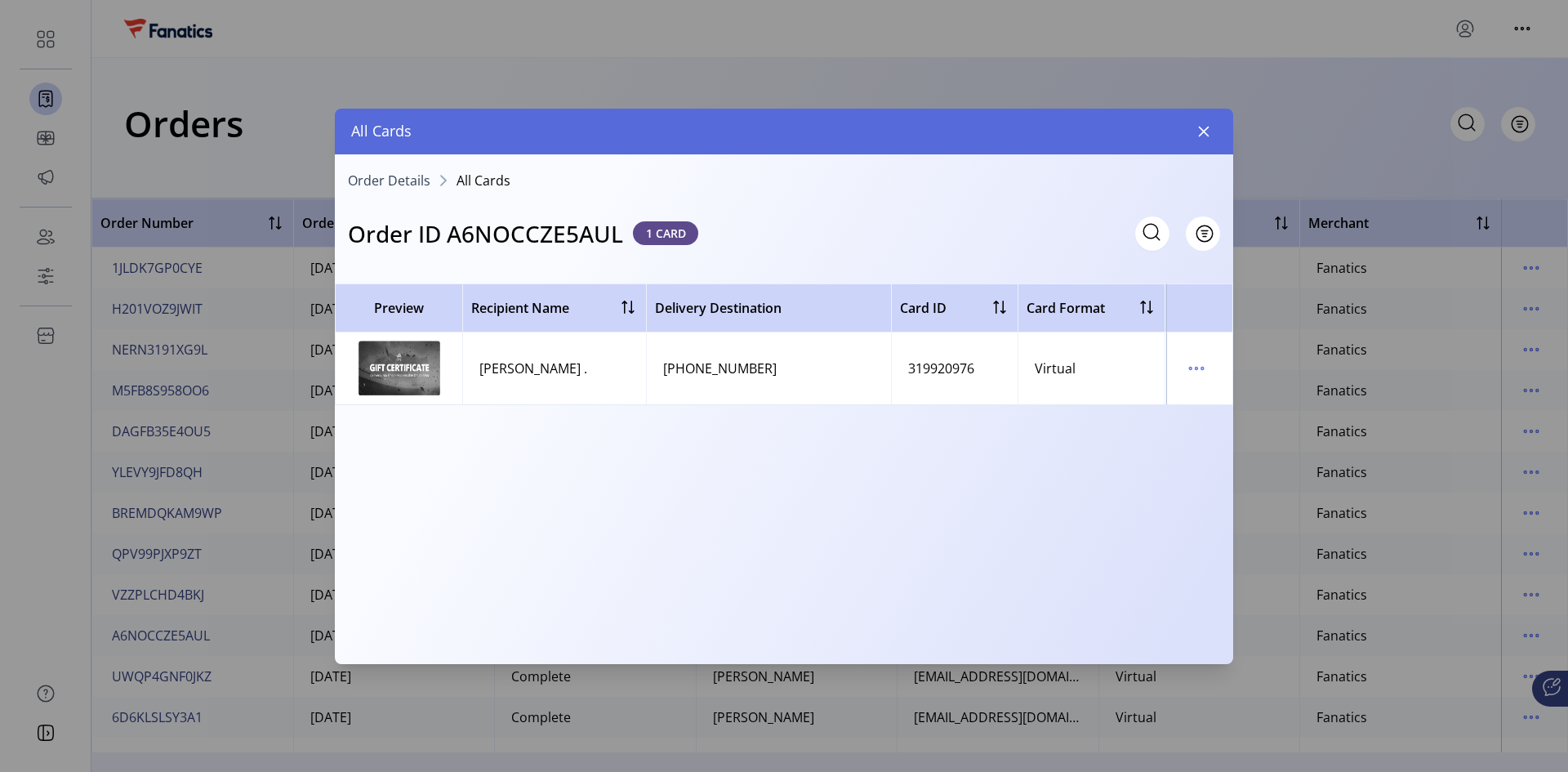
click at [577, 232] on h3 "Order ID A6NOCCZE5AUL" at bounding box center [485, 233] width 275 height 35
copy h3 "A6NOCCZE5AUL"
click at [1115, 124] on button "button" at bounding box center [1204, 131] width 26 height 26
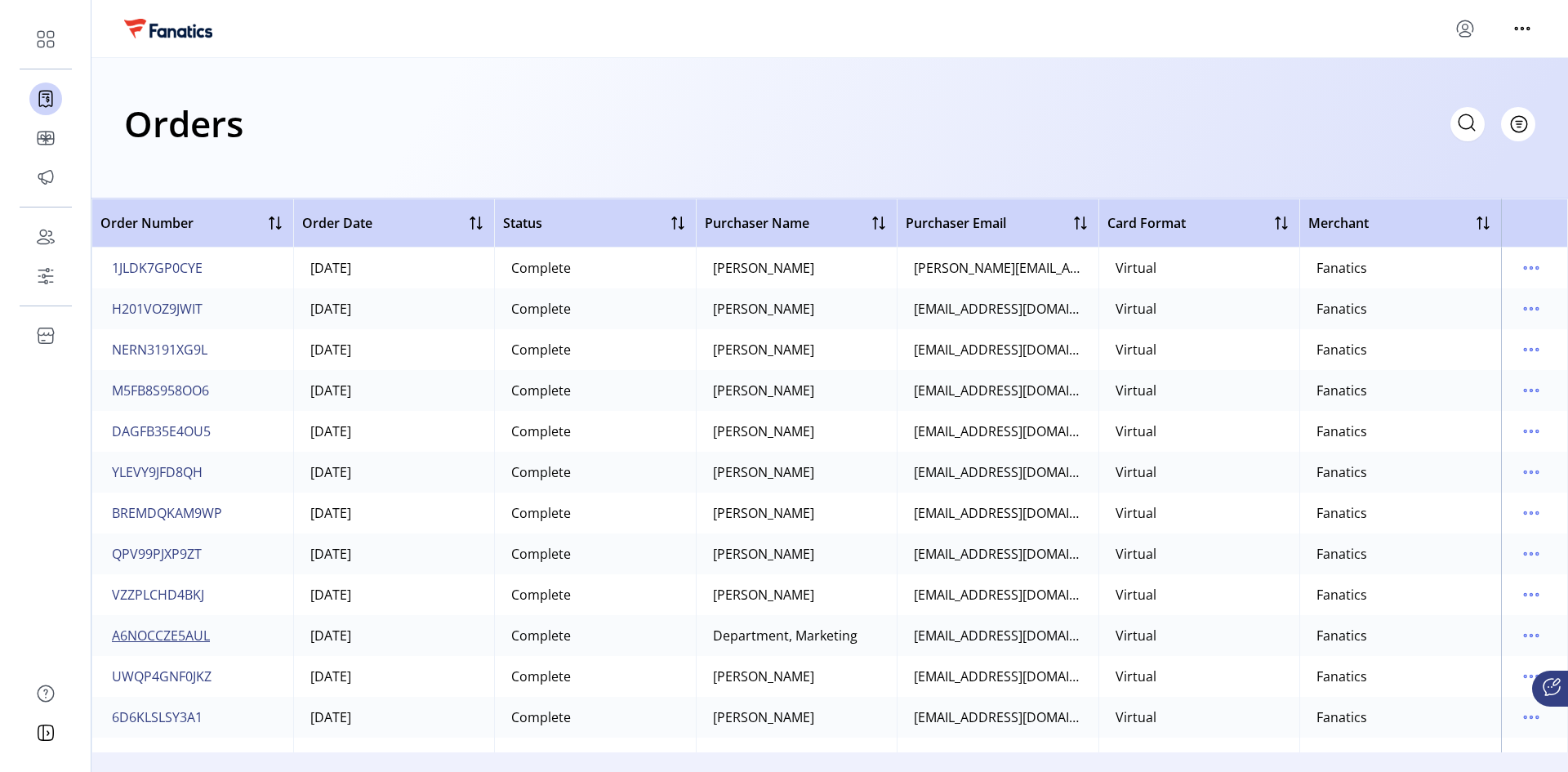
click at [180, 516] on span "A6NOCCZE5AUL" at bounding box center [161, 635] width 98 height 19
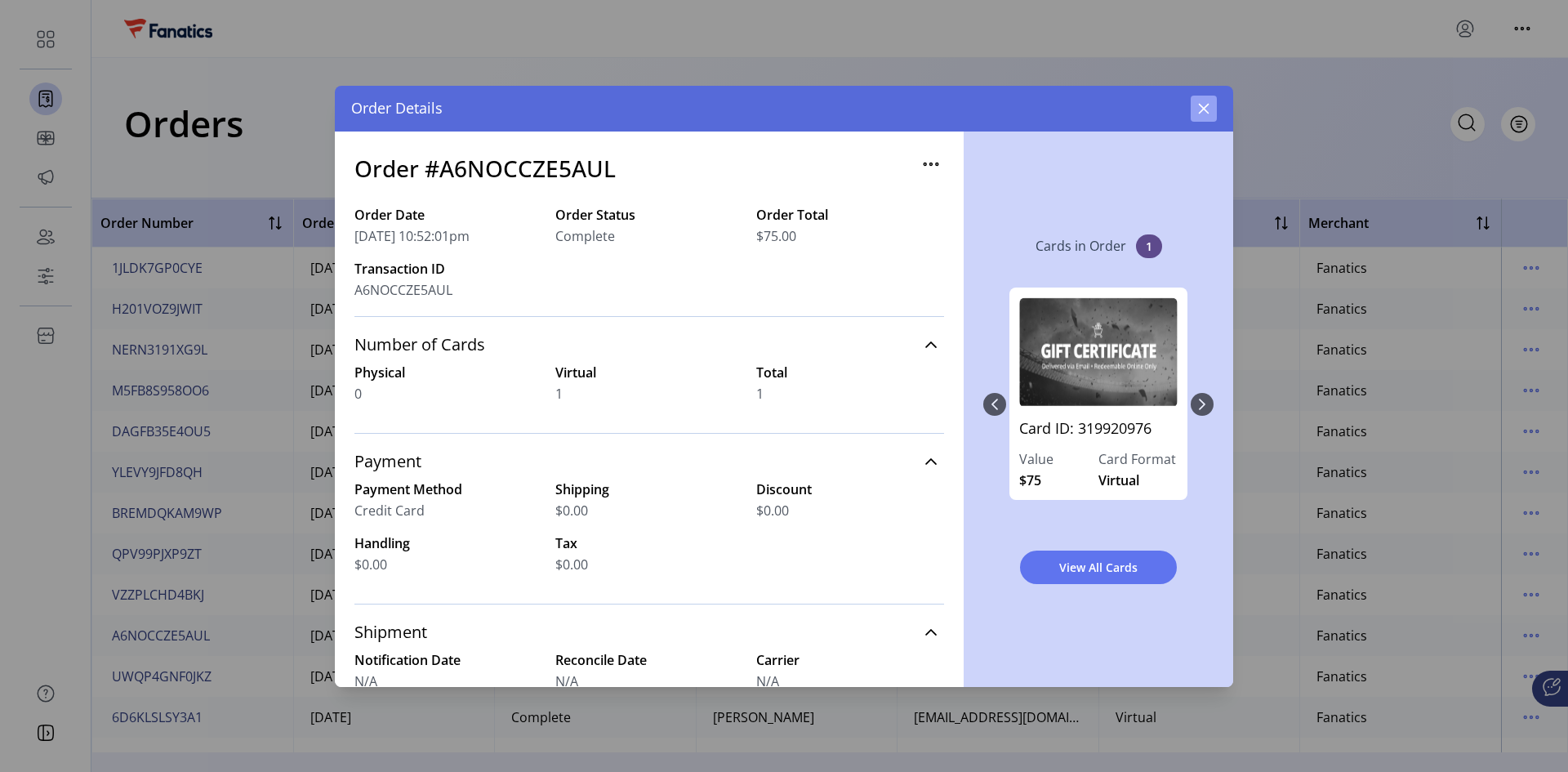
click at [1115, 102] on icon "button" at bounding box center [1204, 109] width 13 height 13
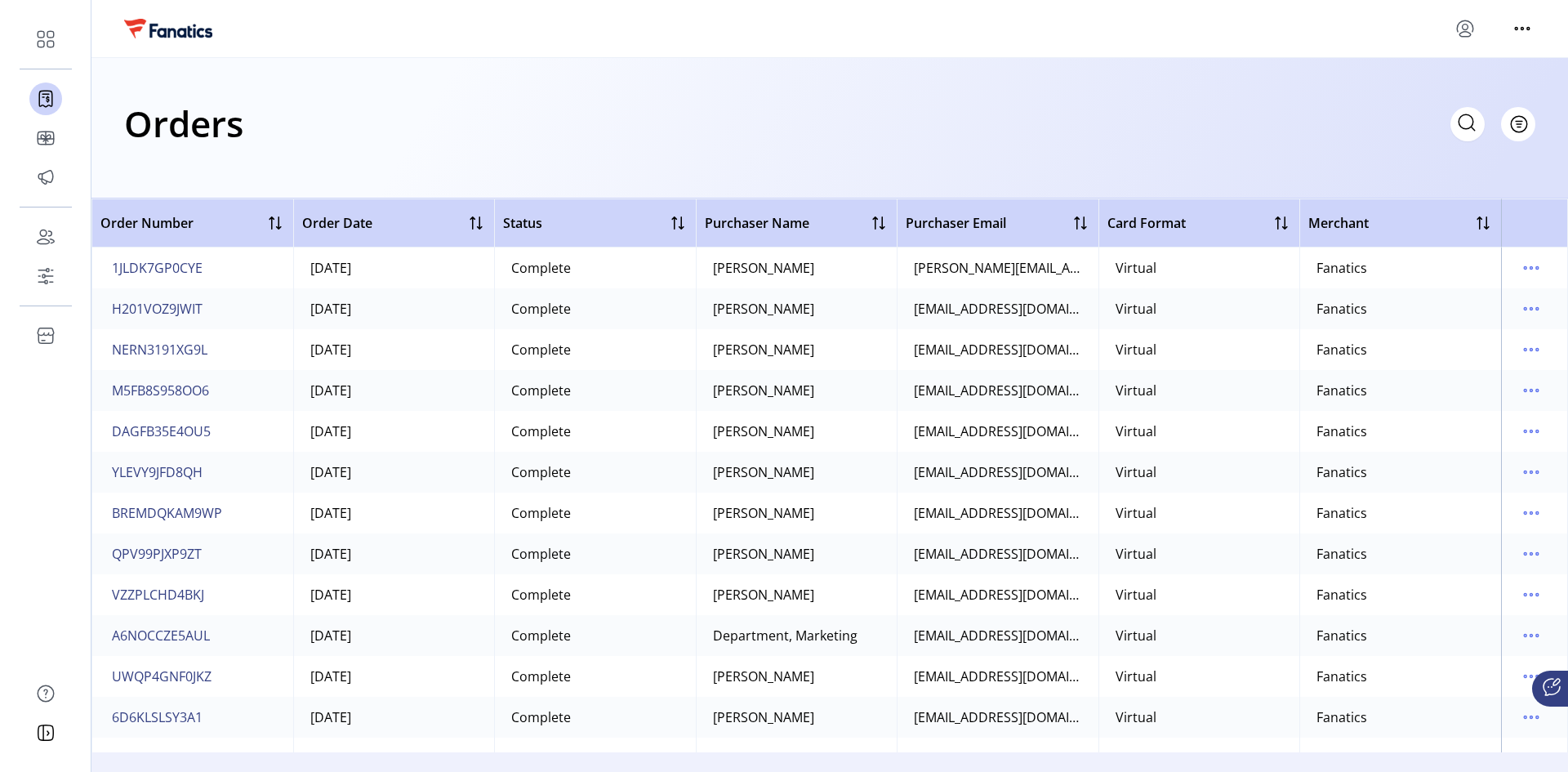
drag, startPoint x: 211, startPoint y: 638, endPoint x: 96, endPoint y: 647, distance: 115.4
click at [96, 516] on td "A6NOCCZE5AUL" at bounding box center [193, 636] width 202 height 41
drag, startPoint x: 105, startPoint y: 641, endPoint x: 230, endPoint y: 641, distance: 125.0
click at [230, 516] on td "A6NOCCZE5AUL" at bounding box center [193, 636] width 202 height 41
drag, startPoint x: 229, startPoint y: 636, endPoint x: 101, endPoint y: 622, distance: 128.8
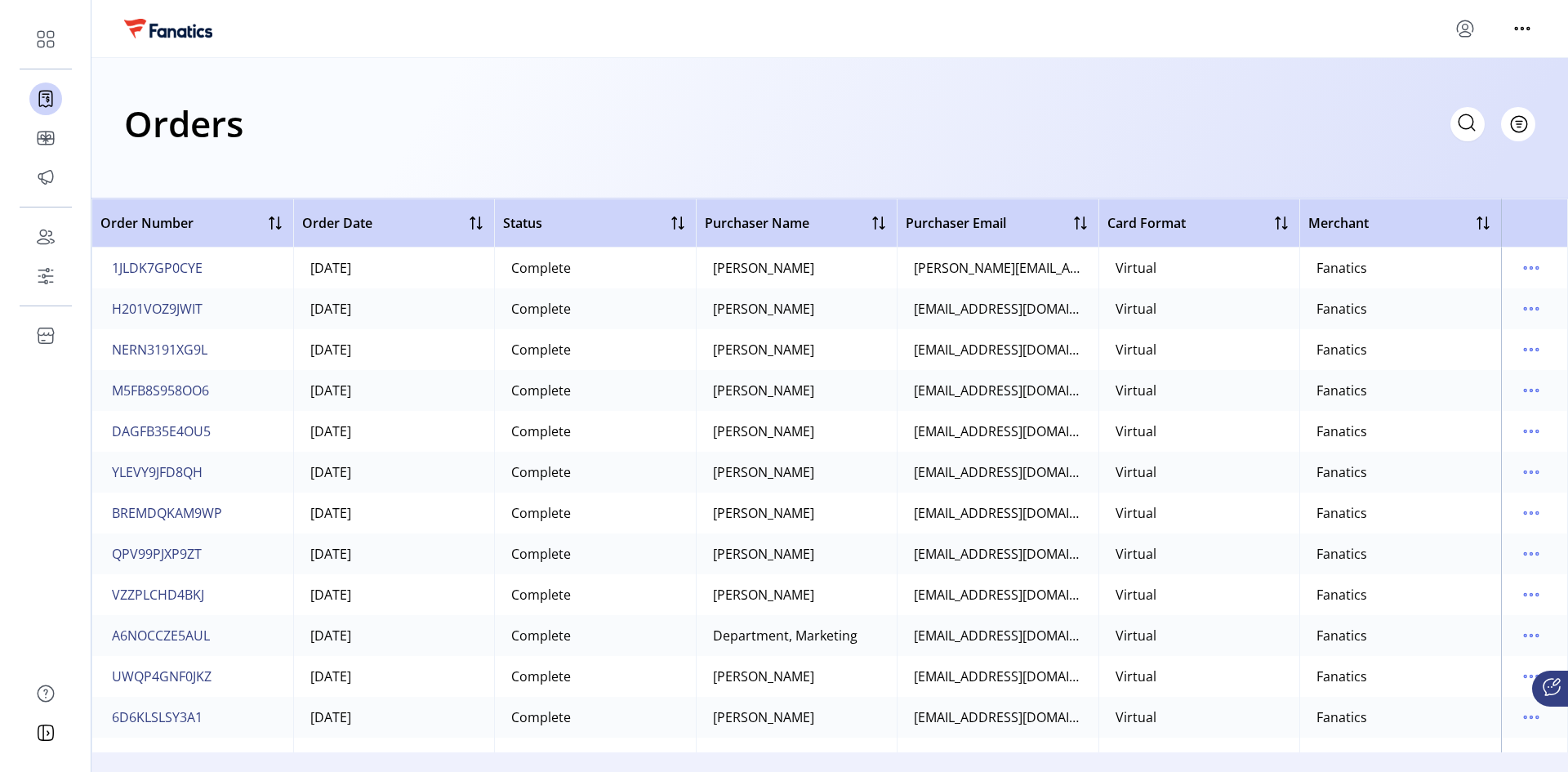
click at [101, 516] on td "A6NOCCZE5AUL" at bounding box center [193, 636] width 202 height 41
click at [136, 516] on span "A6NOCCZE5AUL" at bounding box center [161, 635] width 98 height 19
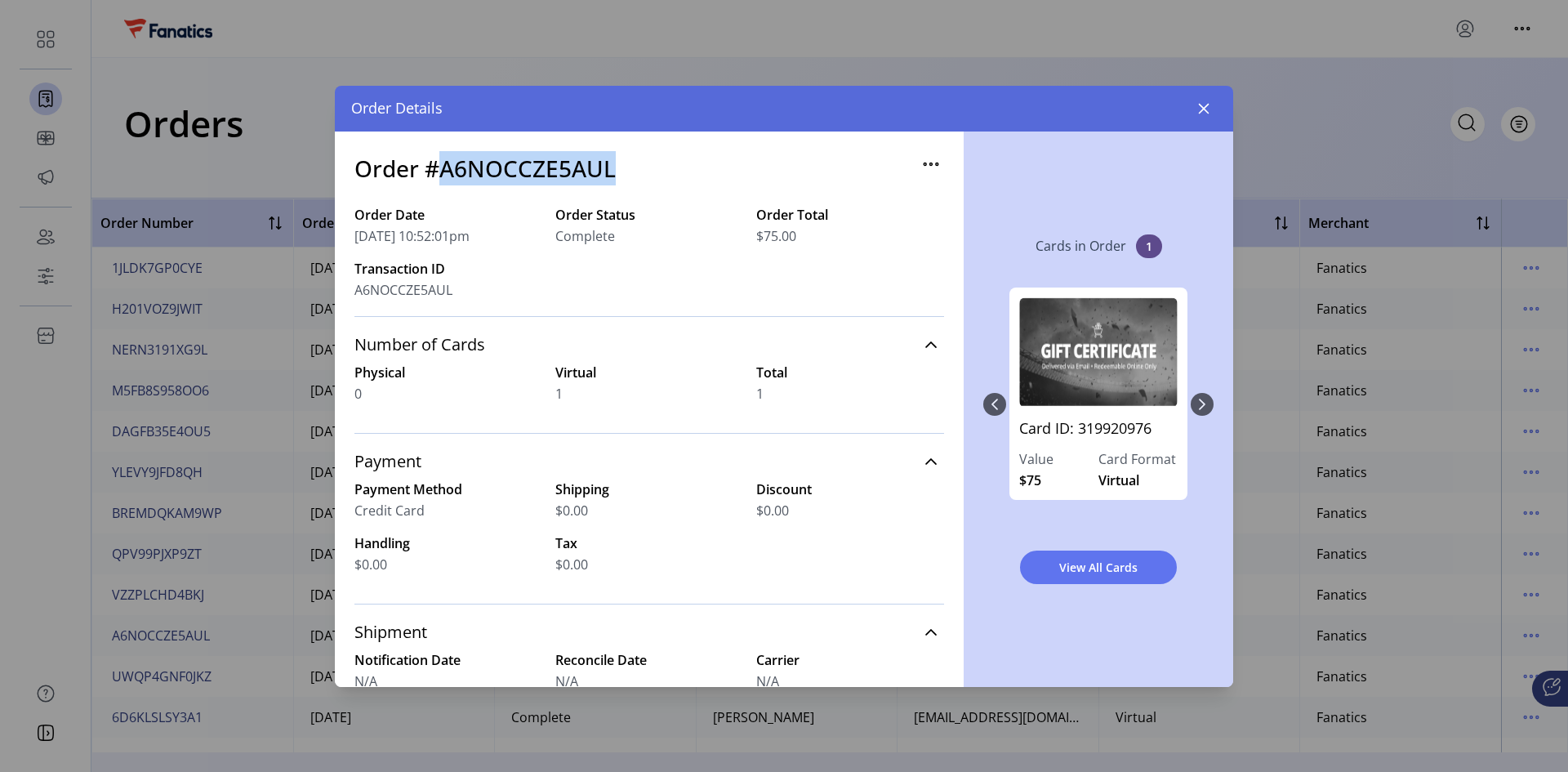
drag, startPoint x: 630, startPoint y: 173, endPoint x: 443, endPoint y: 171, distance: 187.0
click at [443, 171] on div "Order #A6NOCCZE5AUL" at bounding box center [649, 178] width 590 height 54
copy h3 "A6NOCCZE5AUL"
click at [764, 147] on div "Order #A6NOCCZE5AUL Order Date [DATE] 10:52:01pm Order Status Complete Order To…" at bounding box center [649, 409] width 629 height 556
click at [1115, 100] on button "button" at bounding box center [1204, 109] width 26 height 26
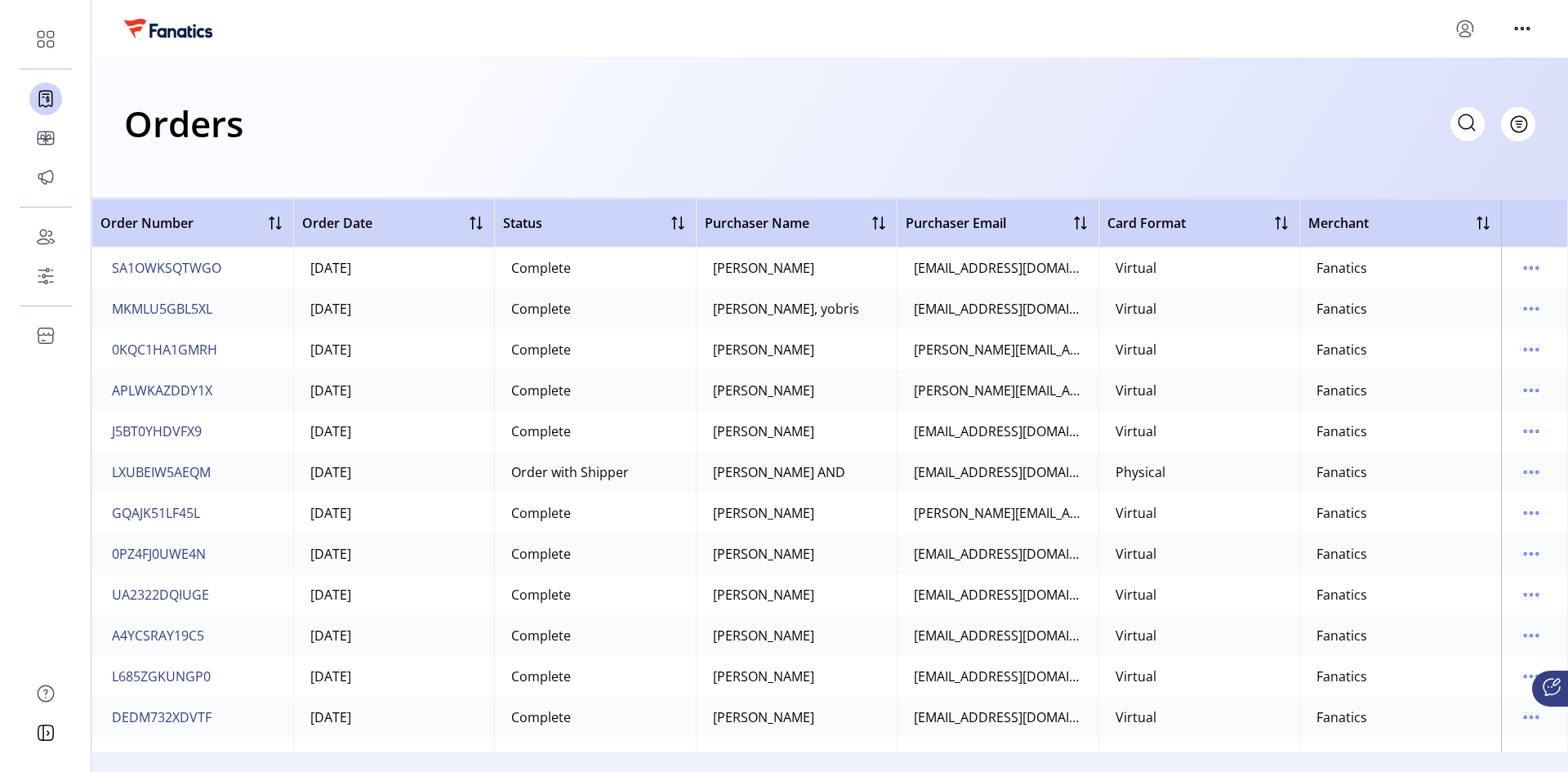
scroll to position [2614, 0]
click at [158, 386] on span "LXUBEIW5AEQM" at bounding box center [161, 390] width 98 height 19
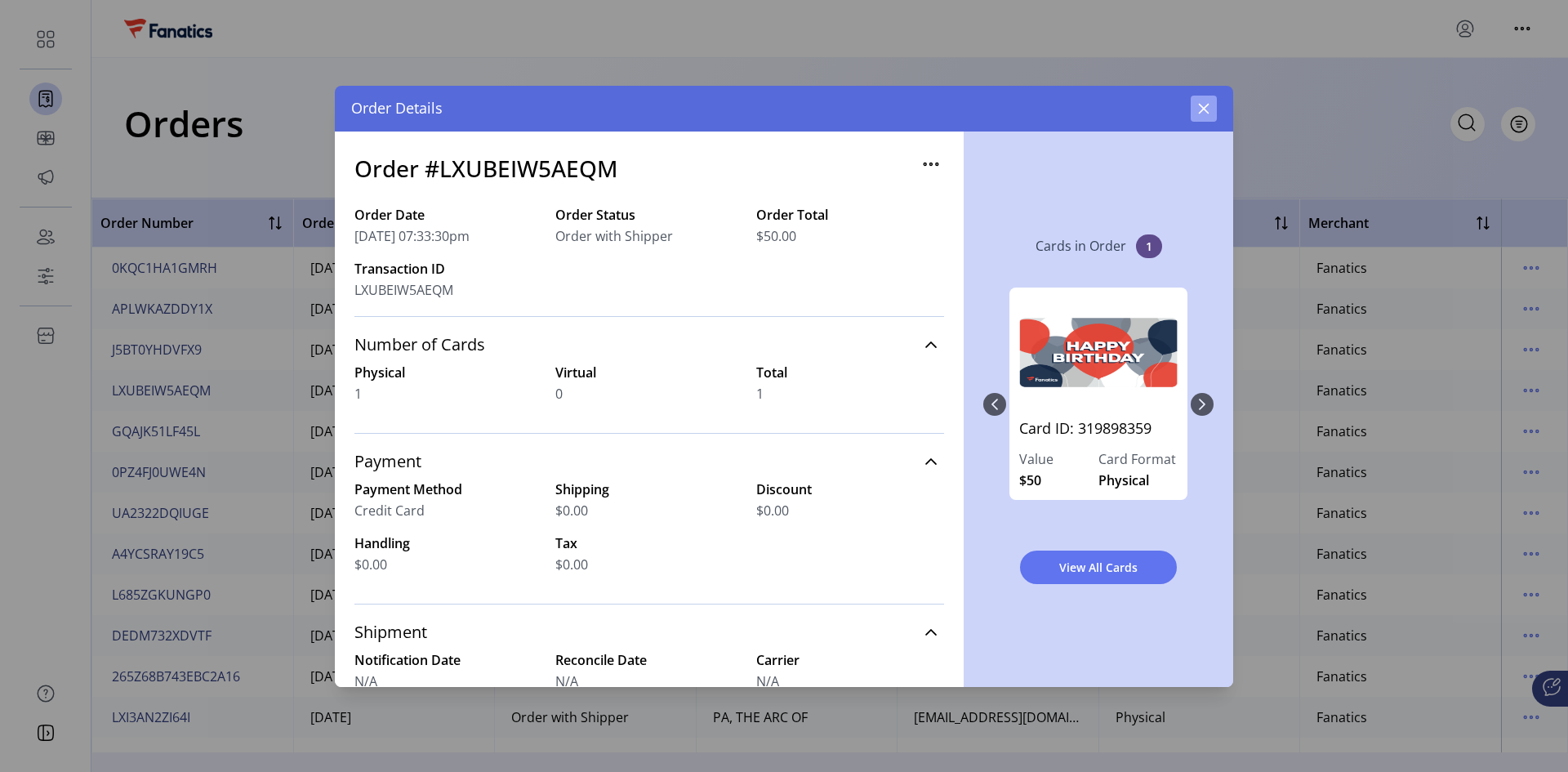
click at [1115, 109] on icon "button" at bounding box center [1204, 109] width 13 height 13
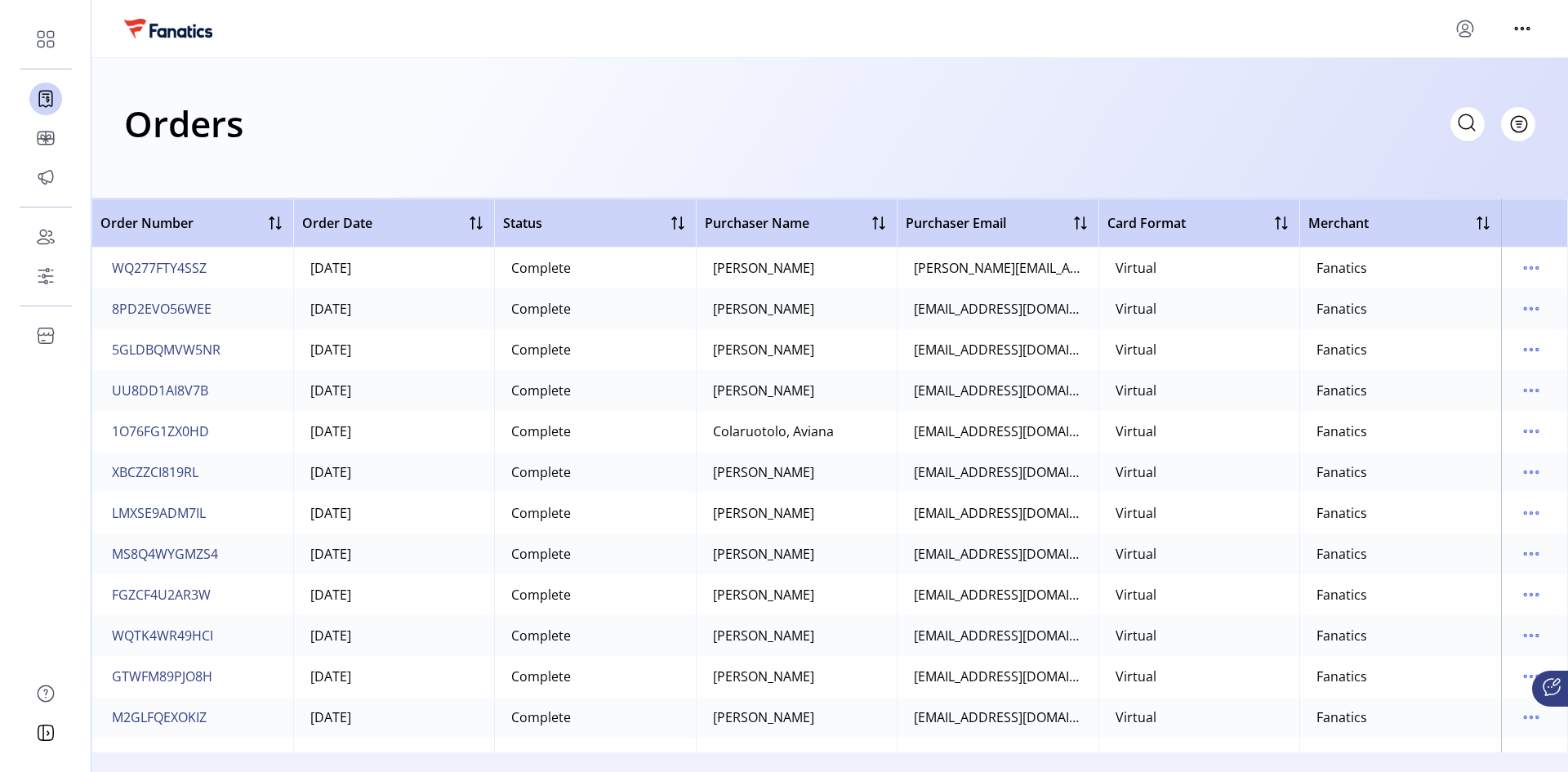
scroll to position [4085, 0]
click at [154, 516] on span "GXDPJOWDPPP4" at bounding box center [162, 635] width 102 height 19
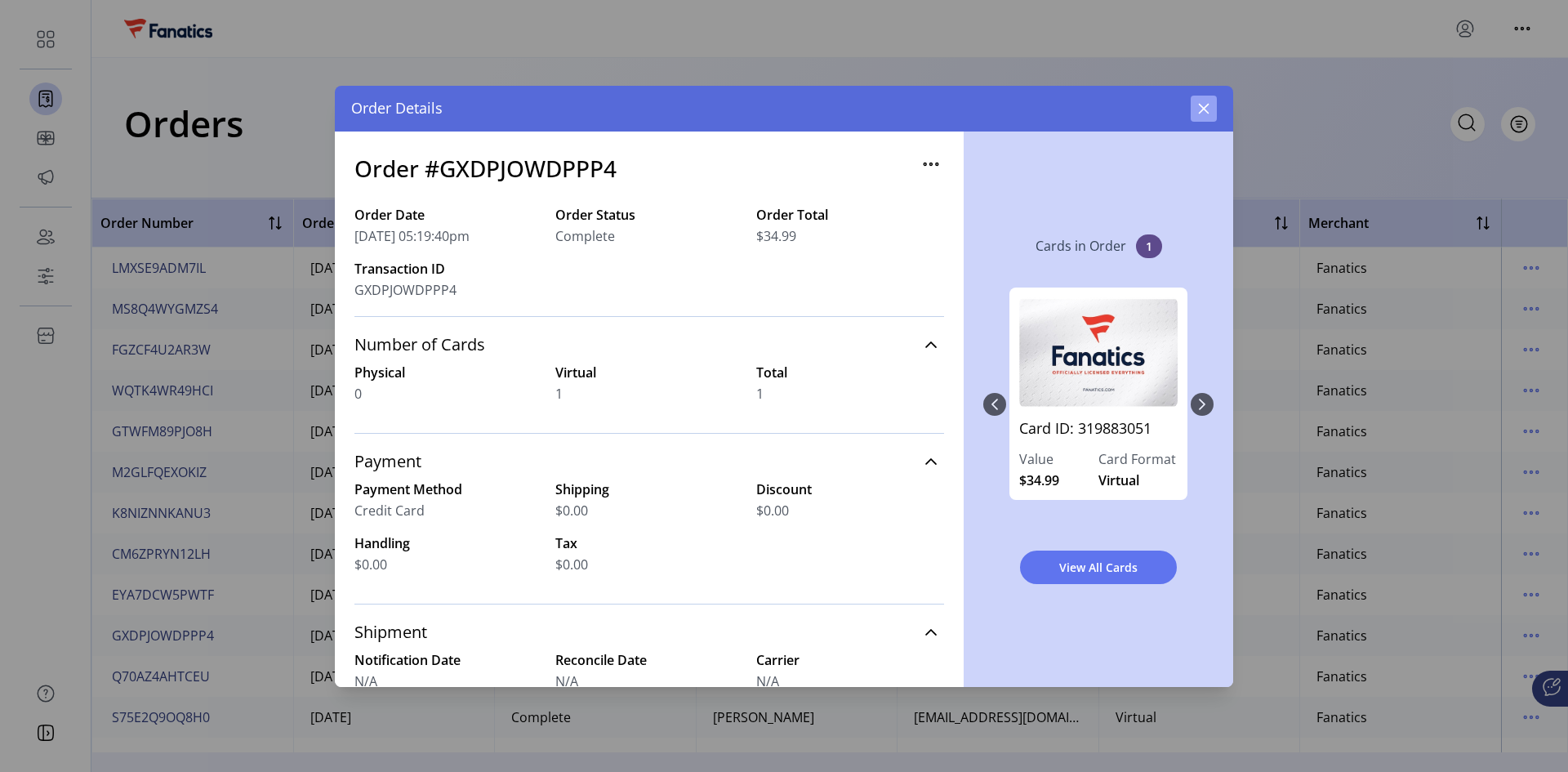
click at [1115, 98] on button "button" at bounding box center [1204, 109] width 26 height 26
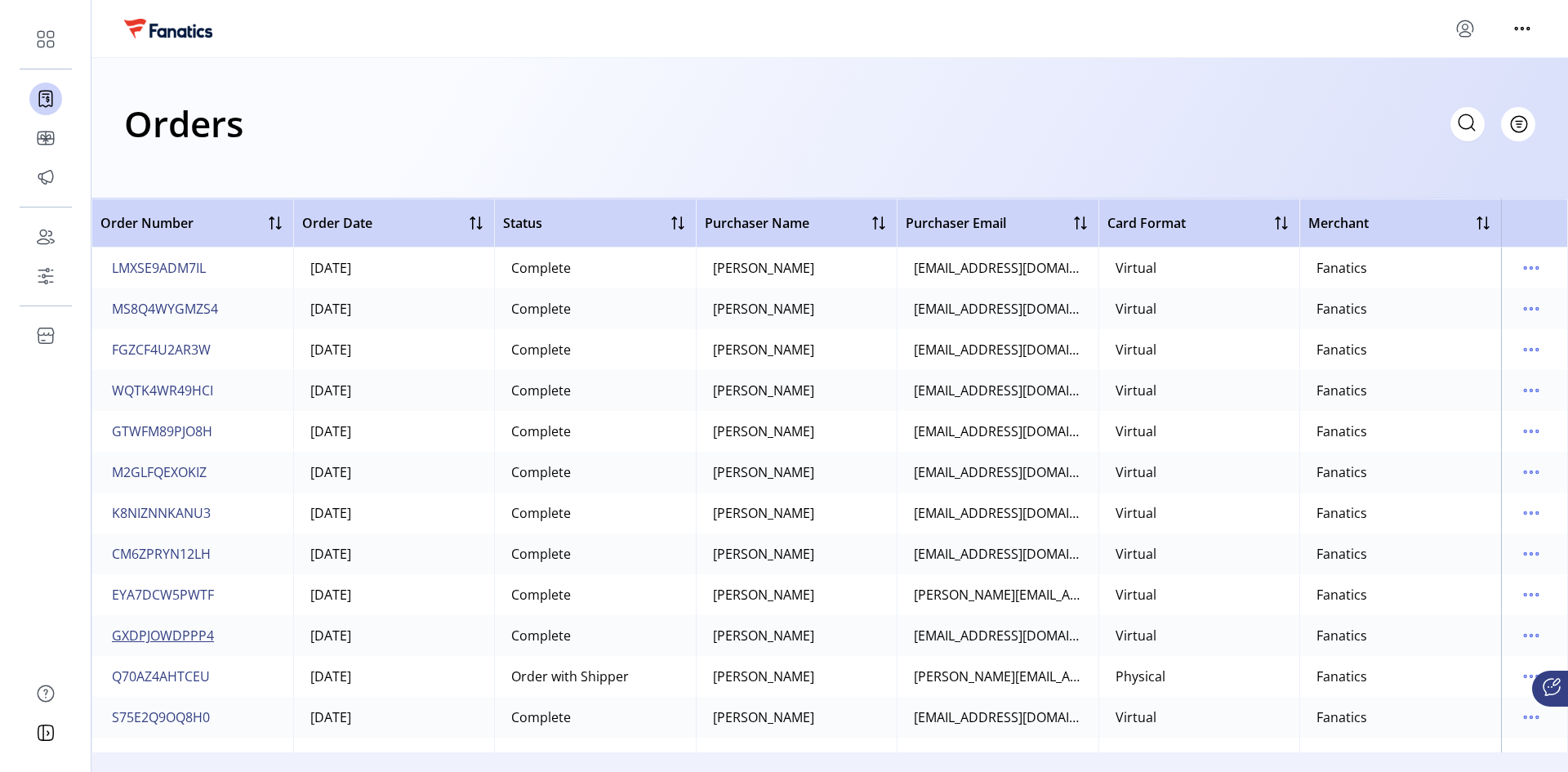
click at [175, 516] on span "GXDPJOWDPPP4" at bounding box center [162, 635] width 102 height 19
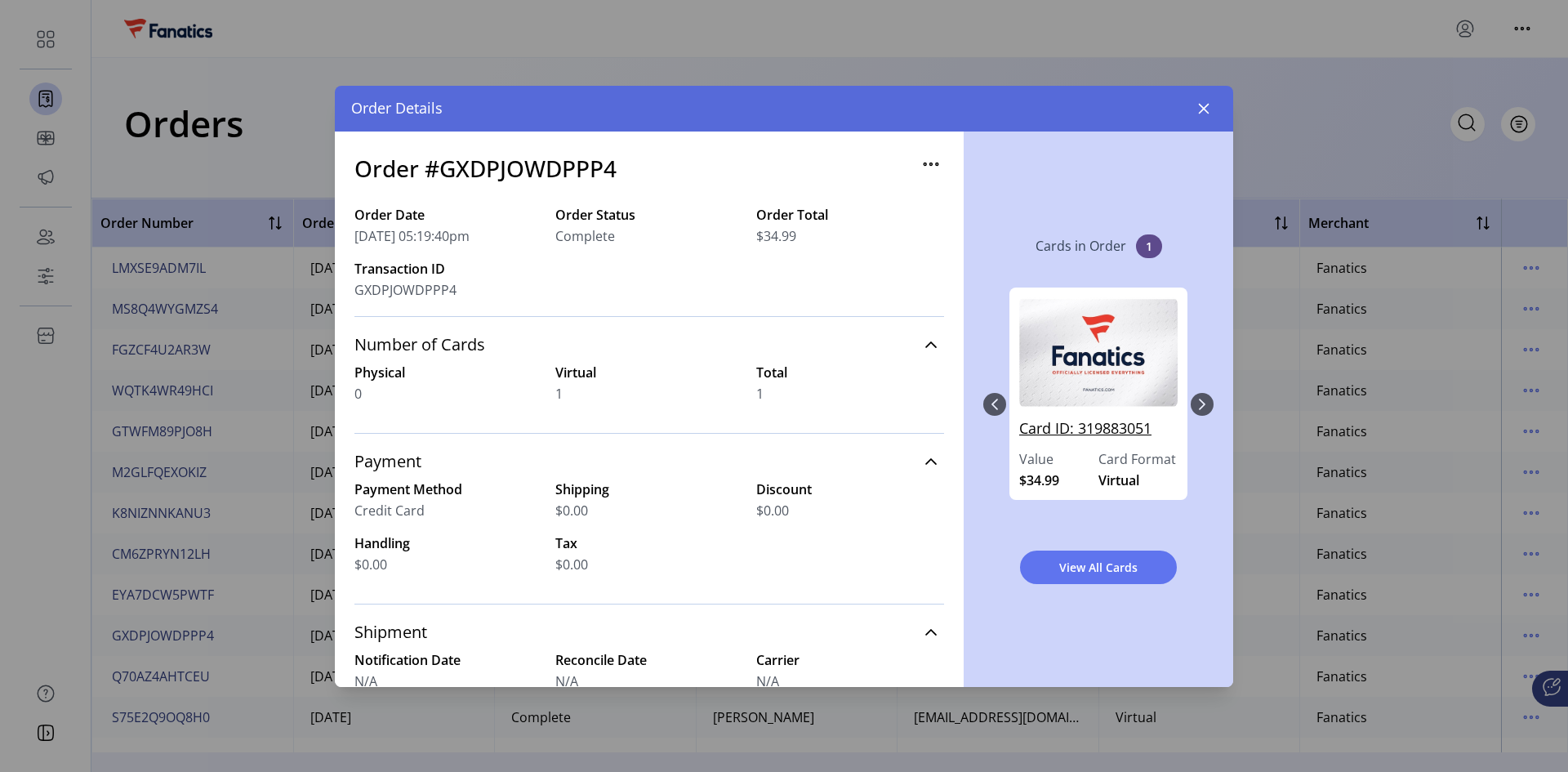
click at [1110, 427] on link "Card ID: 319883051" at bounding box center [1098, 434] width 158 height 32
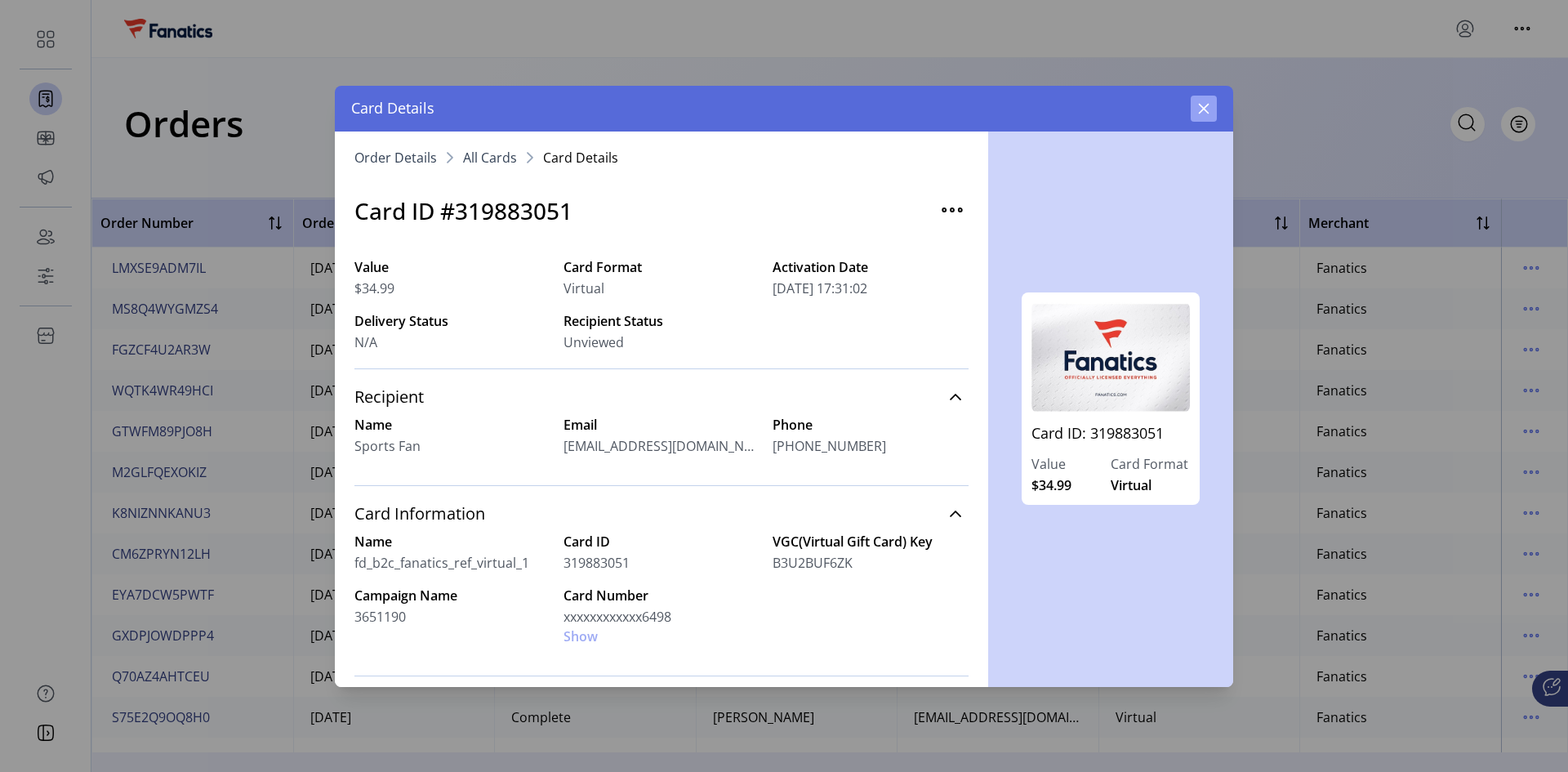
click at [1115, 108] on icon "button" at bounding box center [1204, 109] width 13 height 13
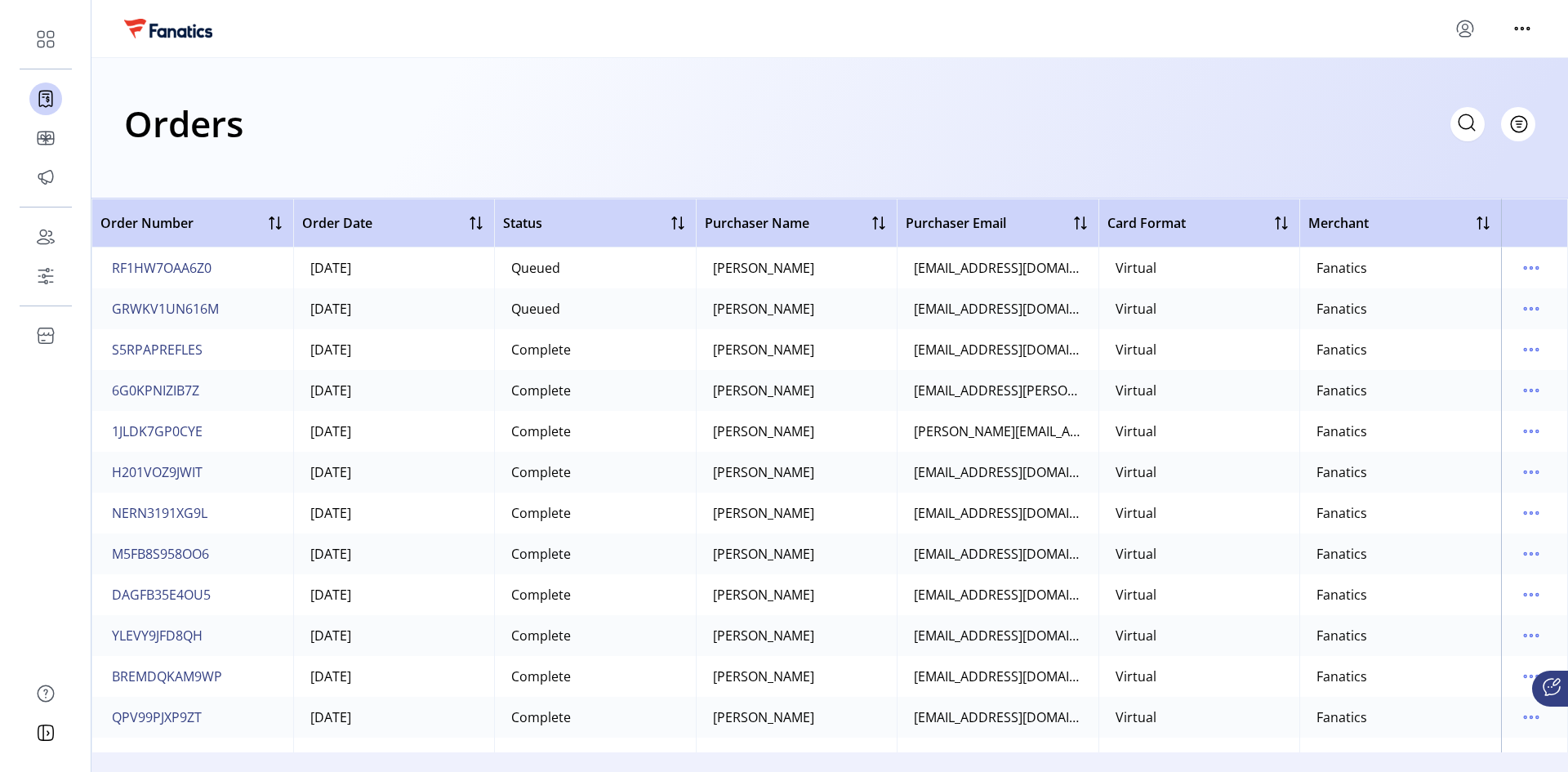
scroll to position [163, 0]
click at [154, 516] on span "A6NOCCZE5AUL" at bounding box center [161, 635] width 98 height 19
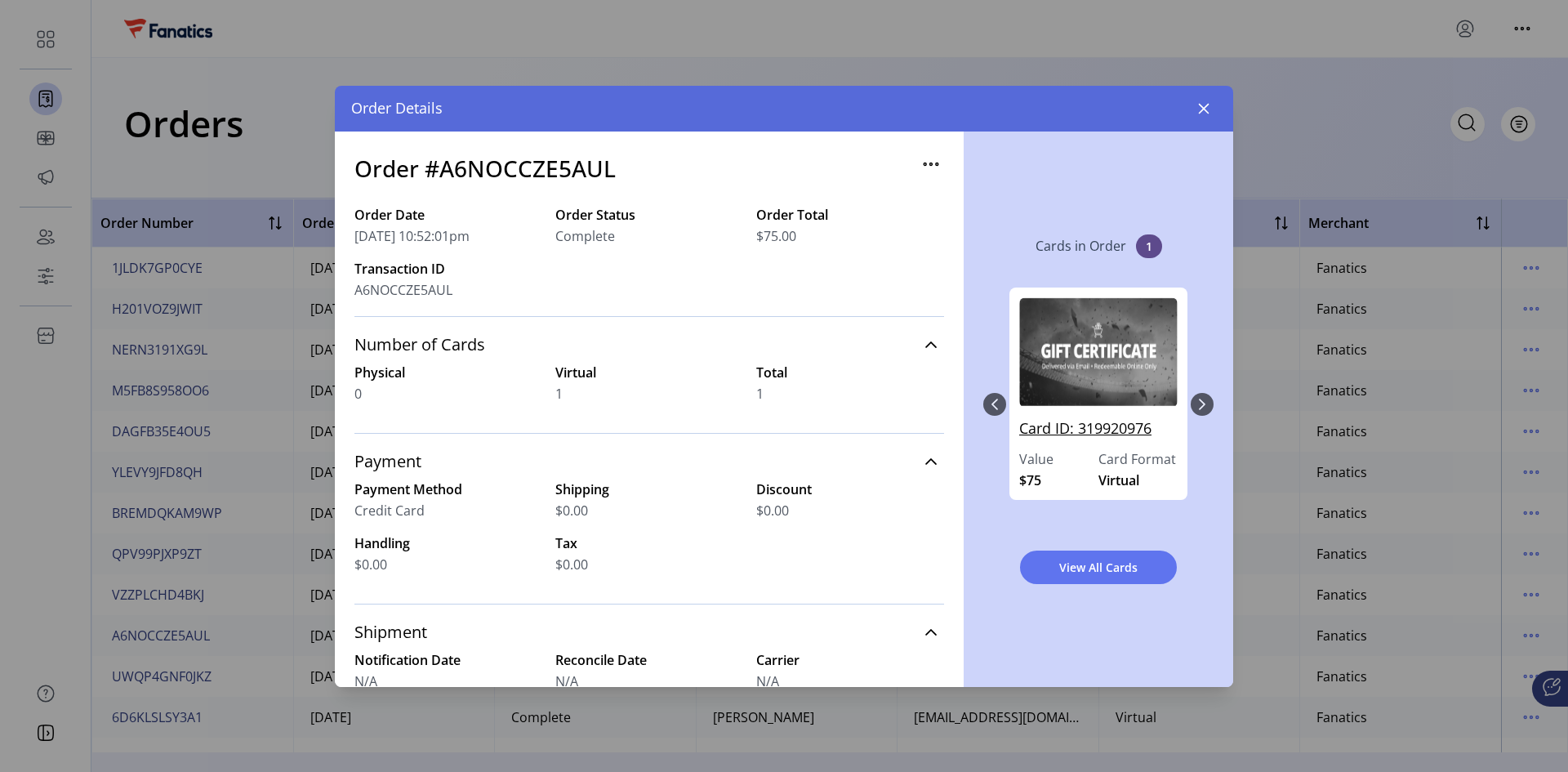
click at [1108, 427] on link "Card ID: 319920976" at bounding box center [1098, 434] width 158 height 32
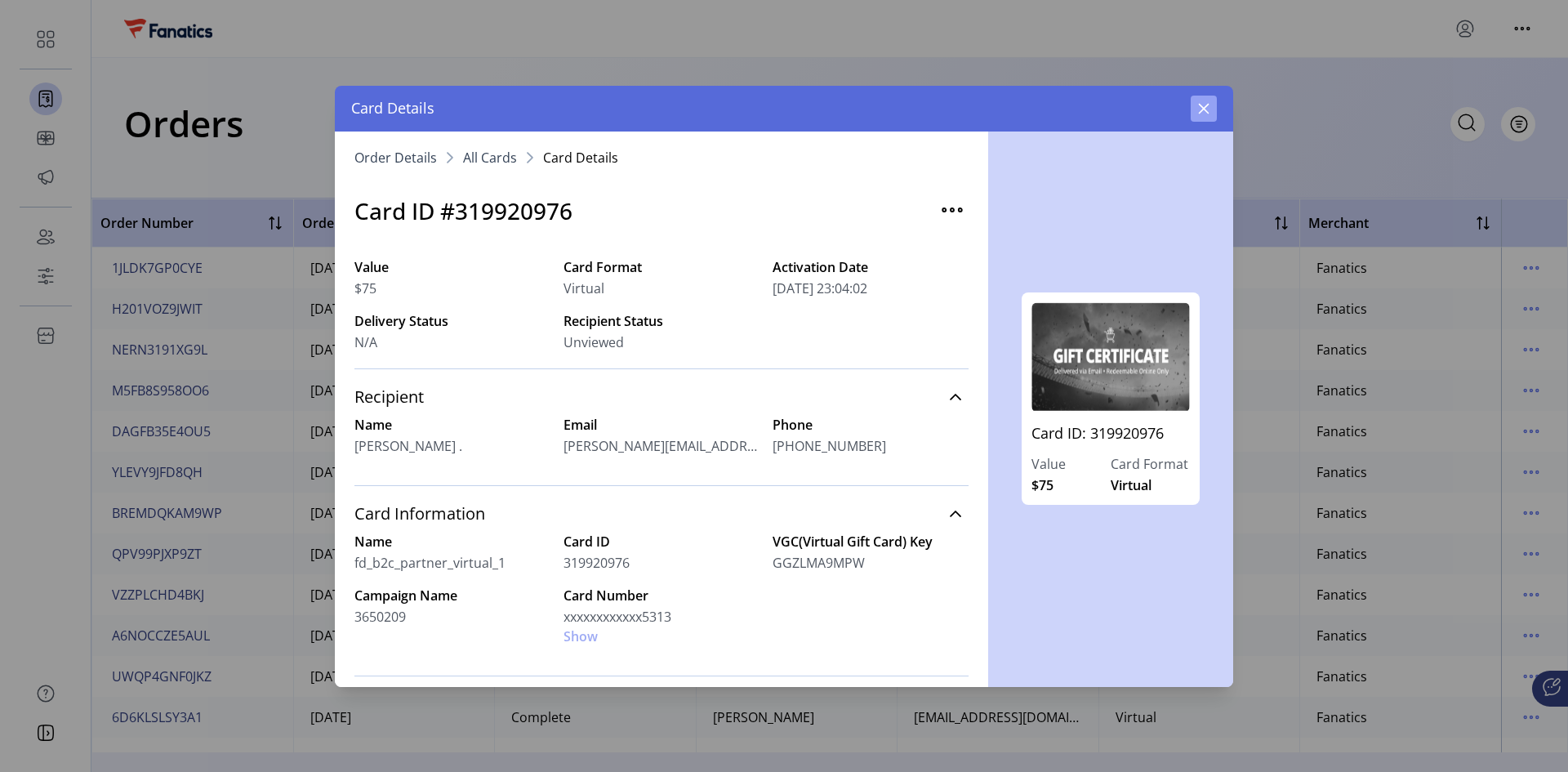
click at [1115, 104] on button "button" at bounding box center [1204, 109] width 26 height 26
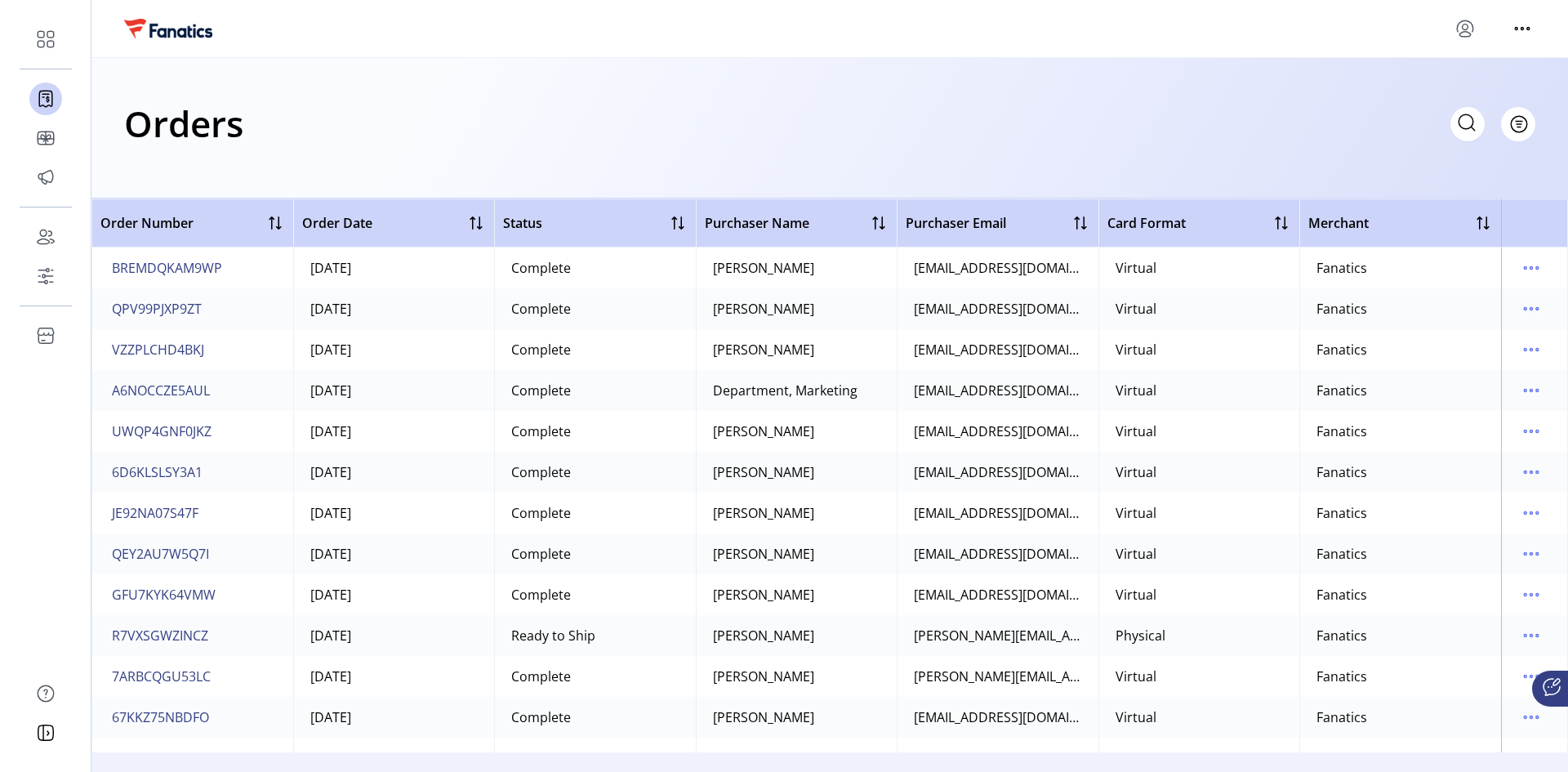
scroll to position [490, 0]
click at [174, 306] on span "A6NOCCZE5AUL" at bounding box center [161, 308] width 98 height 19
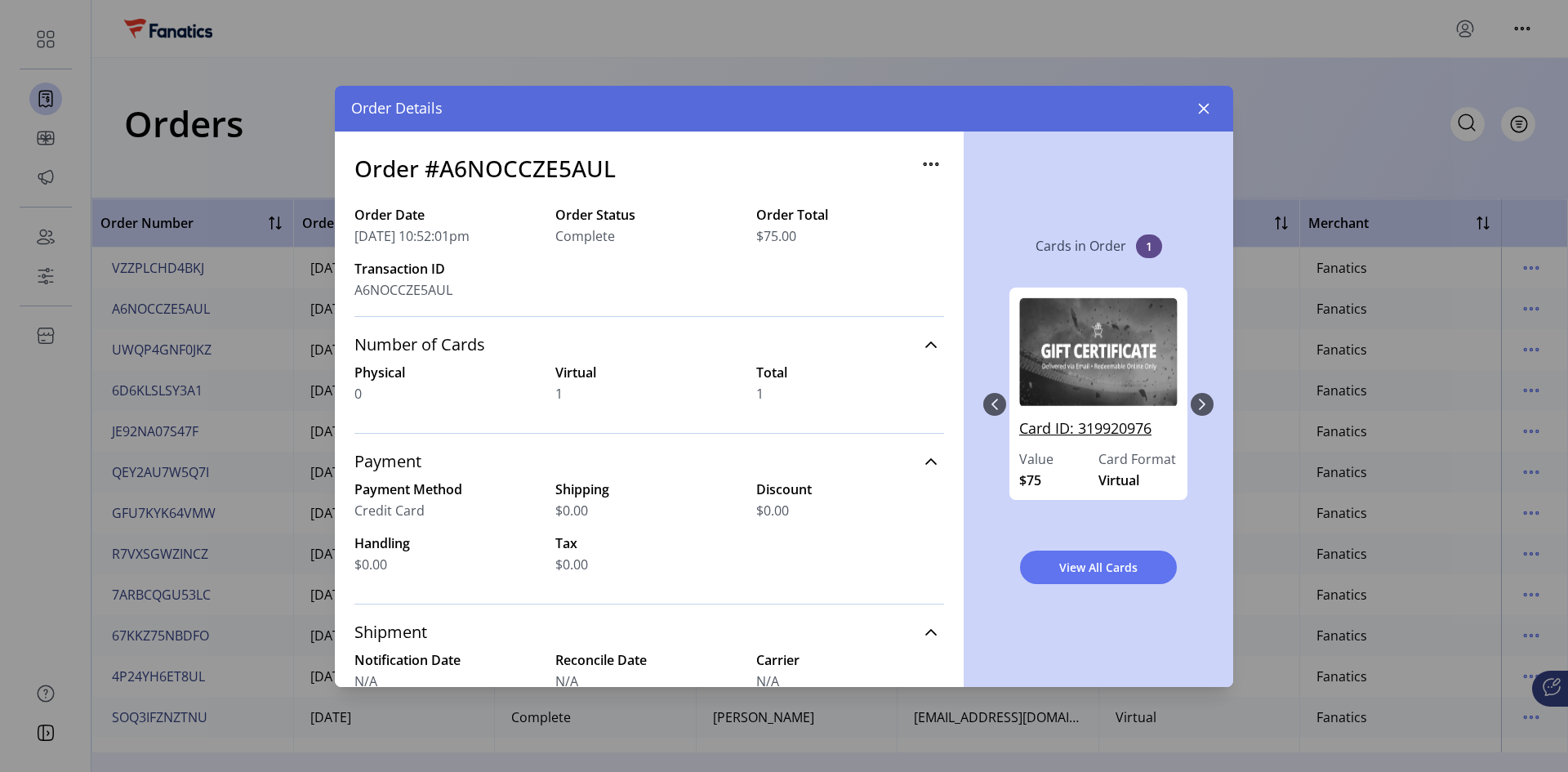
click at [1115, 433] on link "Card ID: 319920976" at bounding box center [1098, 434] width 158 height 32
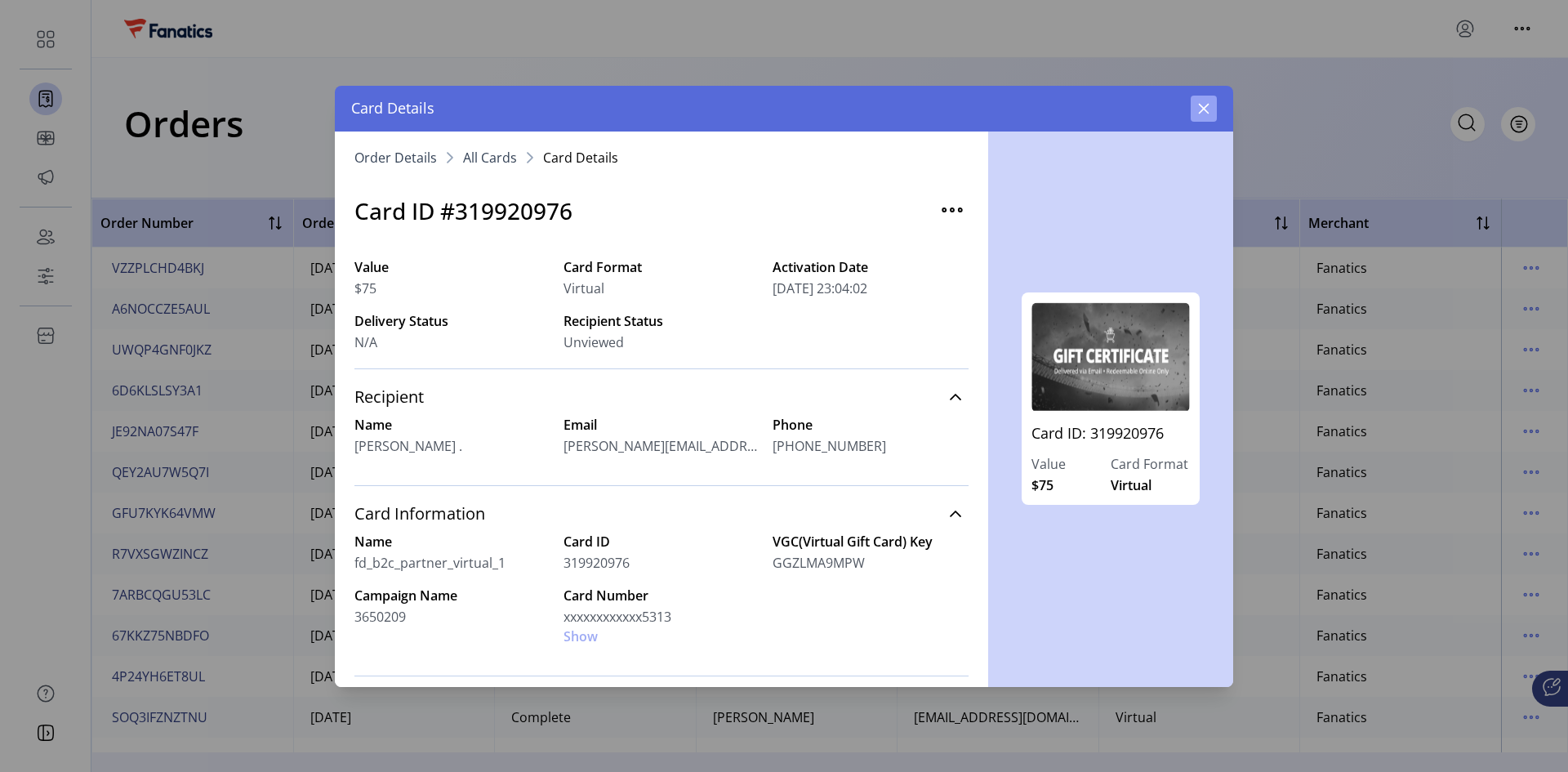
click at [1115, 107] on button "button" at bounding box center [1204, 109] width 26 height 26
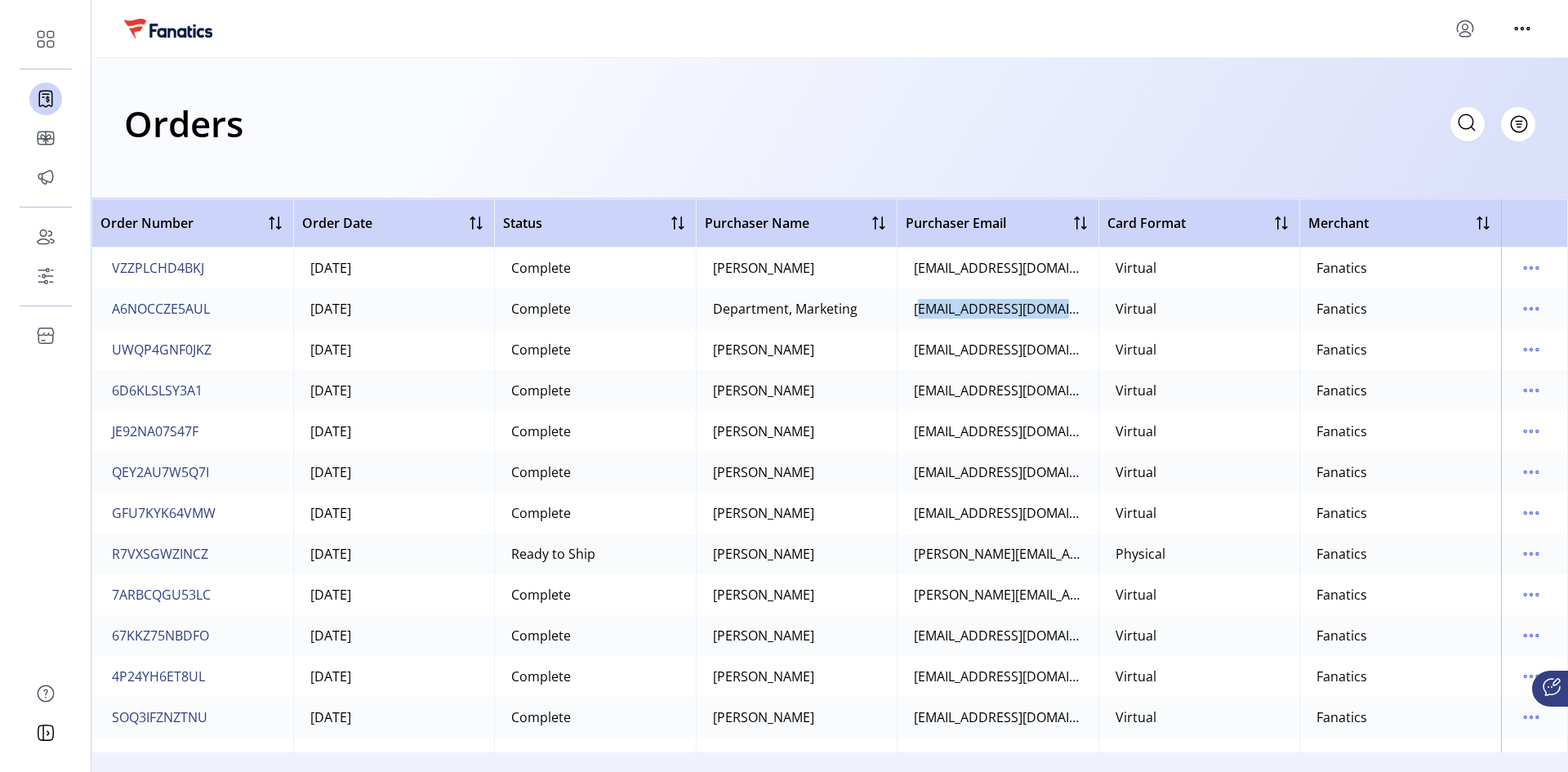
drag, startPoint x: 911, startPoint y: 308, endPoint x: 1067, endPoint y: 314, distance: 156.1
click at [1067, 314] on div "[EMAIL_ADDRESS][DOMAIN_NAME]" at bounding box center [998, 308] width 168 height 19
copy div "egherrera@thecheesecak"
click at [194, 346] on span "JE92NA07S47F" at bounding box center [155, 349] width 87 height 19
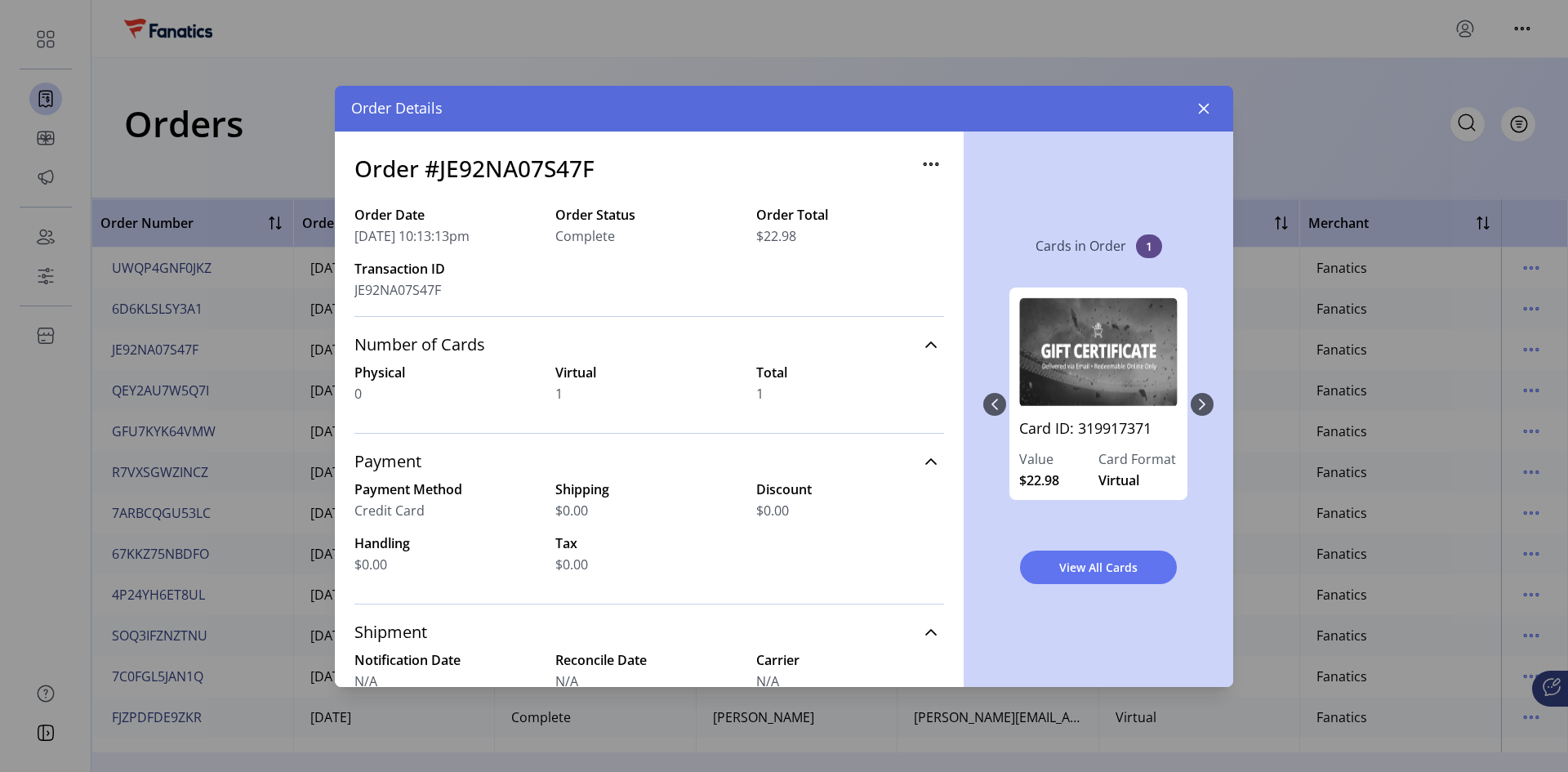
click at [1115, 402] on div "Card ID: 319917371 Value $22.98 Card Format Virtual" at bounding box center [1098, 404] width 231 height 266
click at [1113, 432] on link "Card ID: 319917371" at bounding box center [1098, 434] width 158 height 32
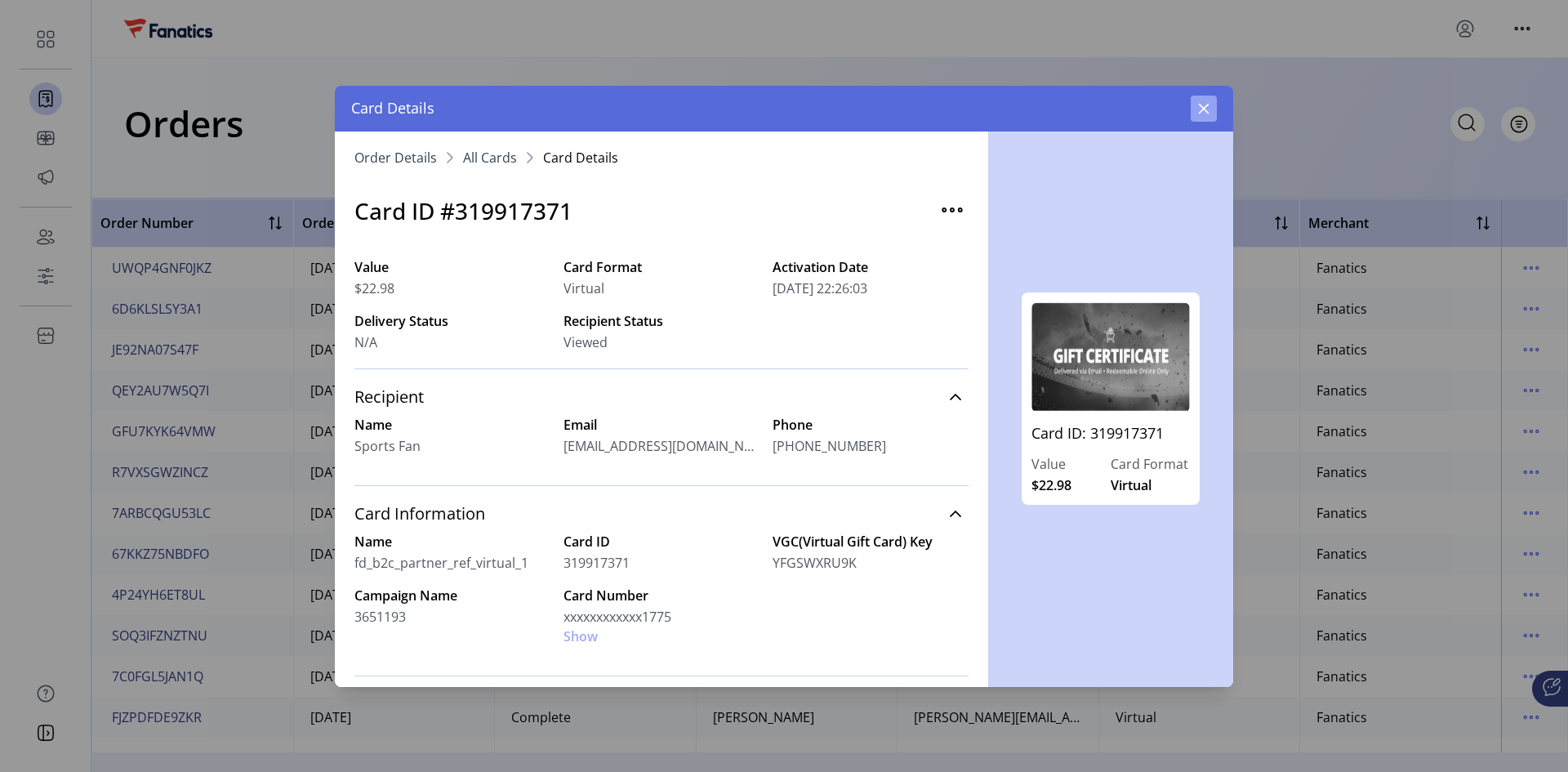
click at [1115, 104] on icon "button" at bounding box center [1204, 109] width 13 height 13
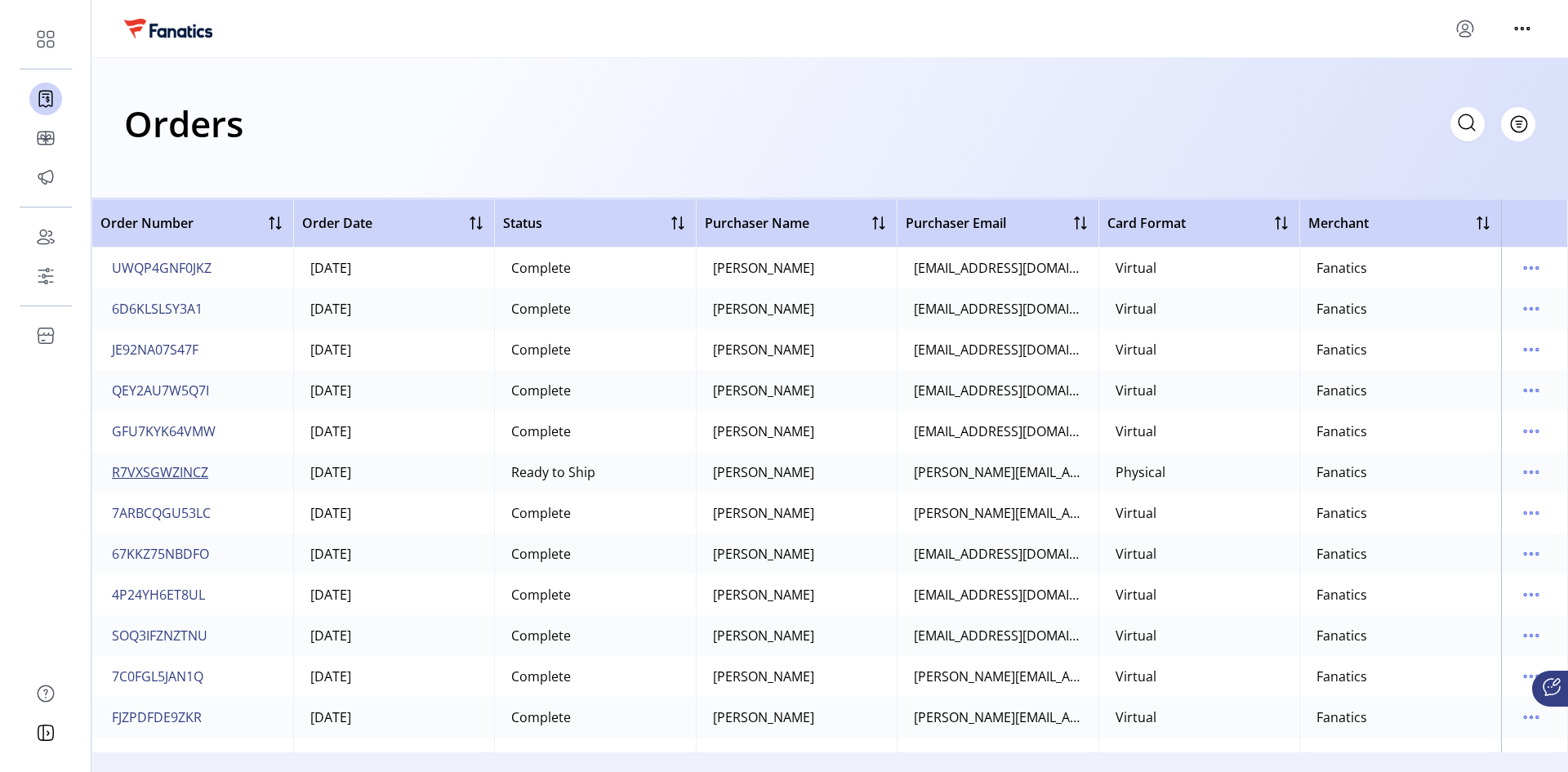
click at [151, 466] on span "R7VXSGWZINCZ" at bounding box center [160, 471] width 97 height 19
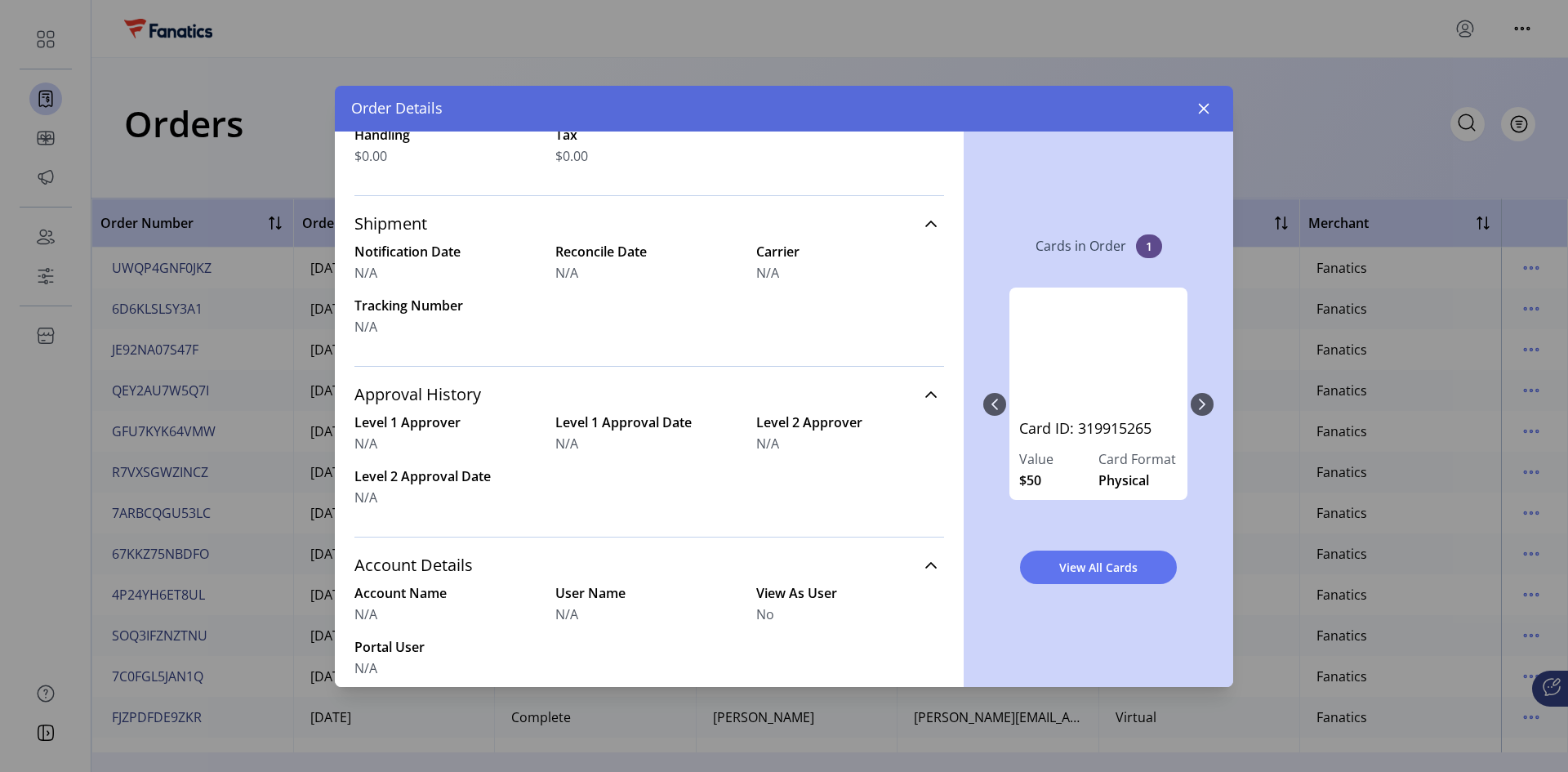
scroll to position [540, 0]
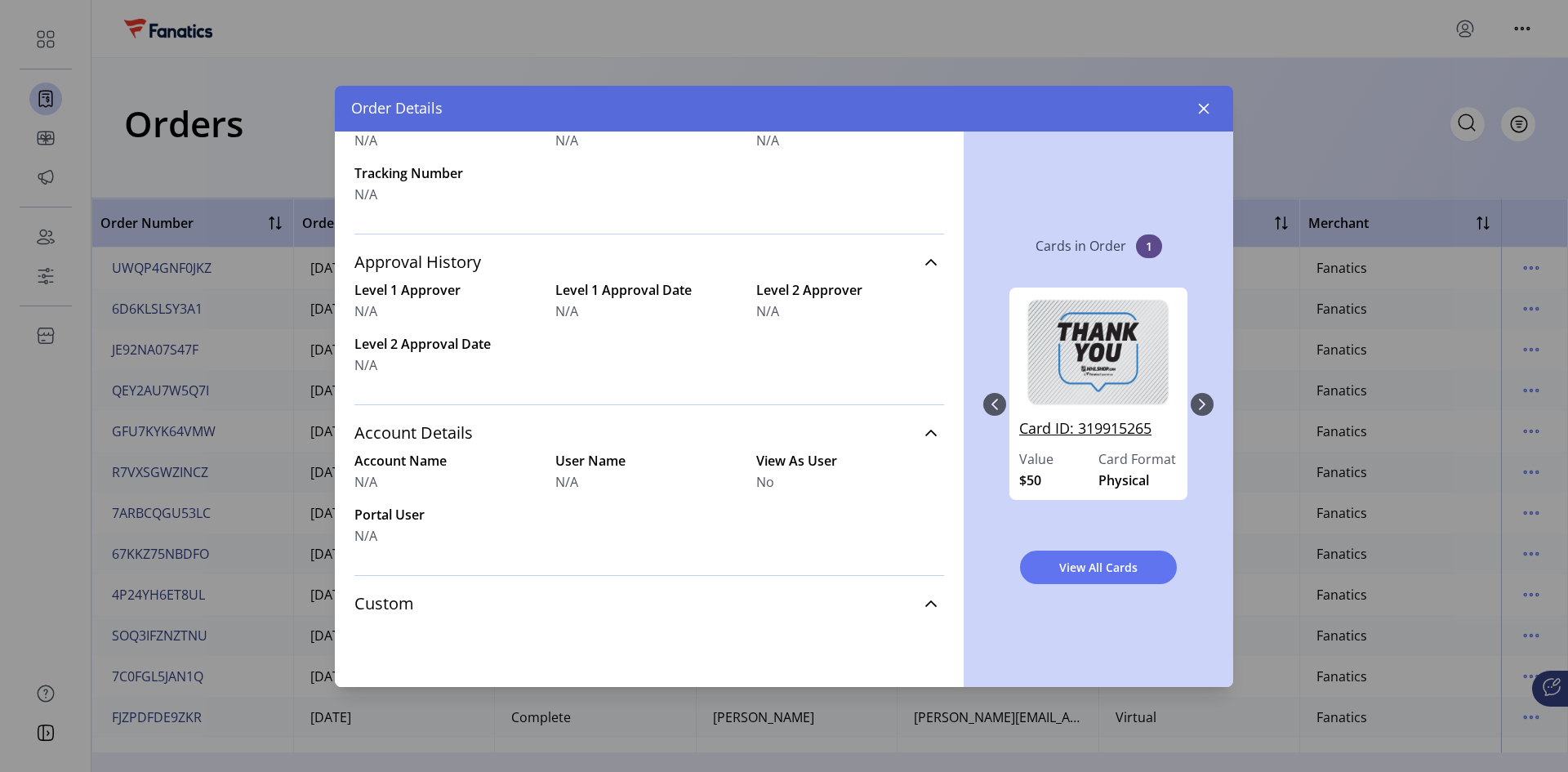
click at [1087, 434] on link "Card ID: 319915265" at bounding box center [1098, 434] width 158 height 32
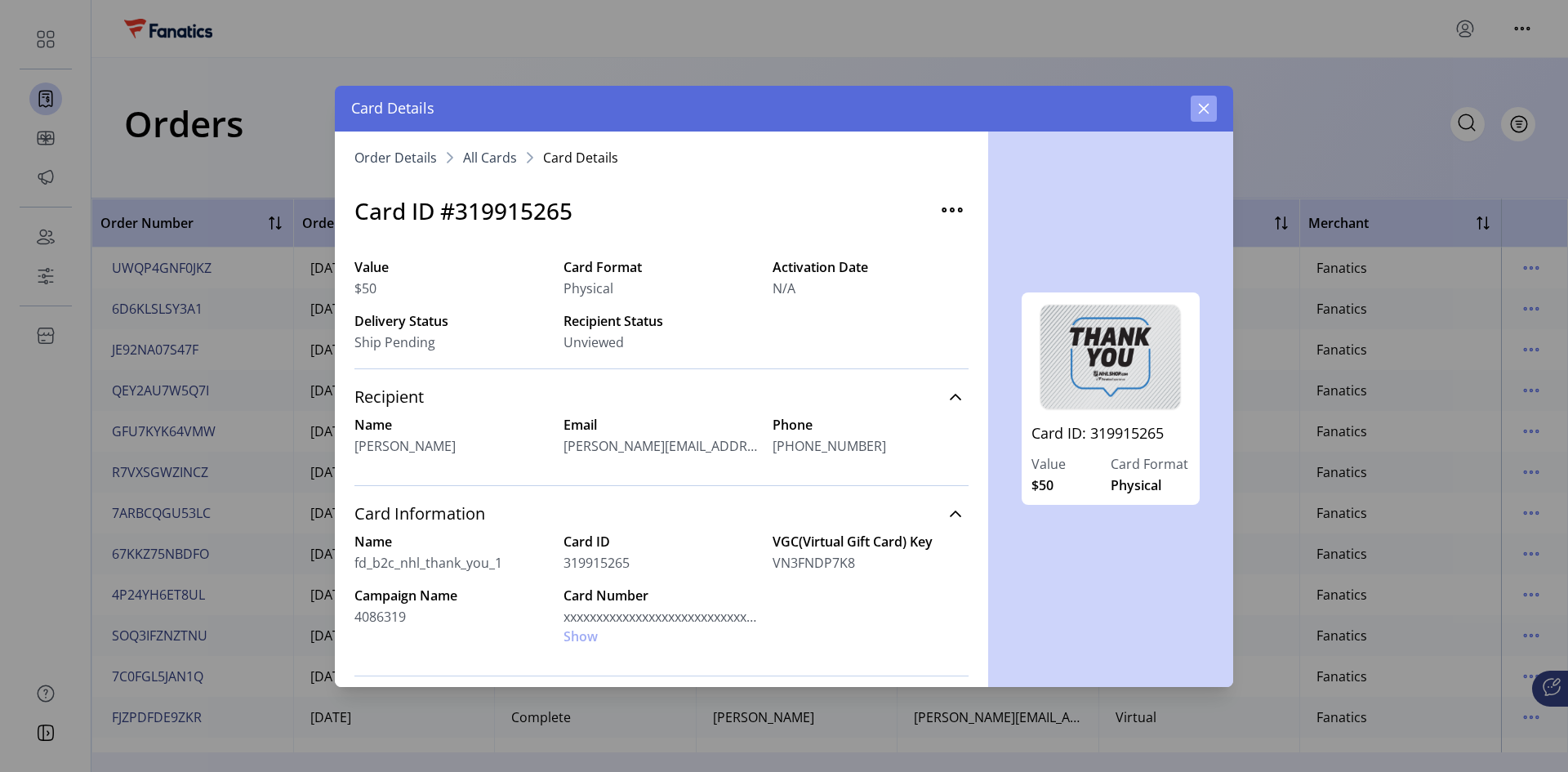
click at [1115, 106] on icon "button" at bounding box center [1204, 109] width 13 height 13
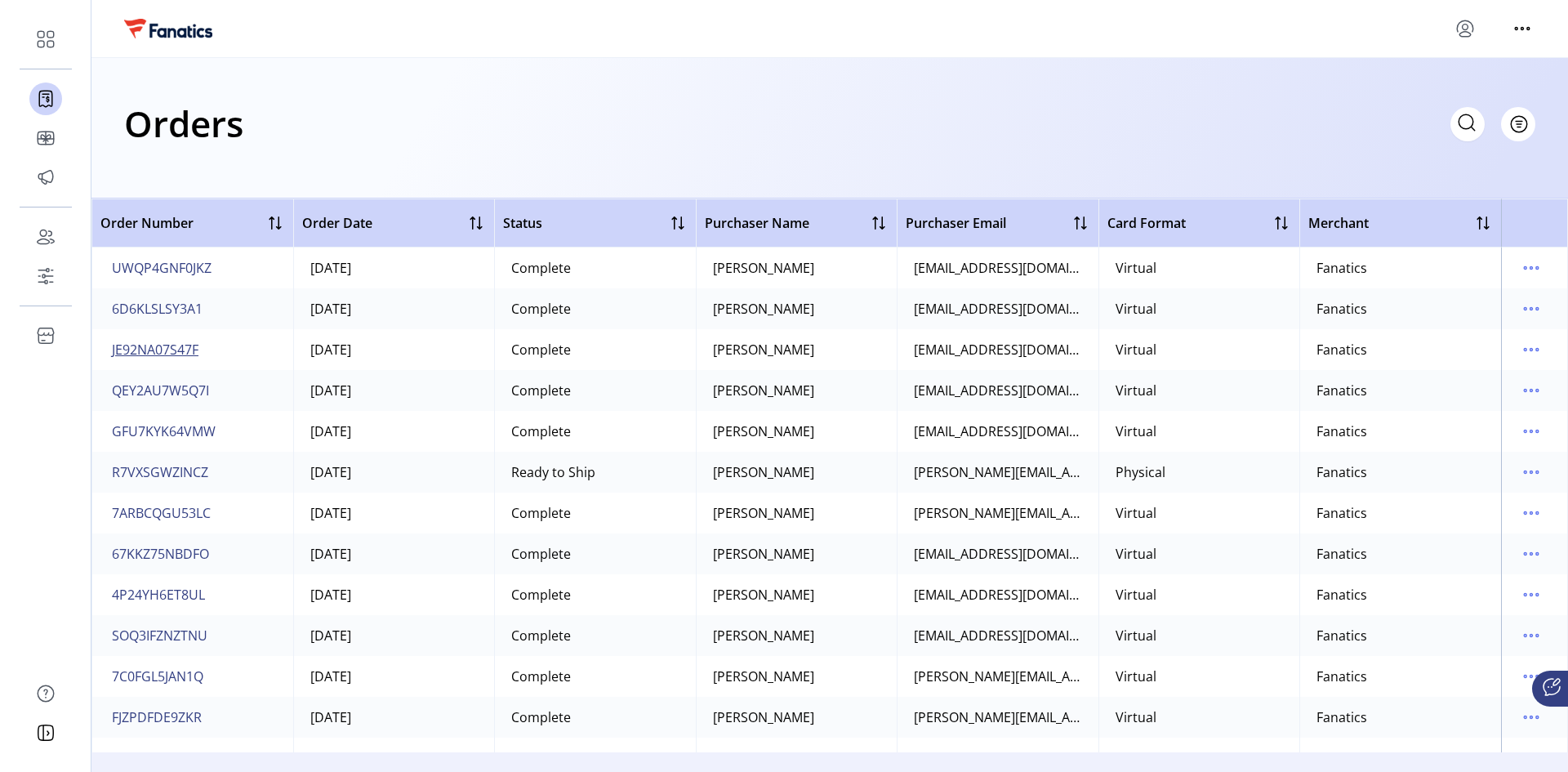
click at [154, 348] on span "JE92NA07S47F" at bounding box center [155, 349] width 87 height 19
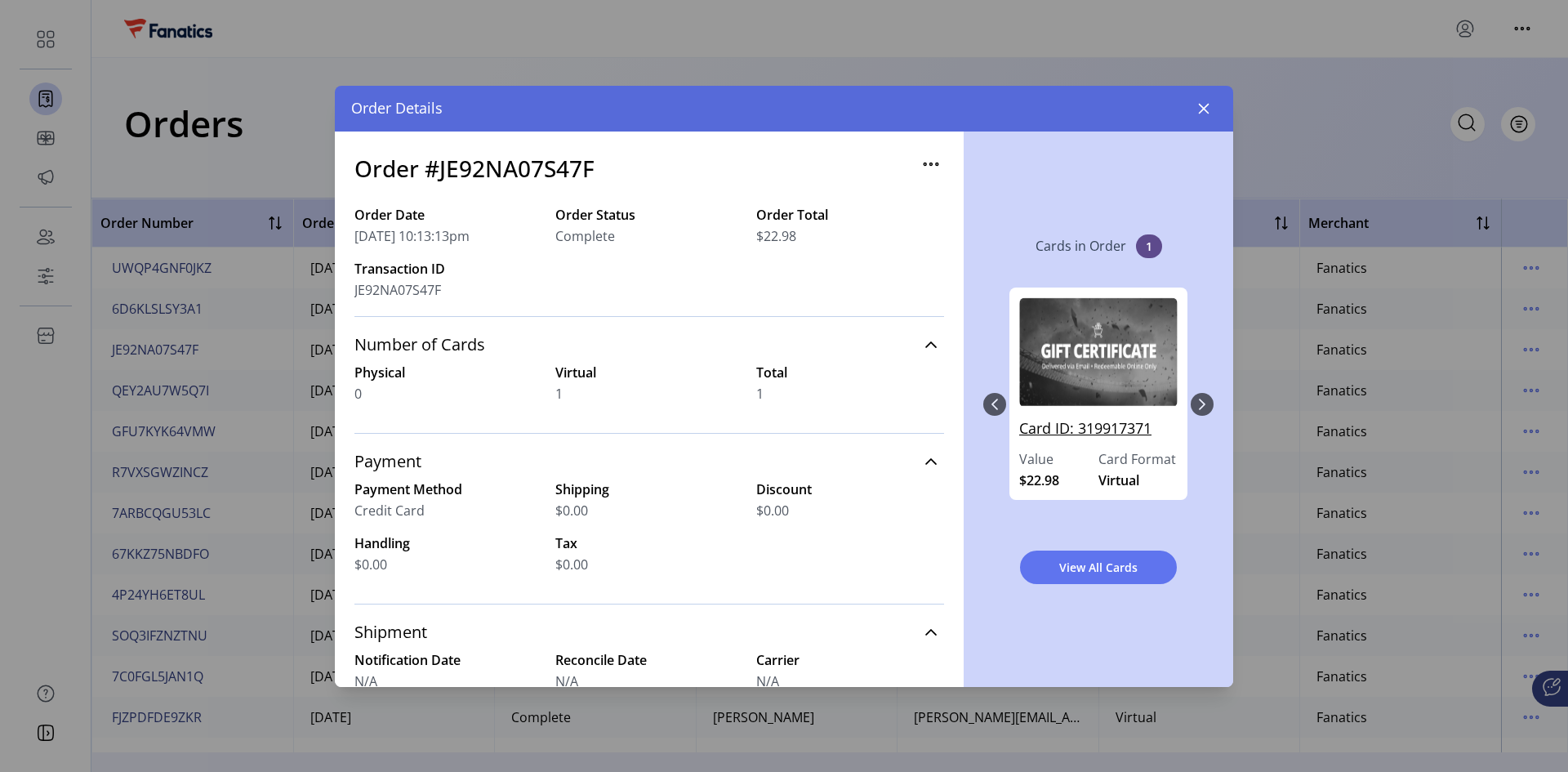
click at [1067, 429] on link "Card ID: 319917371" at bounding box center [1098, 434] width 158 height 32
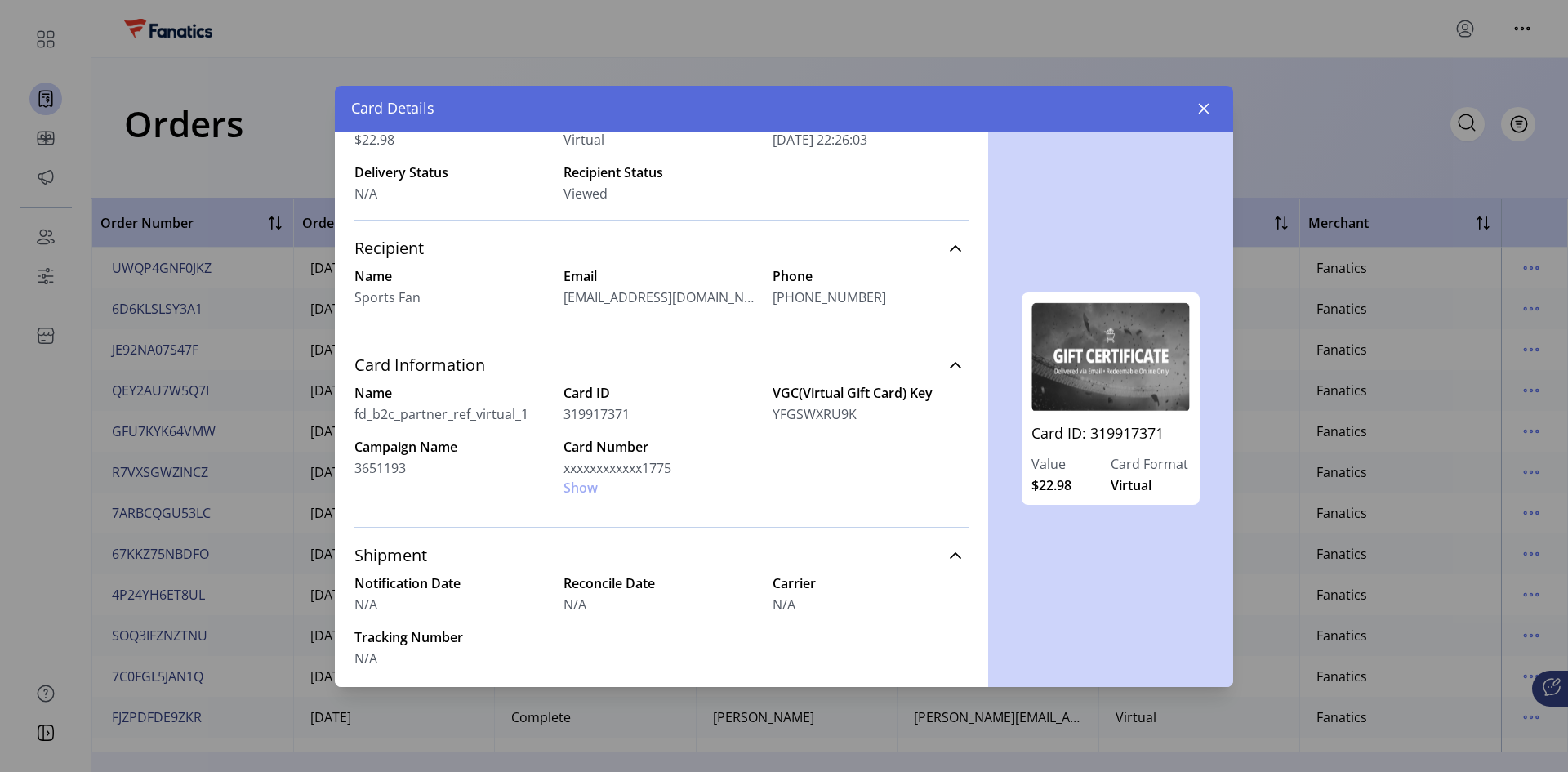
scroll to position [67, 0]
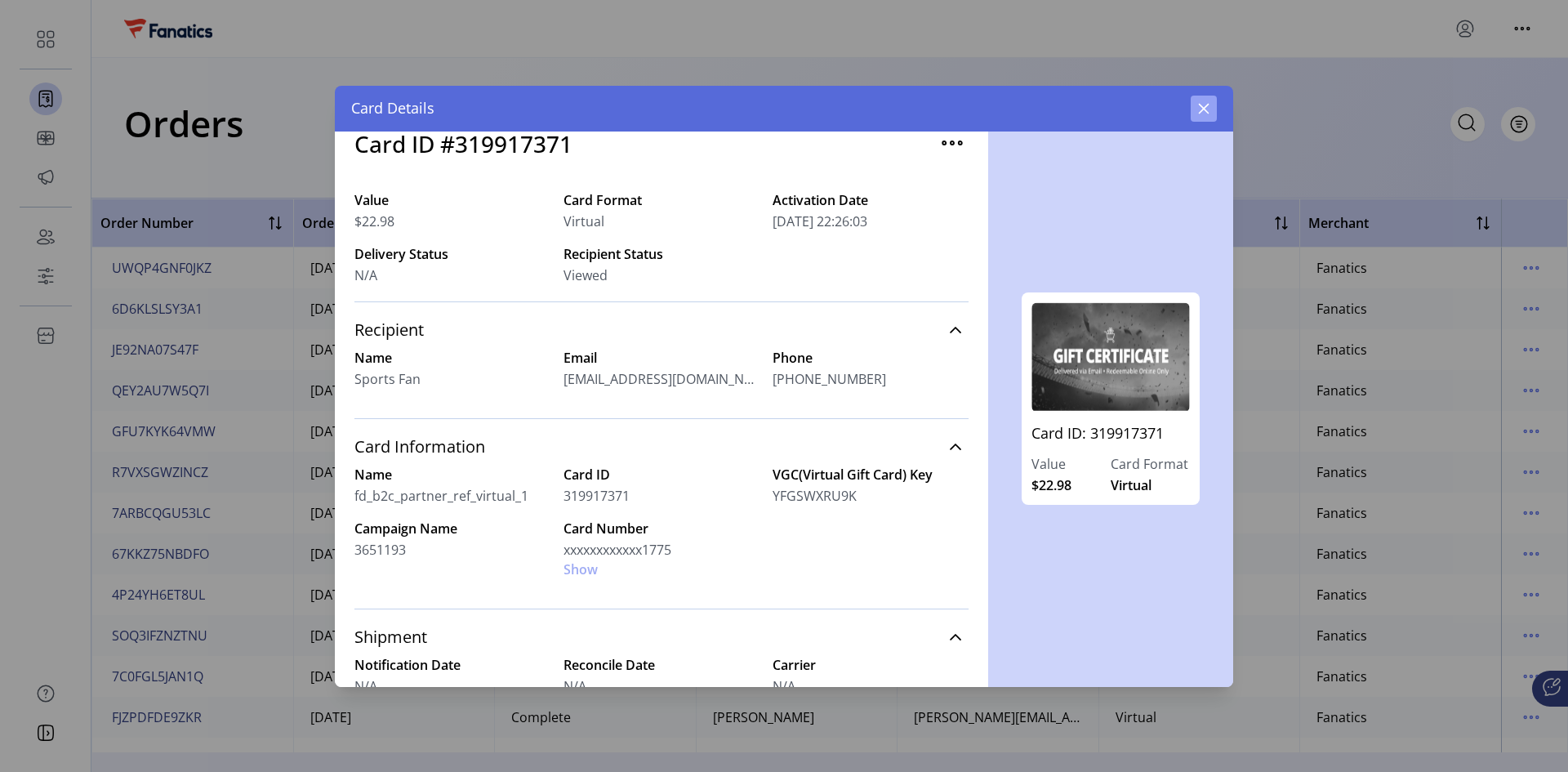
click at [1115, 107] on button "button" at bounding box center [1204, 109] width 26 height 26
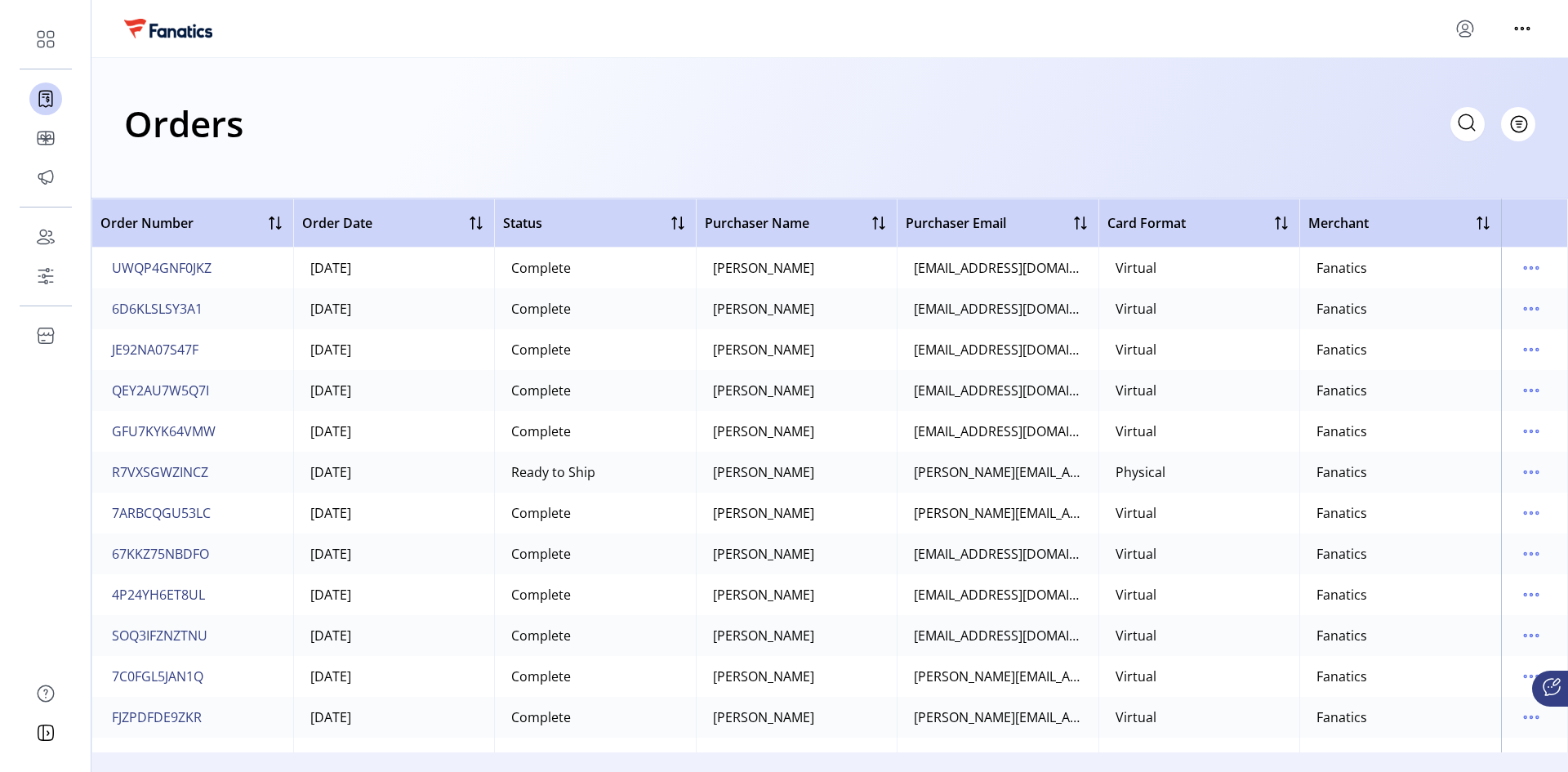
scroll to position [1062, 0]
click at [162, 516] on span "ZVM0FAU6VVHT" at bounding box center [162, 594] width 99 height 19
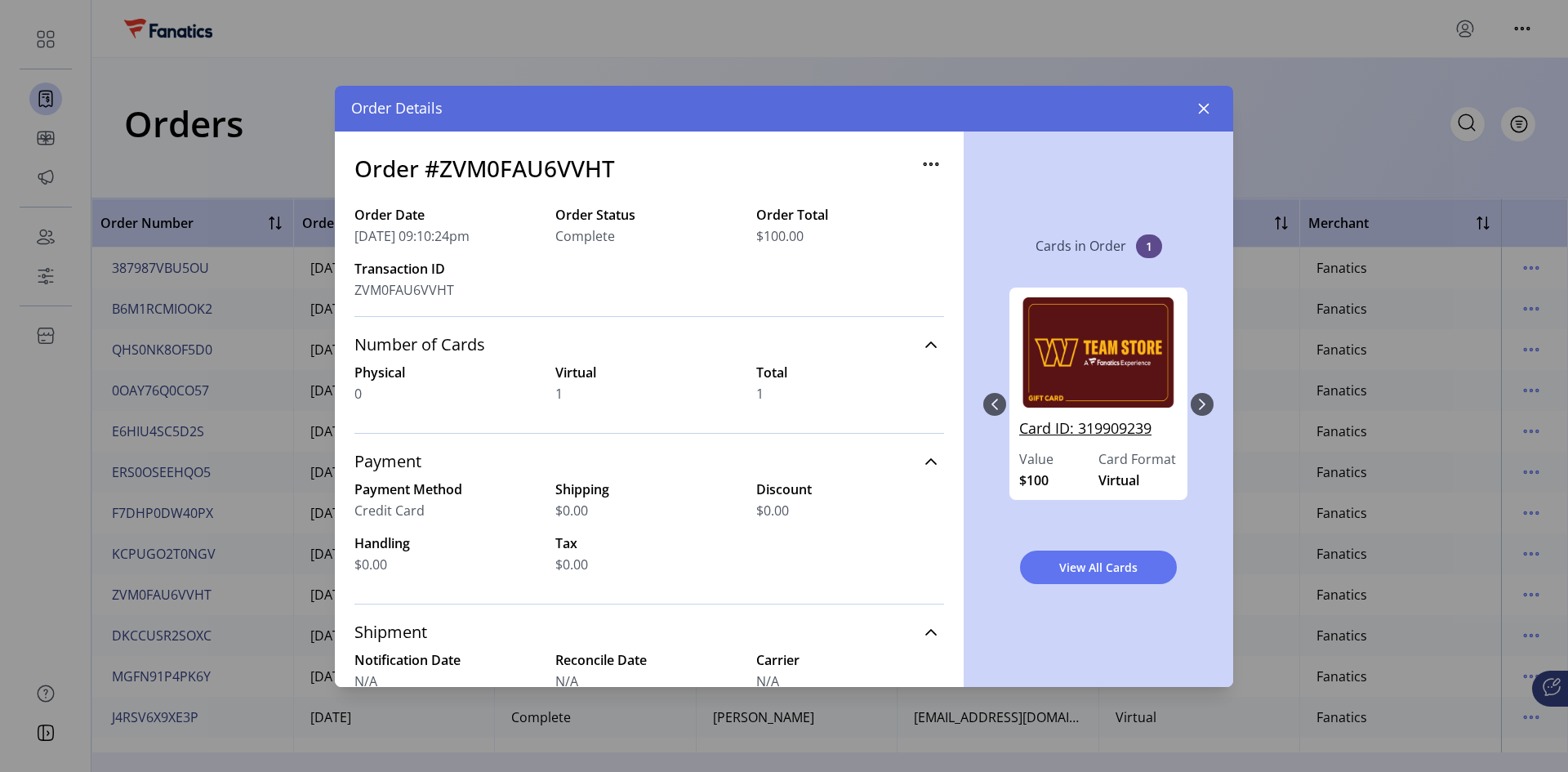
click at [1115, 427] on link "Card ID: 319909239" at bounding box center [1098, 434] width 158 height 32
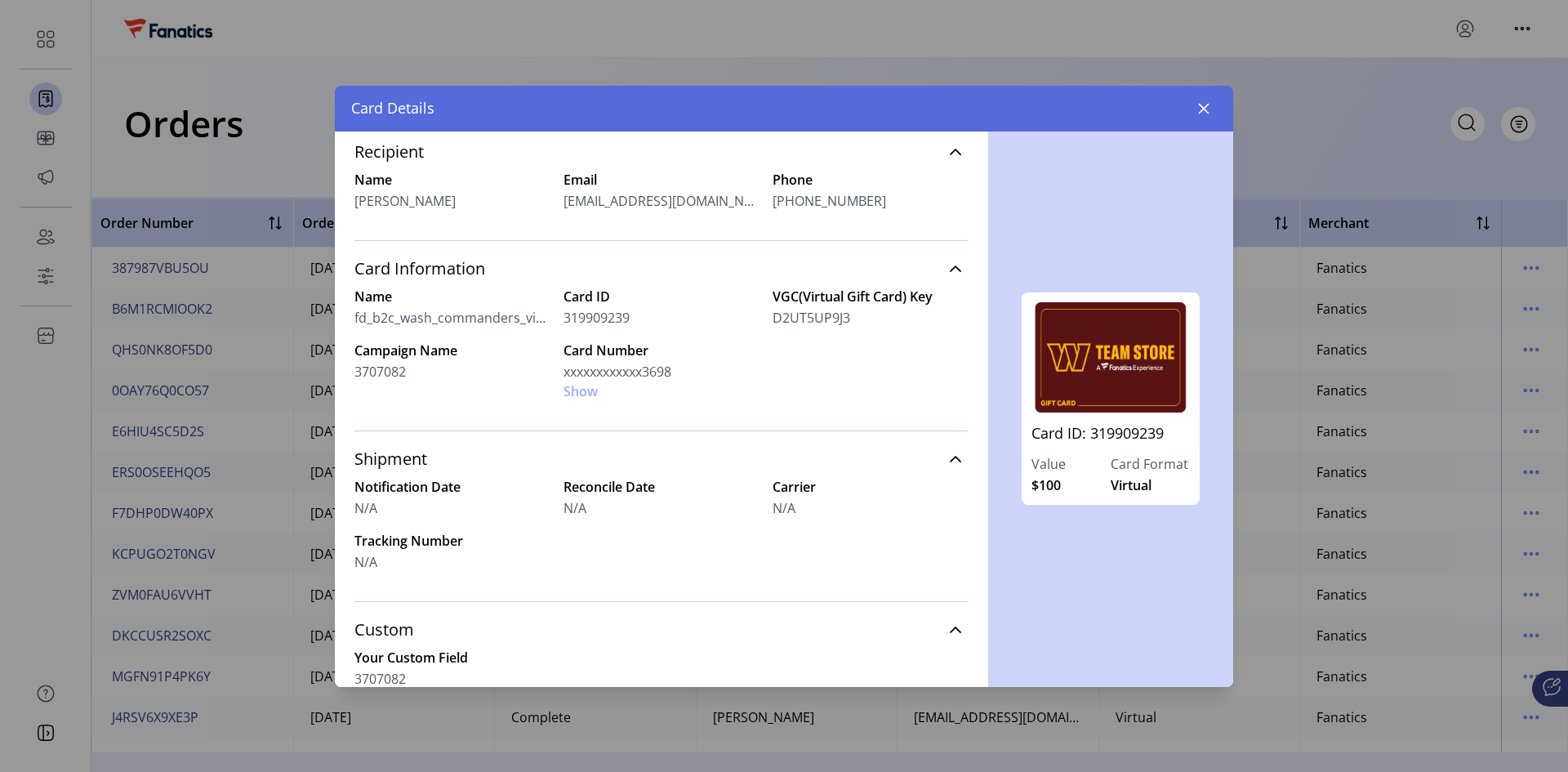
scroll to position [312, 0]
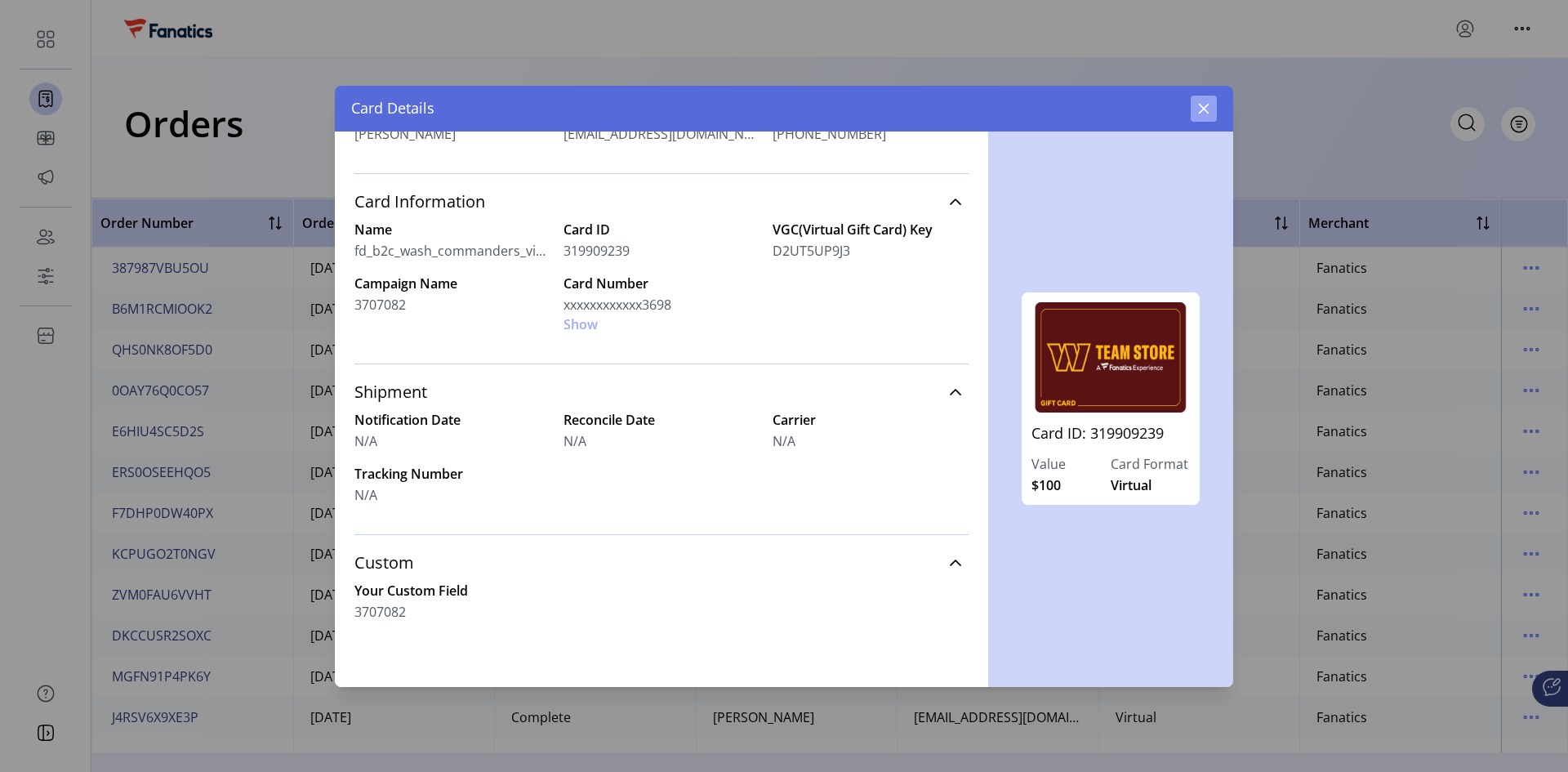
click at [1115, 112] on icon "button" at bounding box center [1204, 108] width 11 height 11
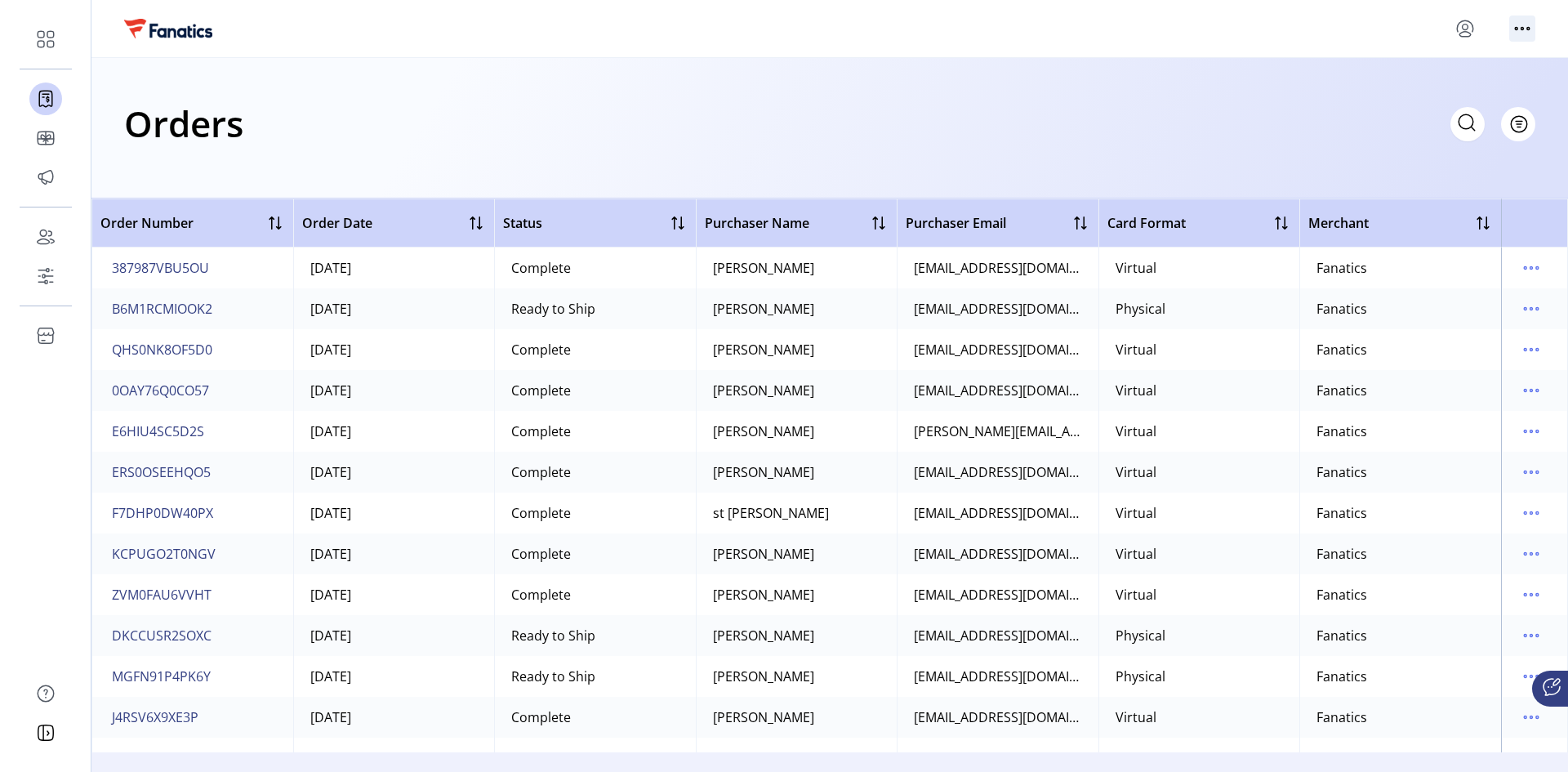
click at [1115, 26] on icon "menu" at bounding box center [1522, 28] width 26 height 26
click at [1115, 19] on icon "menu" at bounding box center [1464, 28] width 26 height 26
click at [1115, 96] on span "Sign Out" at bounding box center [1406, 93] width 123 height 13
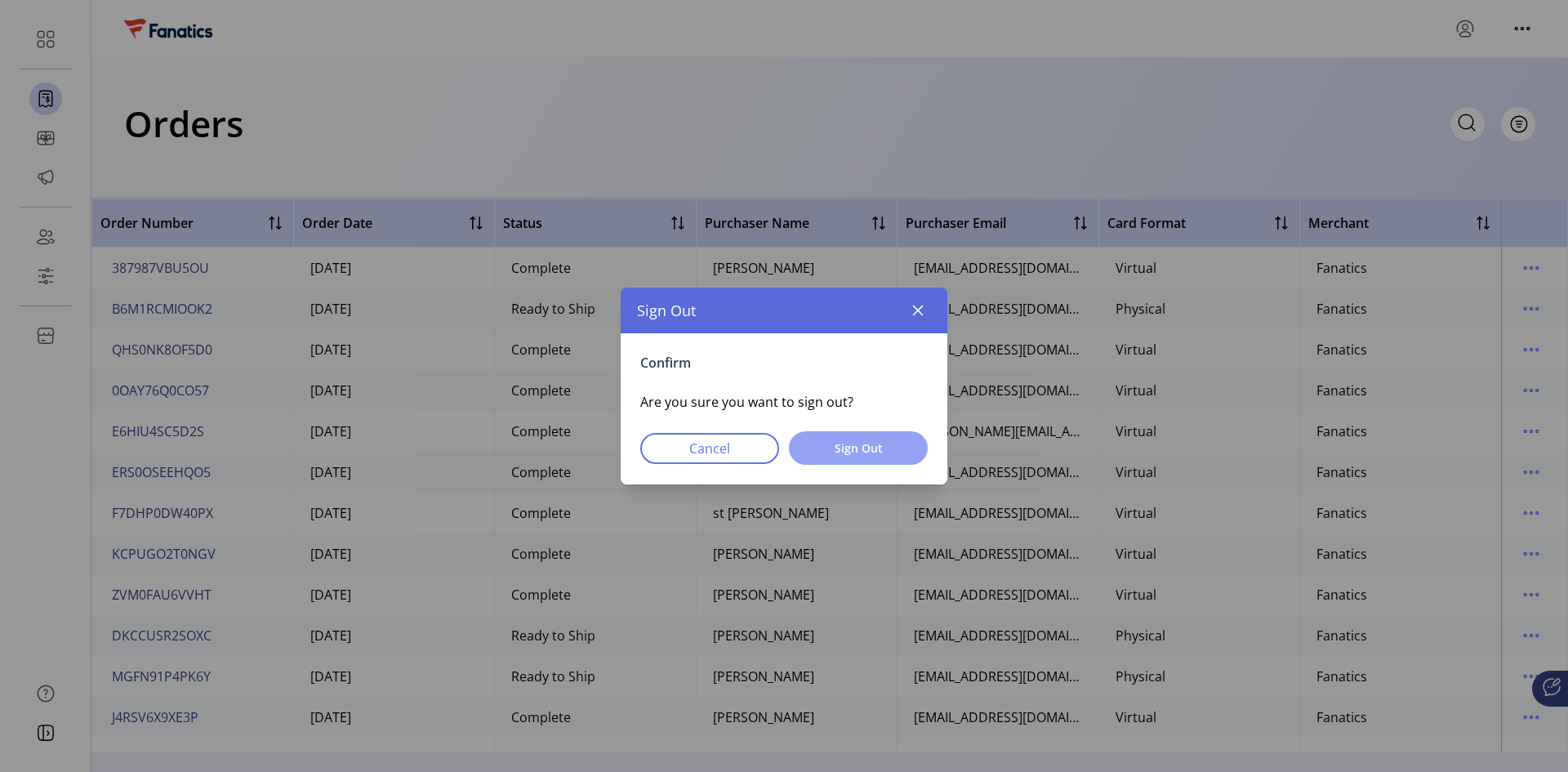
click at [848, 442] on span "Sign Out" at bounding box center [858, 448] width 97 height 17
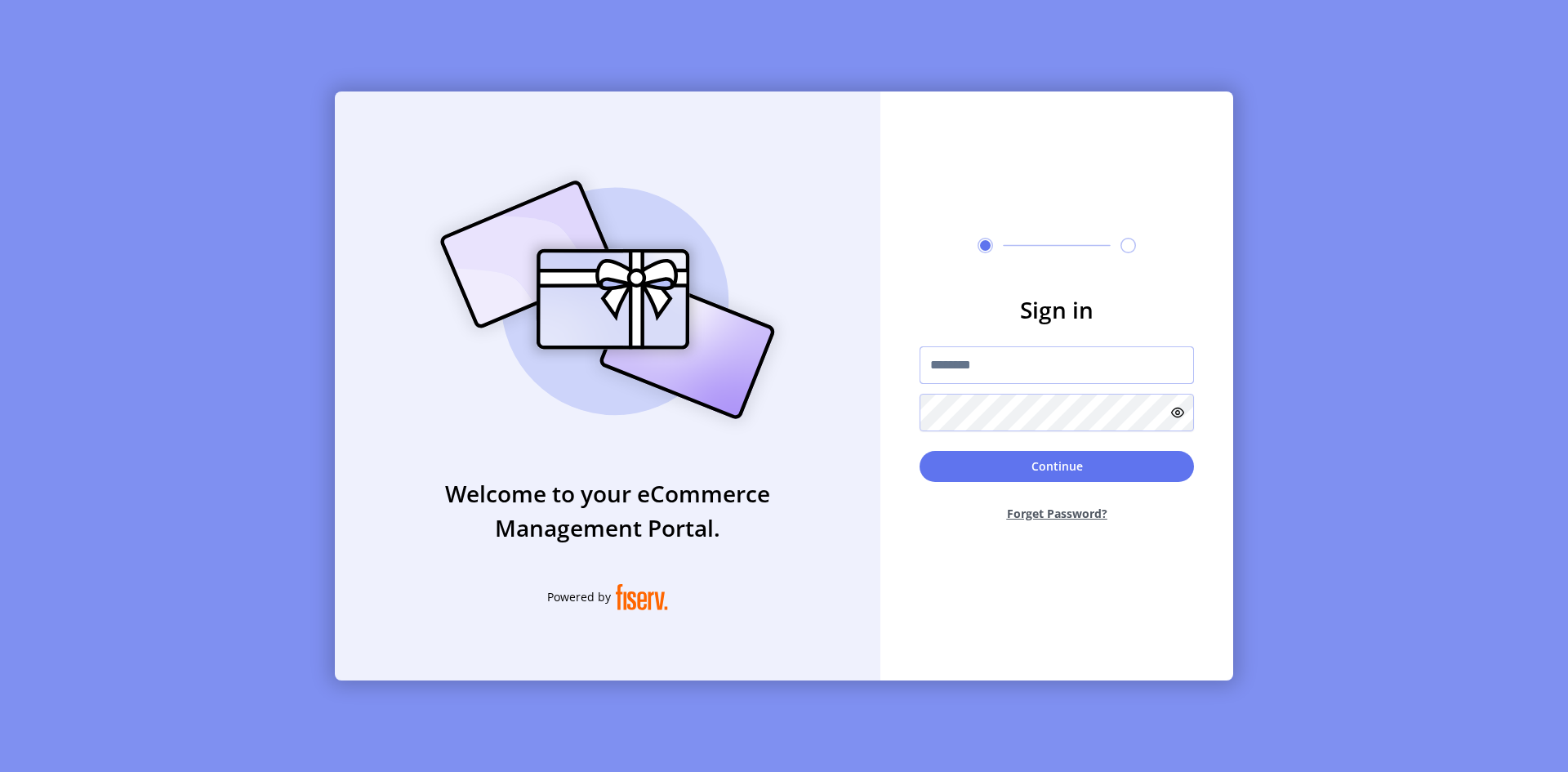
type input "**********"
